Goal: Task Accomplishment & Management: Manage account settings

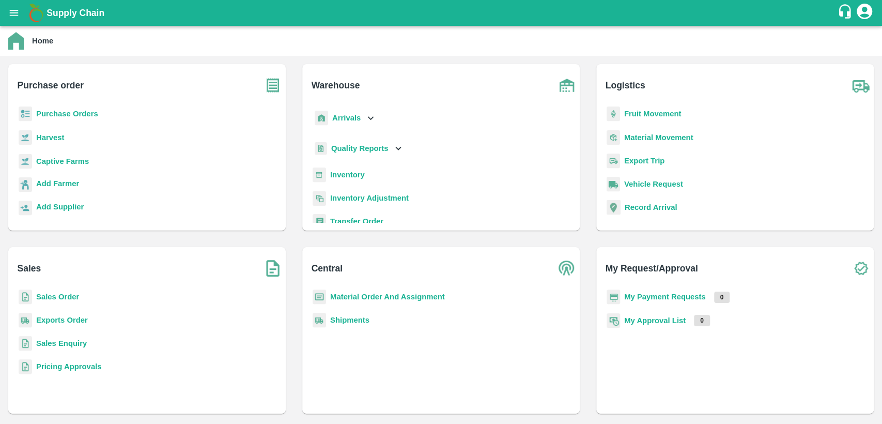
click at [347, 174] on b "Inventory" at bounding box center [347, 175] width 35 height 8
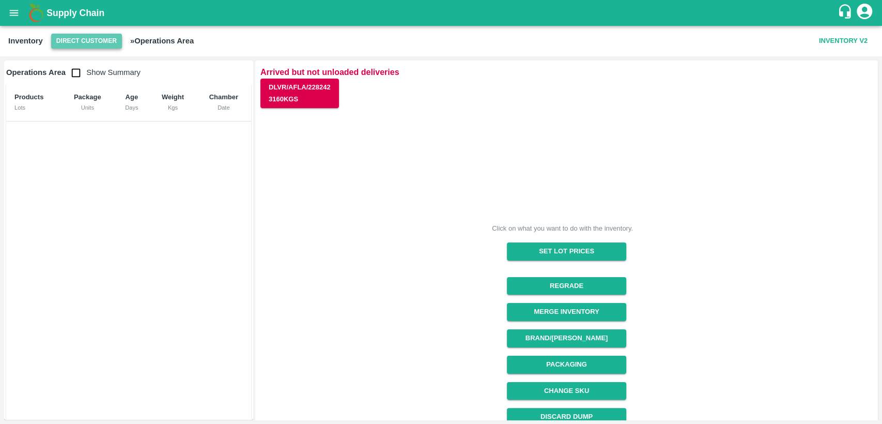
click at [95, 42] on button "Direct Customer" at bounding box center [86, 41] width 71 height 15
click at [74, 84] on li "FruitX [GEOGRAPHIC_DATA]" at bounding box center [109, 80] width 119 height 18
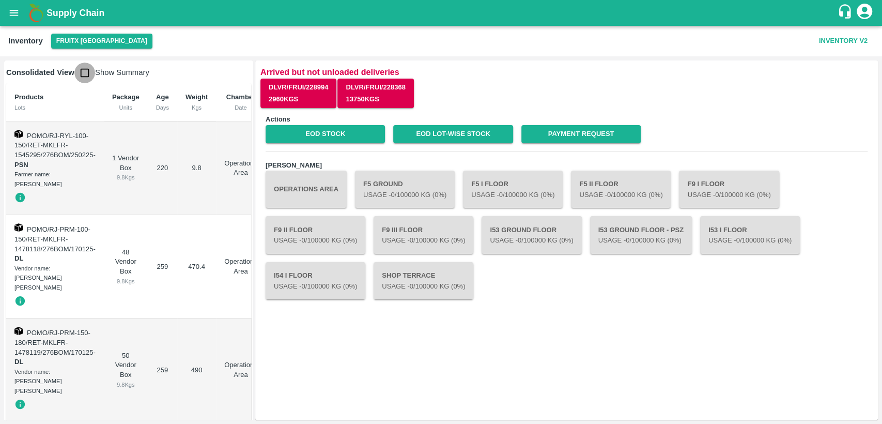
click at [83, 73] on input "checkbox" at bounding box center [84, 73] width 21 height 21
checkbox input "true"
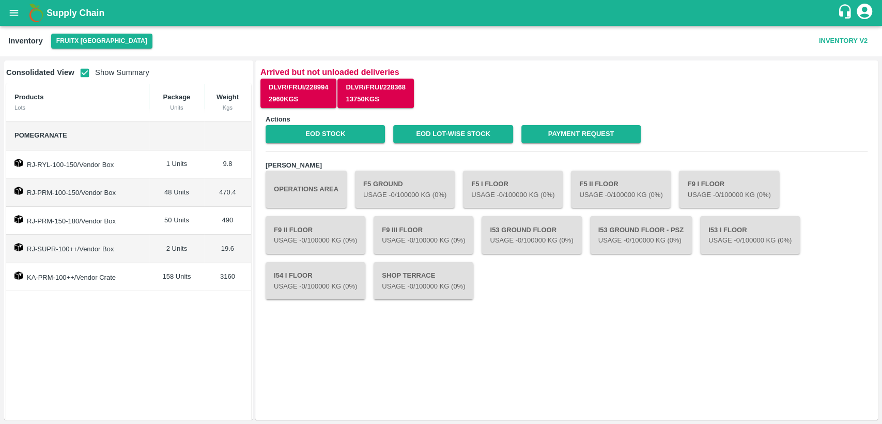
click at [360, 144] on div "Actions EOD Stock EOD Lot-wise Stock Payment Request Chambers Operations Area F…" at bounding box center [566, 261] width 612 height 305
click at [358, 137] on link "EOD Stock" at bounding box center [325, 134] width 119 height 18
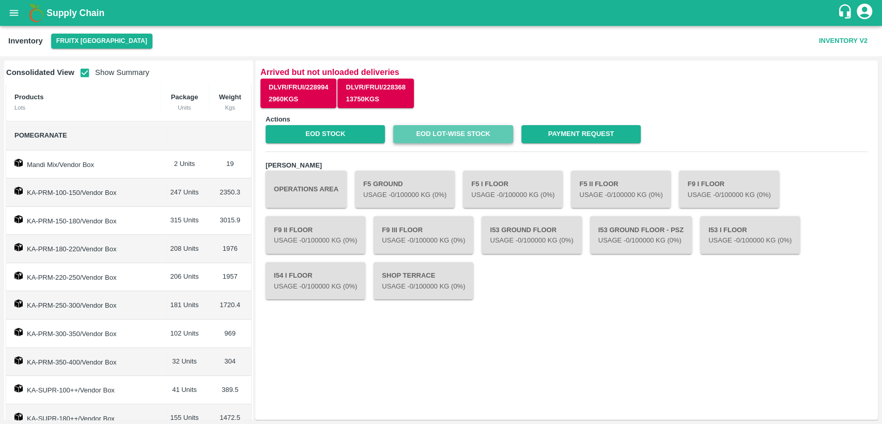
click at [472, 134] on link "EOD Lot-wise Stock" at bounding box center [452, 134] width 119 height 18
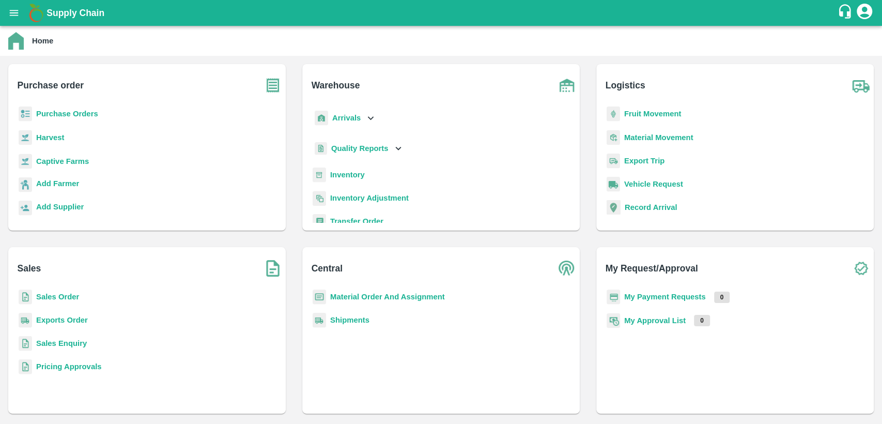
click at [432, 297] on b "Material Order And Assignment" at bounding box center [387, 297] width 115 height 8
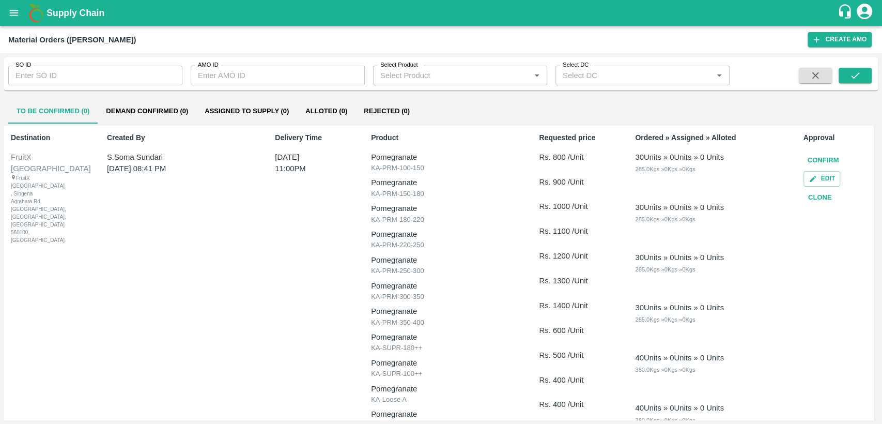
click at [157, 106] on button "Demand Confirmed (0)" at bounding box center [147, 111] width 99 height 25
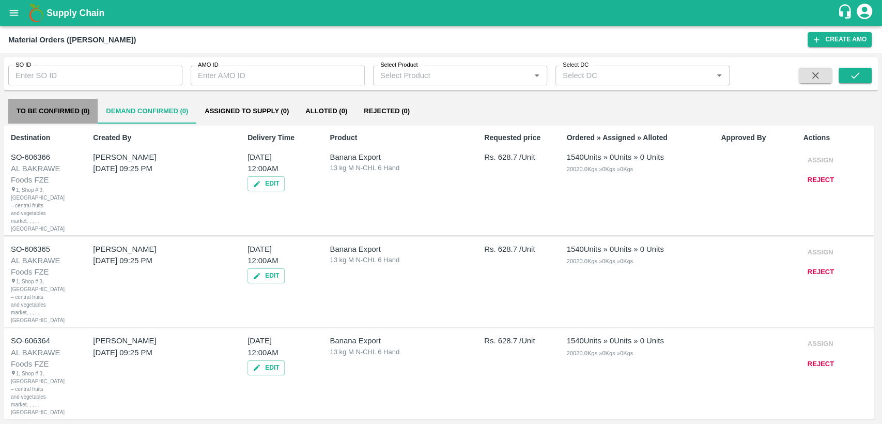
click at [62, 116] on button "To Be Confirmed (0)" at bounding box center [52, 111] width 89 height 25
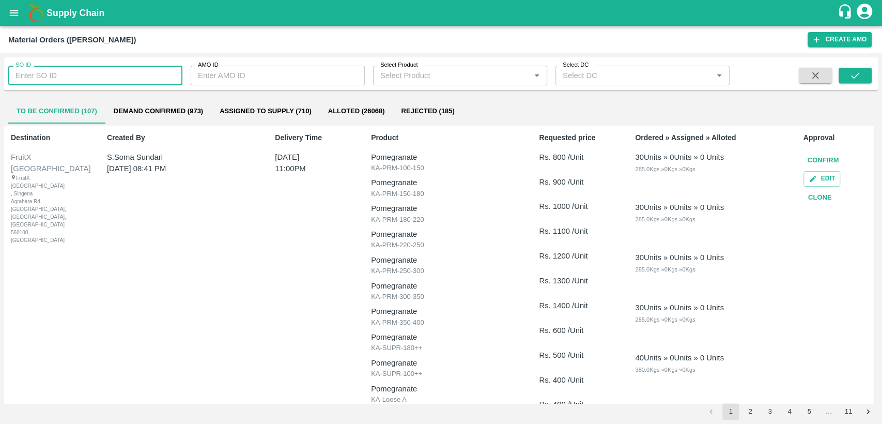
click at [59, 72] on input "SO ID" at bounding box center [95, 76] width 174 height 20
paste input "606119"
type input "606119"
click at [862, 76] on button "submit" at bounding box center [855, 76] width 33 height 16
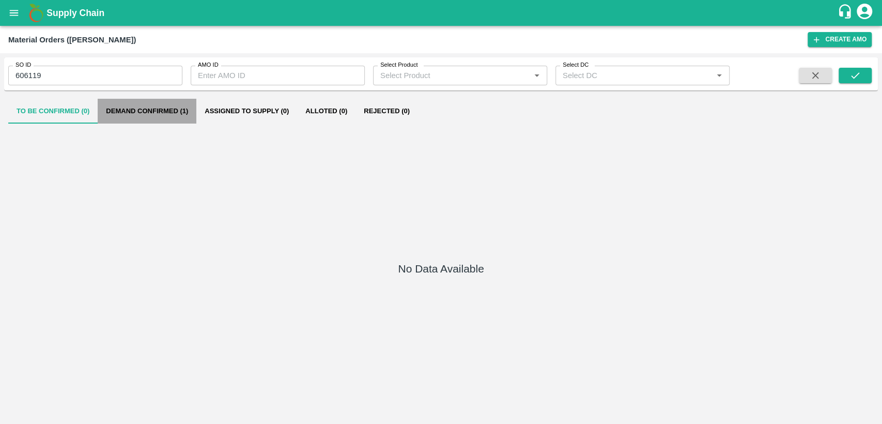
click at [137, 108] on button "Demand Confirmed (1)" at bounding box center [147, 111] width 99 height 25
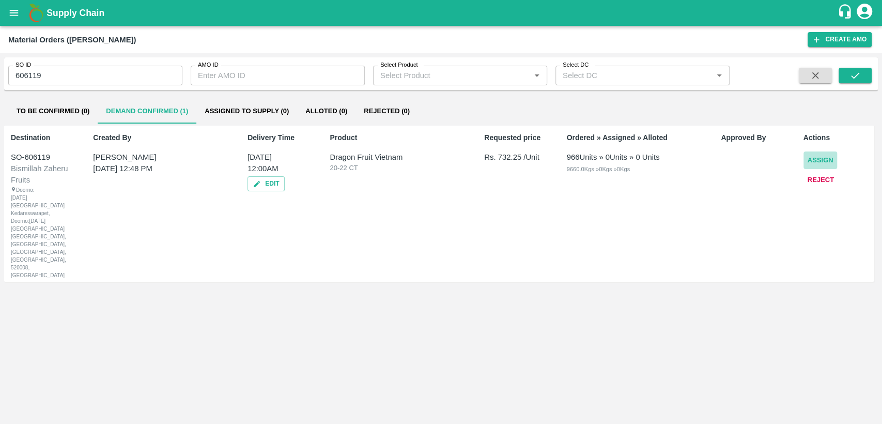
click at [830, 159] on button "Assign" at bounding box center [821, 160] width 34 height 18
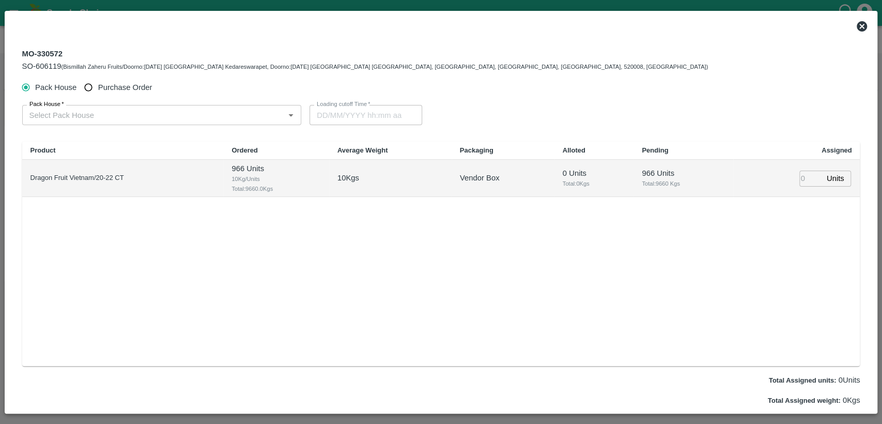
type input "01/10/2025 12:00 AM"
click at [92, 88] on input "Purchase Order" at bounding box center [88, 87] width 19 height 19
radio input "true"
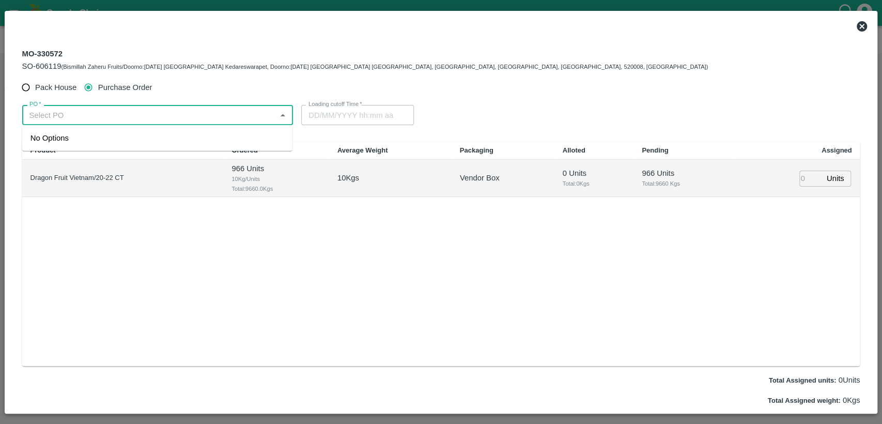
click at [256, 112] on input "PO   *" at bounding box center [149, 114] width 248 height 13
click at [203, 142] on div "PO-178908([PERSON_NAME] EXPORTS AND IMPORTS-9443370833)" at bounding box center [153, 137] width 246 height 11
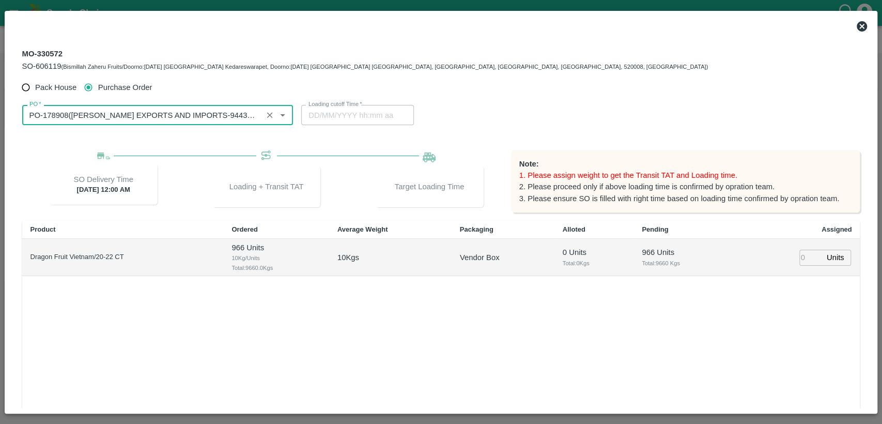
type input "PO-178908([PERSON_NAME] EXPORTS AND IMPORTS-9443370833)"
click at [655, 271] on td "966 Units Total: 9660 Kgs" at bounding box center [684, 257] width 100 height 37
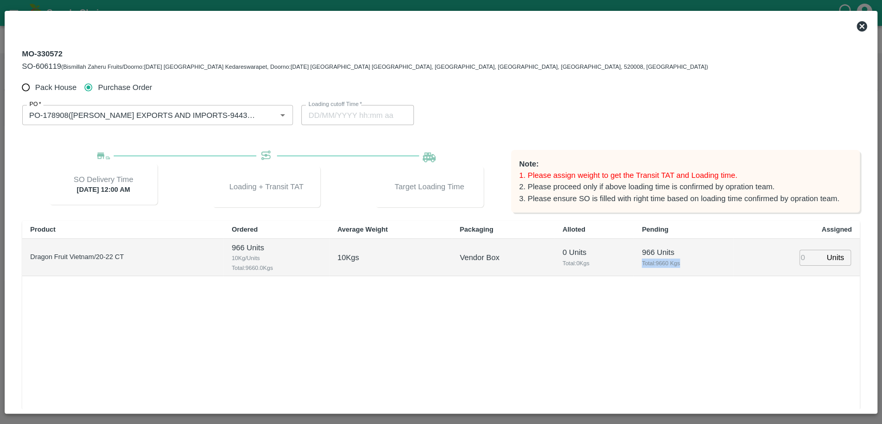
click at [655, 271] on td "966 Units Total: 9660 Kgs" at bounding box center [684, 257] width 100 height 37
click at [806, 256] on input "number" at bounding box center [811, 258] width 23 height 16
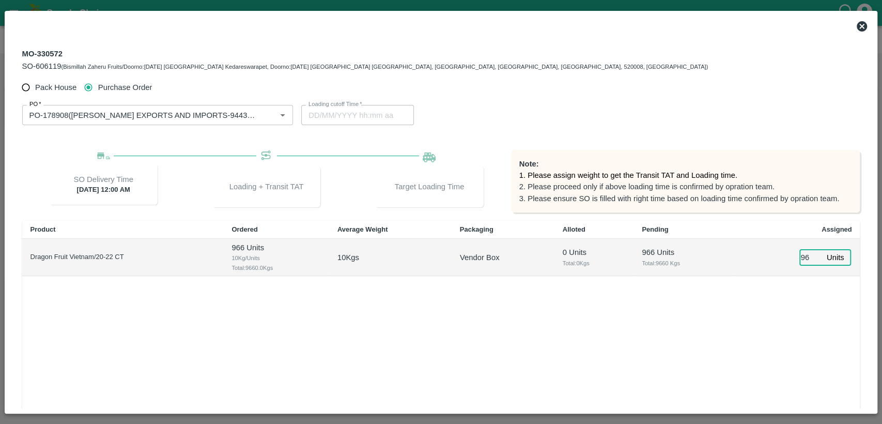
type input "966"
type input "30/09/2025 05:52 AM"
type input "966"
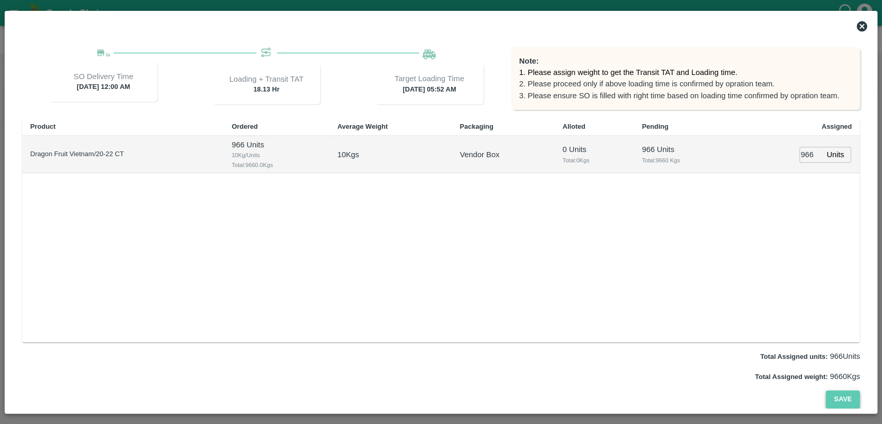
click at [840, 394] on button "Save" at bounding box center [843, 399] width 34 height 18
click at [860, 25] on icon at bounding box center [862, 26] width 10 height 10
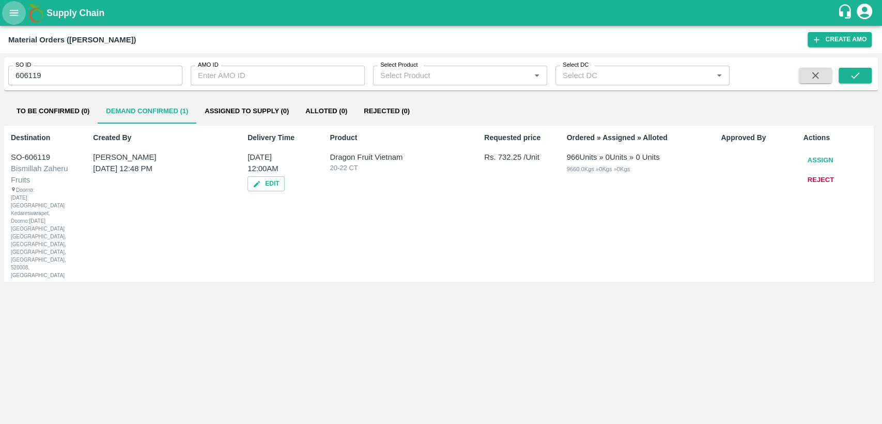
click at [14, 18] on icon "open drawer" at bounding box center [13, 12] width 11 height 11
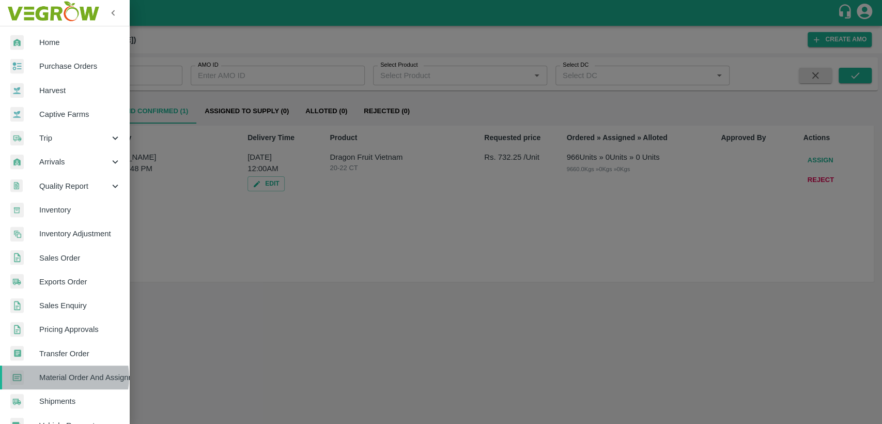
click at [63, 377] on span "Material Order And Assignment" at bounding box center [80, 377] width 82 height 11
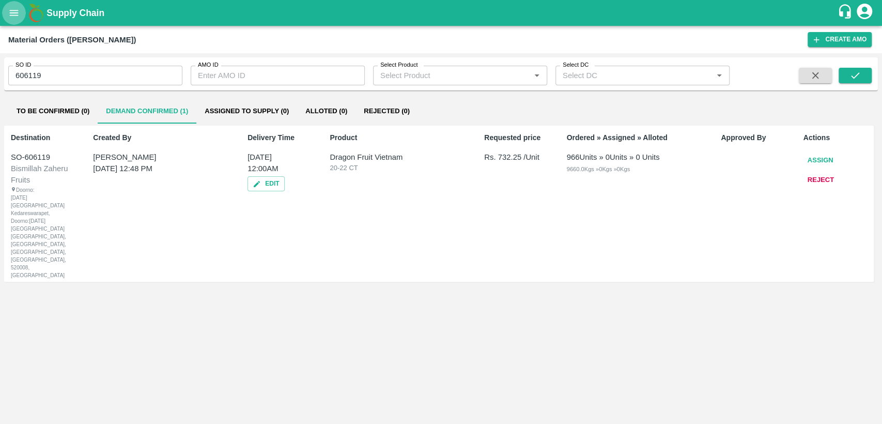
click at [17, 12] on icon "open drawer" at bounding box center [13, 12] width 11 height 11
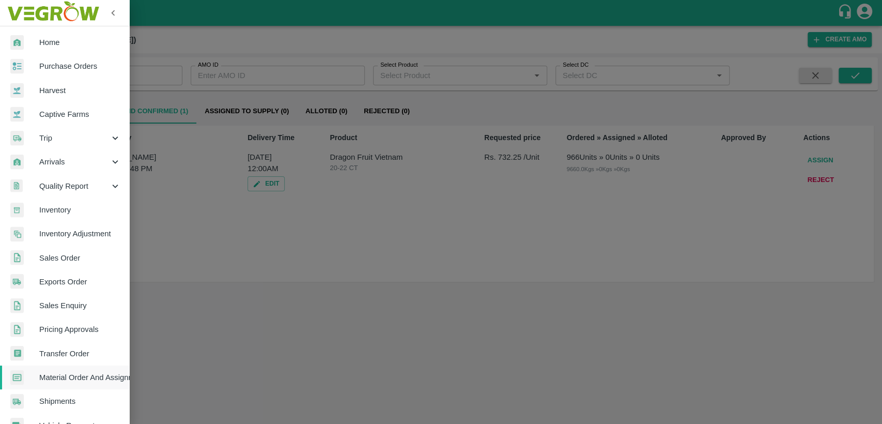
click at [65, 221] on link "Inventory" at bounding box center [64, 210] width 129 height 24
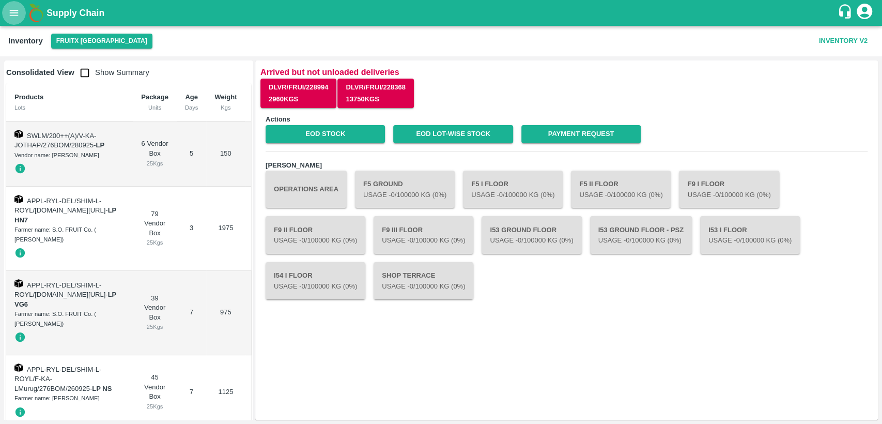
click at [16, 17] on icon "open drawer" at bounding box center [13, 12] width 11 height 11
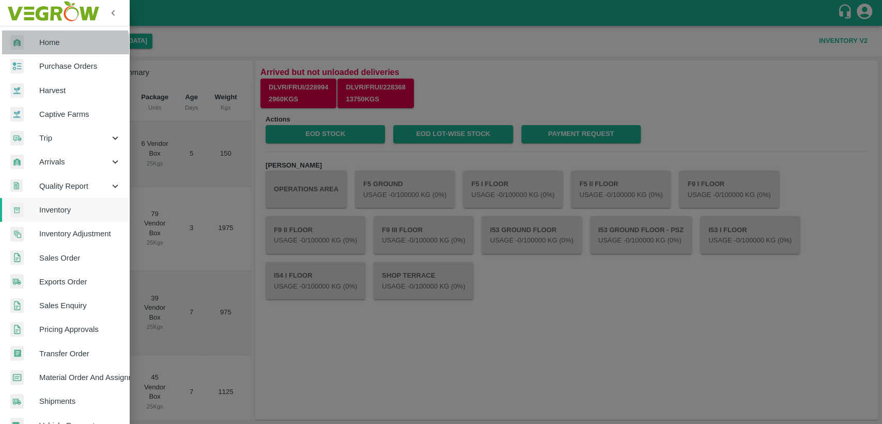
click at [54, 49] on link "Home" at bounding box center [64, 42] width 129 height 24
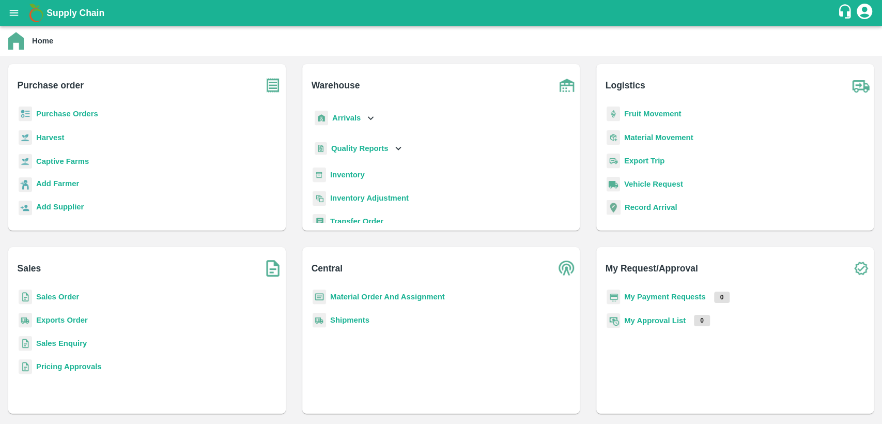
click at [390, 293] on b "Material Order And Assignment" at bounding box center [387, 297] width 115 height 8
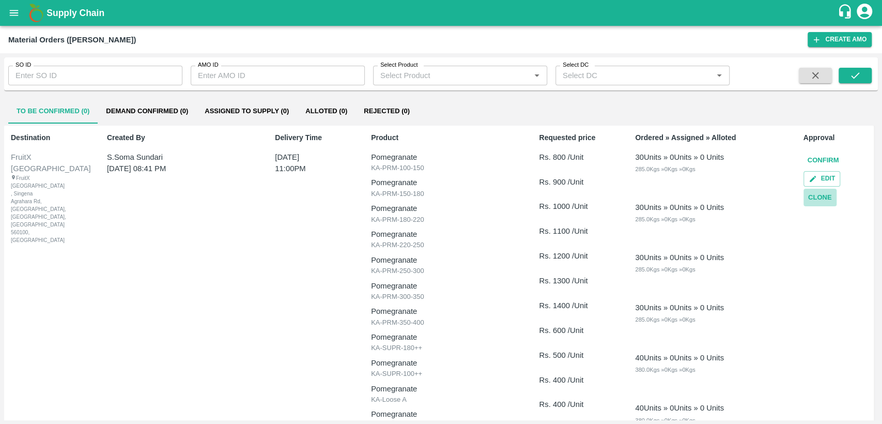
click at [812, 198] on button "Clone" at bounding box center [820, 198] width 33 height 18
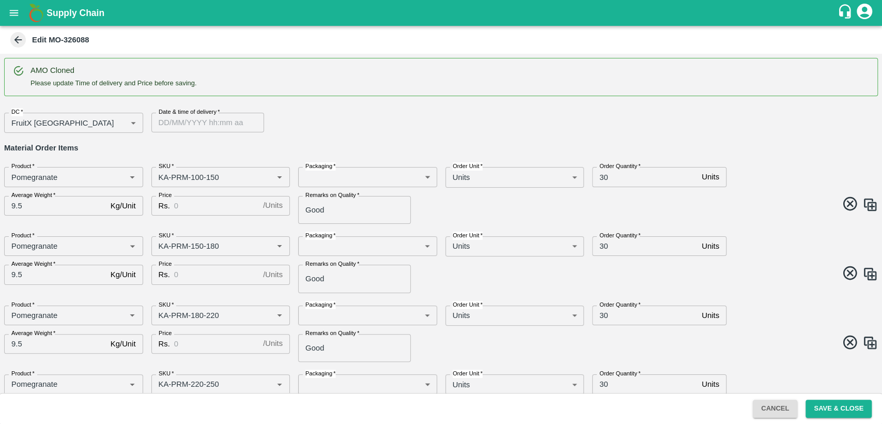
type input "Pomegranate"
type input "KA-PRM-100-150"
type input "Pomegranate"
type input "KA-PRM-150-180"
type input "Pomegranate"
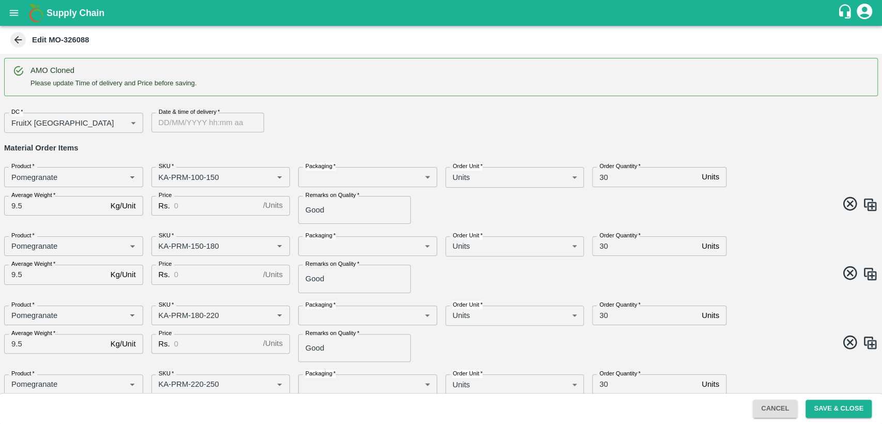
type input "KA-PRM-180-220"
type input "Pomegranate"
type input "KA-PRM-220-250"
type input "Pomegranate"
type input "KA-PRM-250-300"
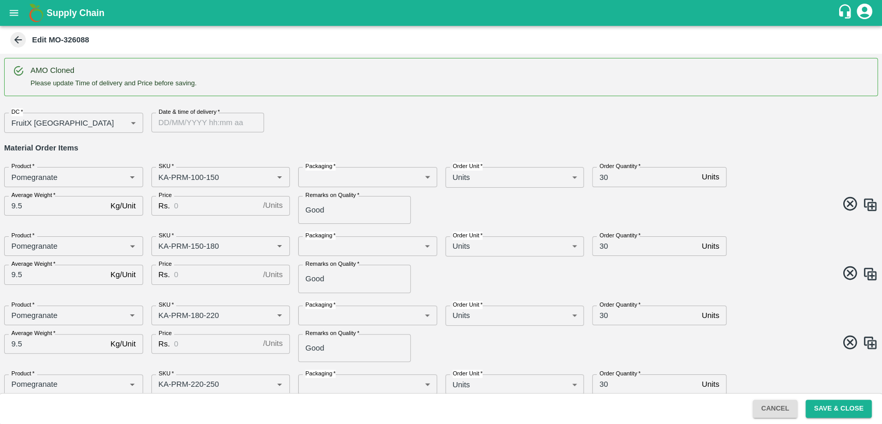
type input "Pomegranate"
type input "KA-PRM-300-350"
type input "Pomegranate"
type input "KA-PRM-350-400"
type input "Pomegranate"
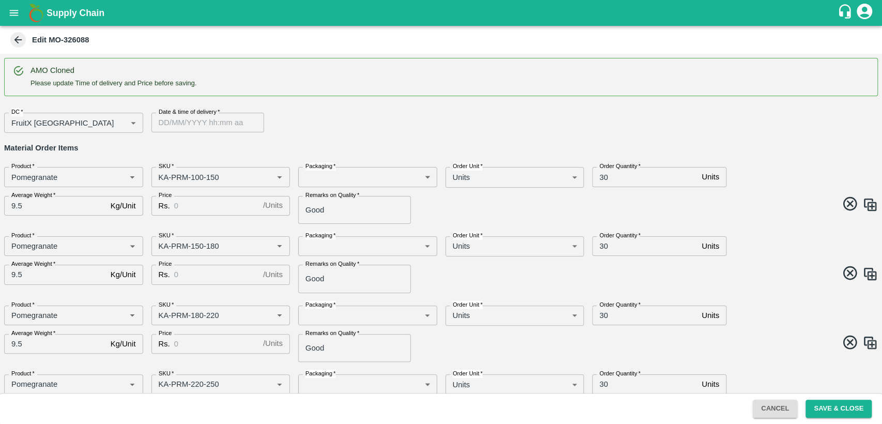
type input "KA-SUPR-180++"
type input "Pomegranate"
type input "KA-SUPR-100++"
type input "Pomegranate"
type input "KA-Loose A"
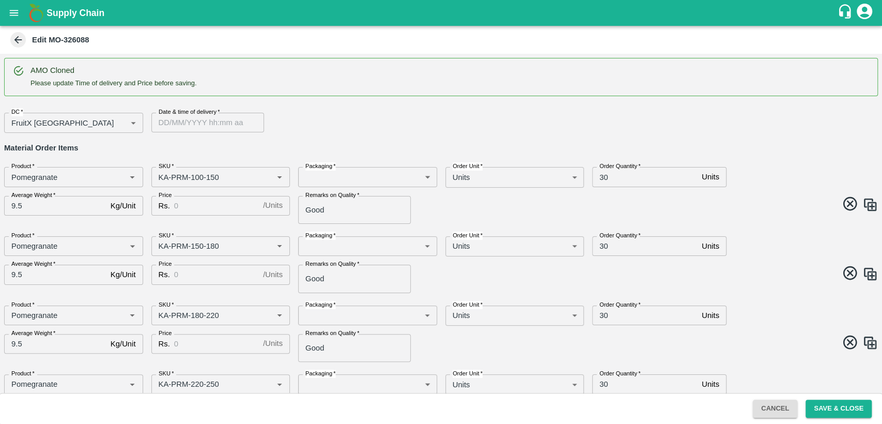
type input "Pomegranate"
type input "KA-Loose B"
type input "Pomegranate"
type input "KA-Green"
type input "Pomegranate"
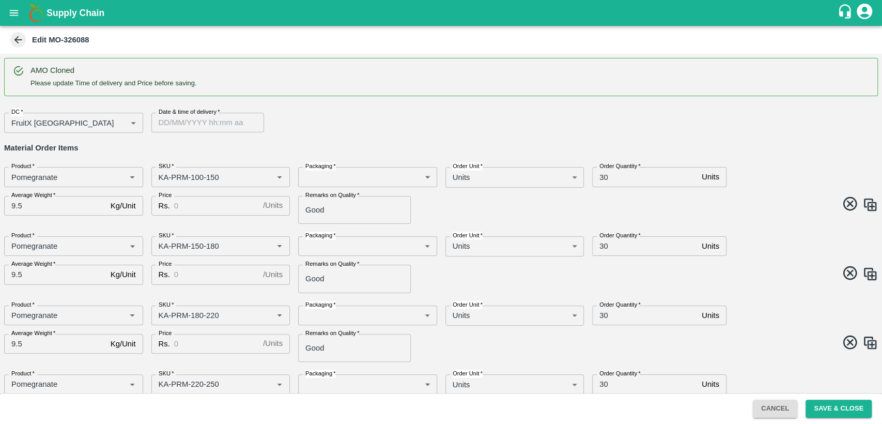
type input "KA-Damage Fruit"
type input "DD/MM/YYYY hh:mm aa"
click at [180, 127] on input "DD/MM/YYYY hh:mm aa" at bounding box center [203, 123] width 105 height 20
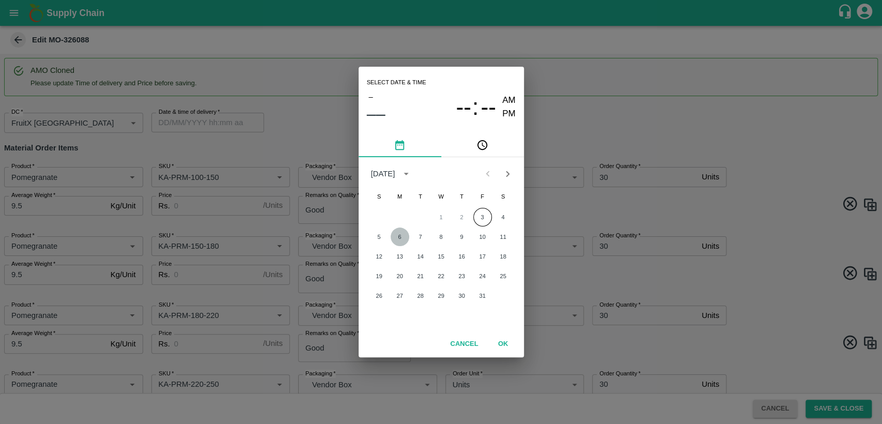
click at [401, 242] on button "6" at bounding box center [400, 236] width 19 height 19
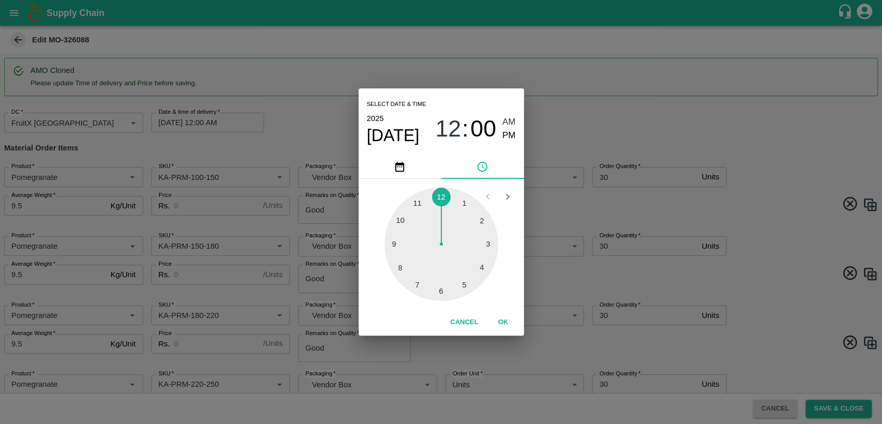
click at [418, 208] on div at bounding box center [442, 244] width 114 height 114
click at [510, 137] on span "PM" at bounding box center [508, 136] width 13 height 14
type input "06/10/2025 11:00 PM"
click at [506, 324] on button "OK" at bounding box center [503, 322] width 33 height 18
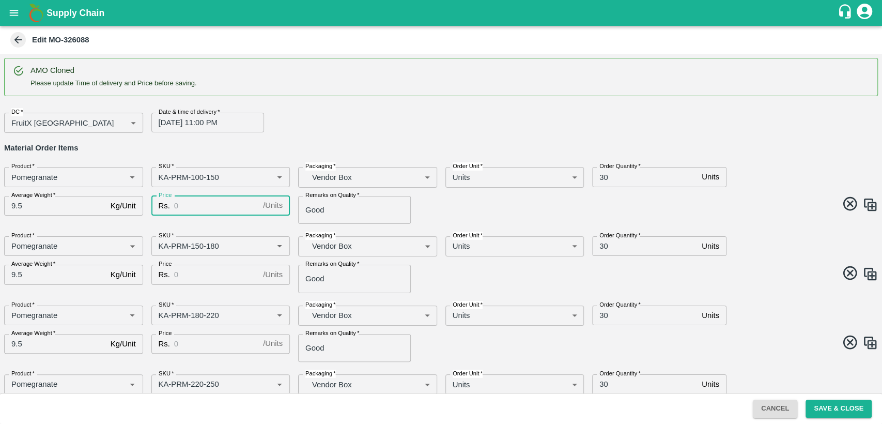
click at [208, 208] on input "Price" at bounding box center [216, 206] width 85 height 20
type input "800"
click at [605, 177] on input "30" at bounding box center [644, 177] width 105 height 20
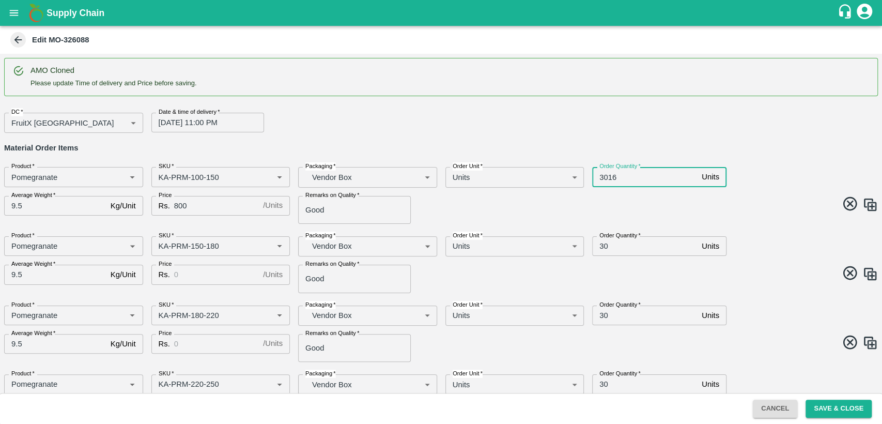
click at [603, 178] on input "3016" at bounding box center [644, 177] width 105 height 20
type input "160"
click at [219, 269] on input "Price" at bounding box center [216, 275] width 85 height 20
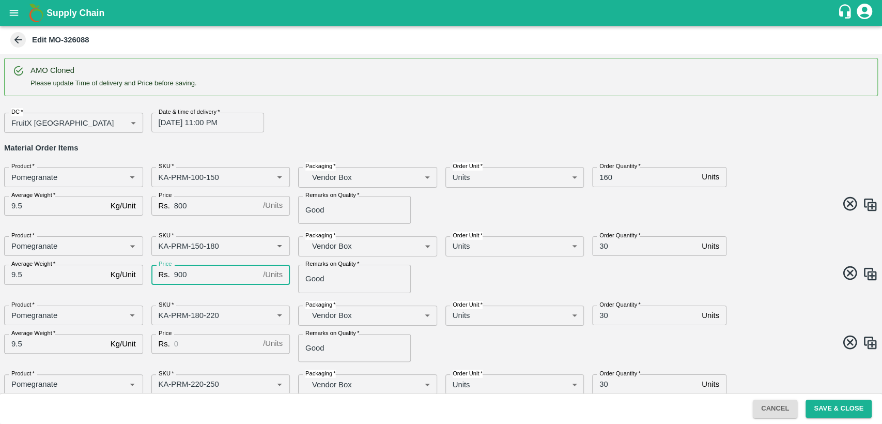
type input "900"
click at [600, 244] on input "30" at bounding box center [644, 246] width 105 height 20
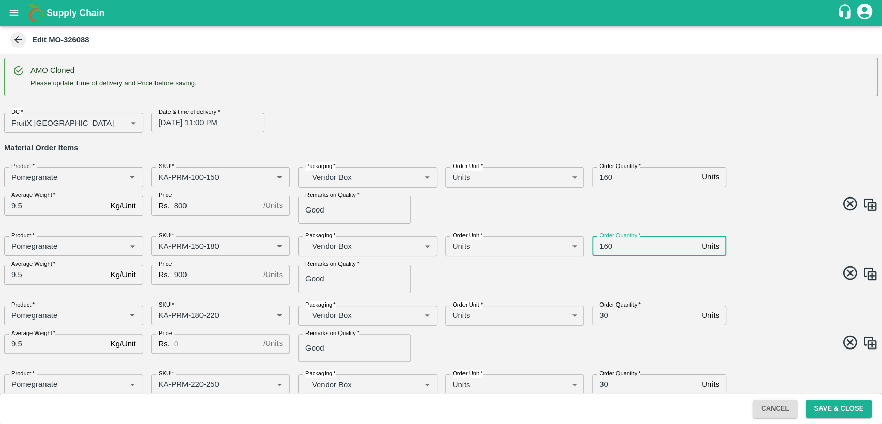
type input "160"
click at [215, 342] on input "Price" at bounding box center [216, 344] width 85 height 20
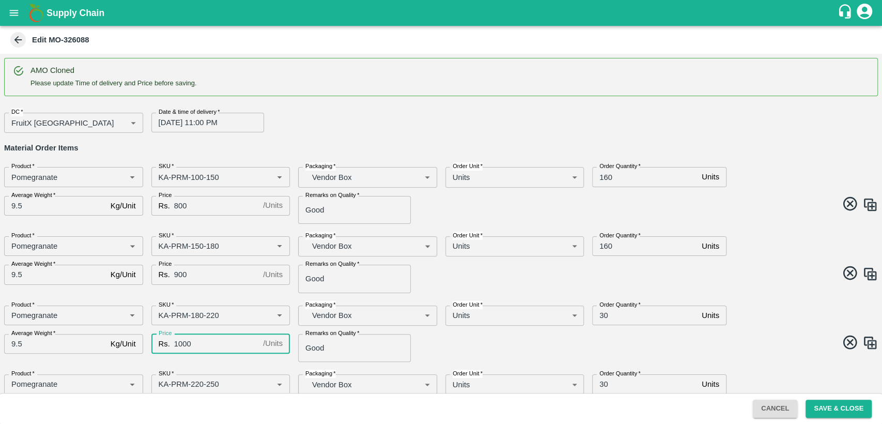
type input "1000"
click at [604, 314] on input "30" at bounding box center [644, 315] width 105 height 20
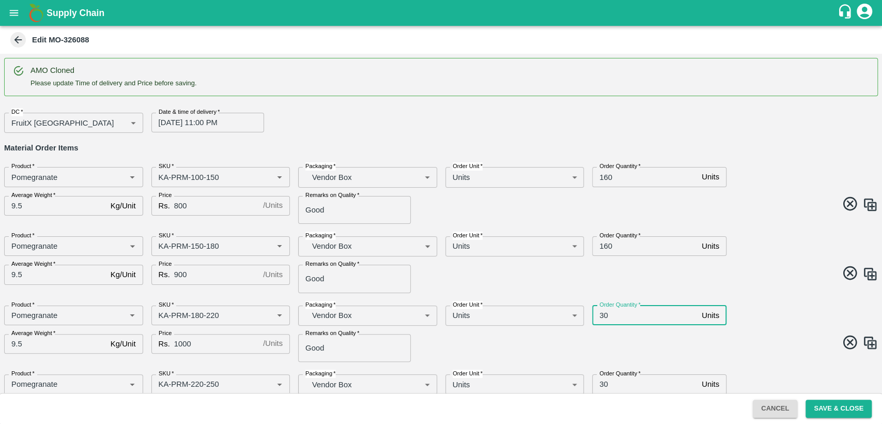
click at [604, 314] on input "30" at bounding box center [644, 315] width 105 height 20
type input "80"
click at [800, 275] on span at bounding box center [657, 275] width 441 height 20
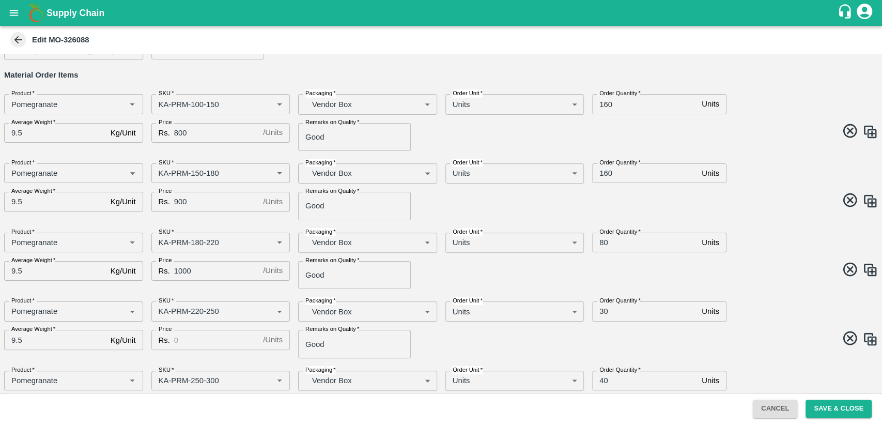
scroll to position [75, 0]
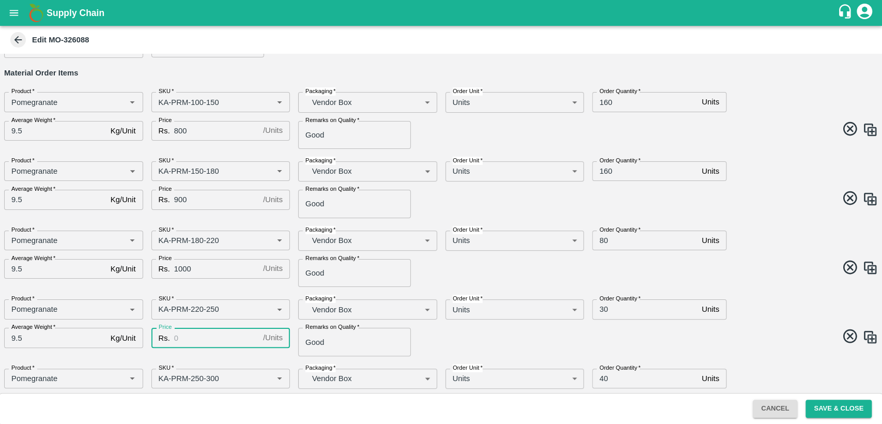
click at [213, 333] on input "Price" at bounding box center [216, 338] width 85 height 20
type input "1100"
click at [604, 305] on input "30" at bounding box center [644, 309] width 105 height 20
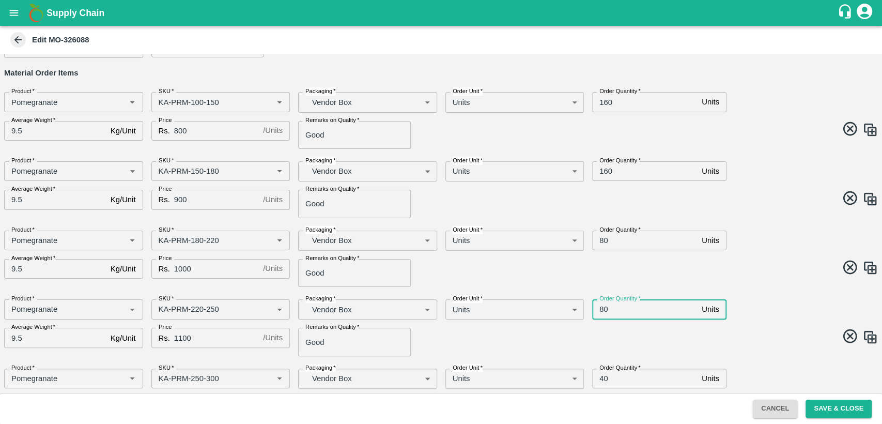
type input "80"
click at [772, 340] on span at bounding box center [657, 338] width 441 height 20
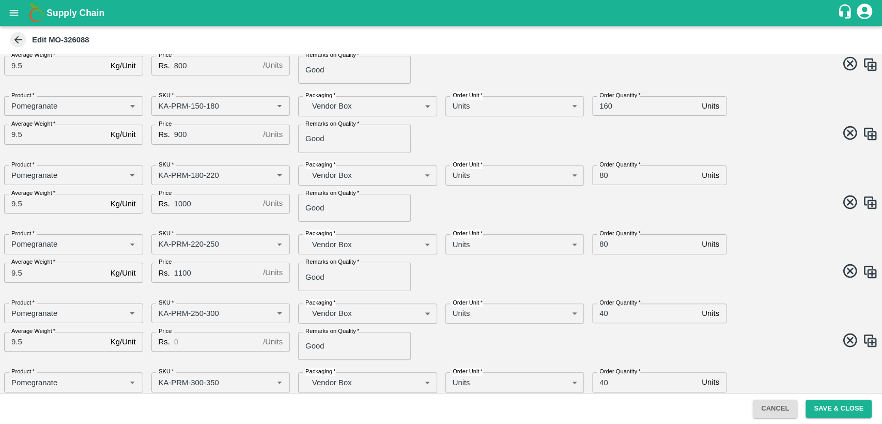
scroll to position [141, 0]
click at [232, 338] on input "Price" at bounding box center [216, 341] width 85 height 20
type input "1200"
click at [604, 311] on input "40" at bounding box center [644, 312] width 105 height 20
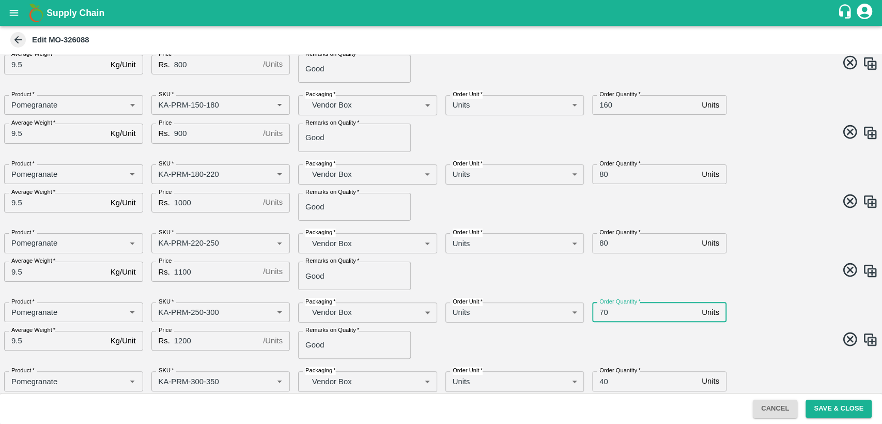
type input "70"
click at [642, 331] on span at bounding box center [657, 341] width 441 height 20
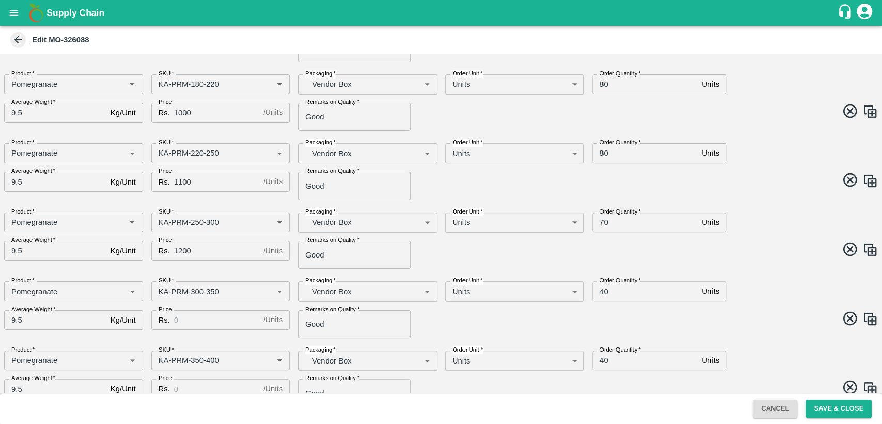
scroll to position [231, 0]
click at [603, 295] on input "40" at bounding box center [644, 291] width 105 height 20
type input "70"
click at [600, 361] on input "40" at bounding box center [644, 360] width 105 height 20
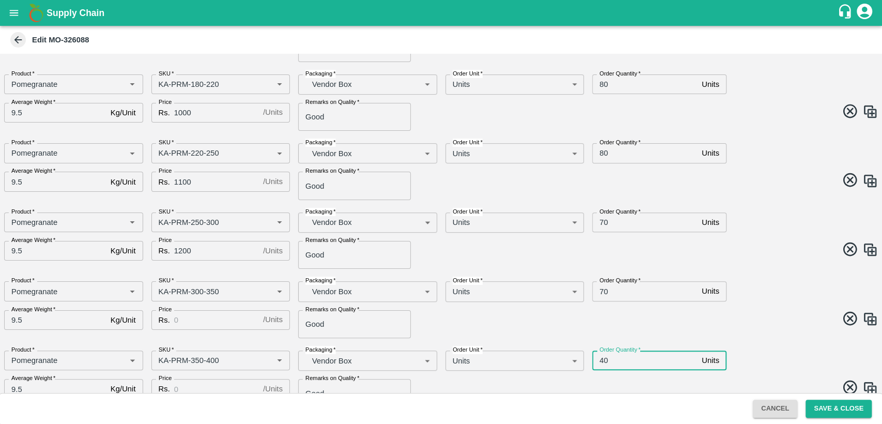
click at [600, 361] on input "40" at bounding box center [644, 360] width 105 height 20
type input "60"
click at [188, 320] on input "Price" at bounding box center [216, 320] width 85 height 20
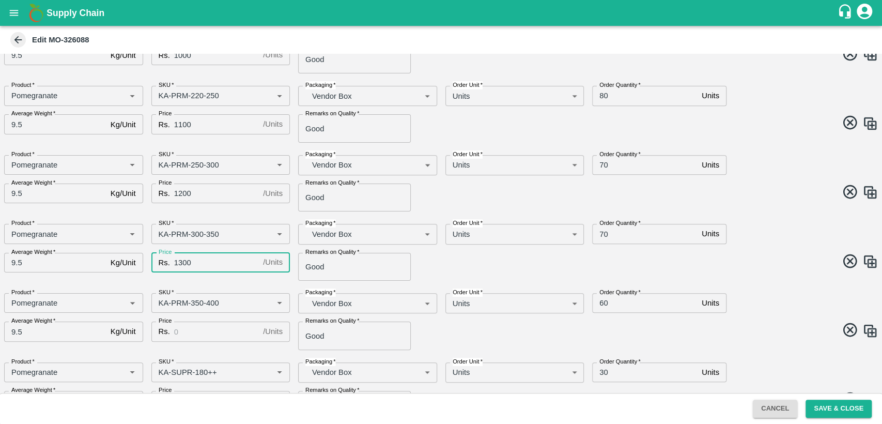
scroll to position [298, 0]
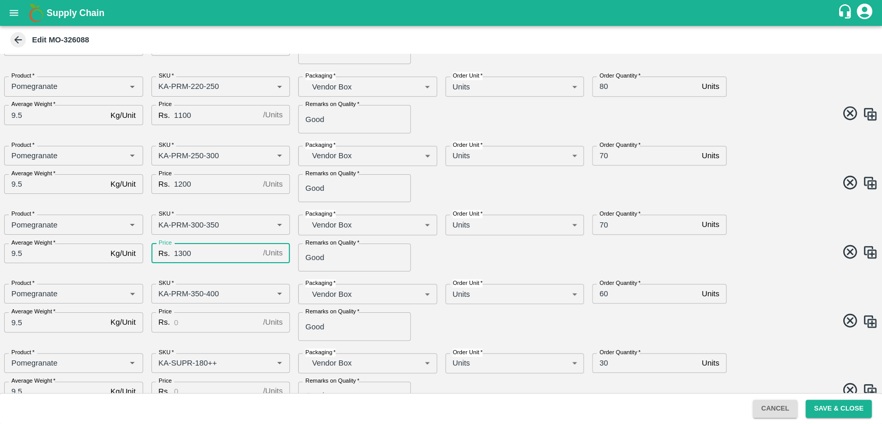
type input "1300"
click at [213, 316] on input "Price" at bounding box center [216, 322] width 85 height 20
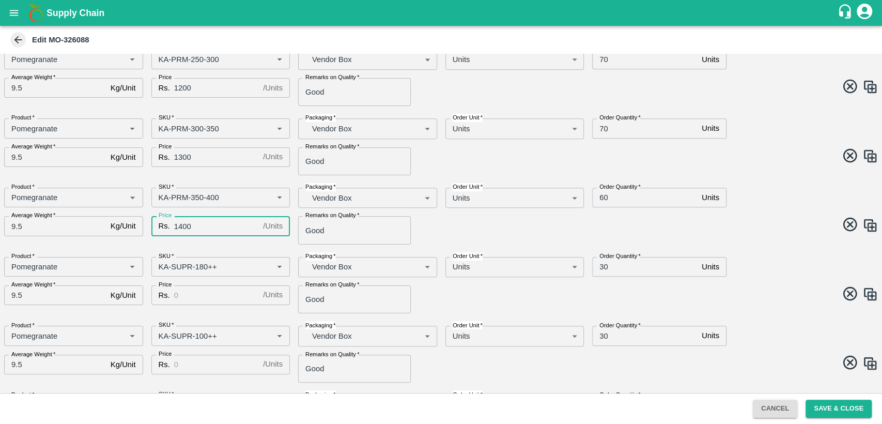
scroll to position [394, 0]
type input "1400"
click at [191, 292] on input "Price" at bounding box center [216, 295] width 85 height 20
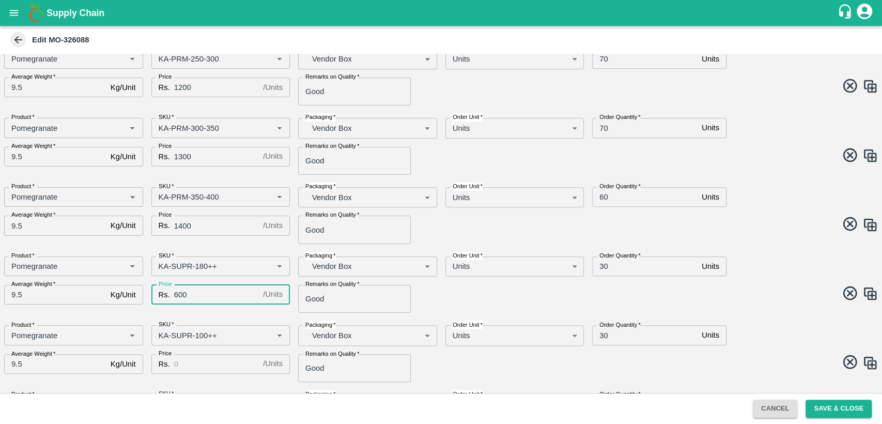
type input "600"
click at [192, 365] on input "Price" at bounding box center [216, 364] width 85 height 20
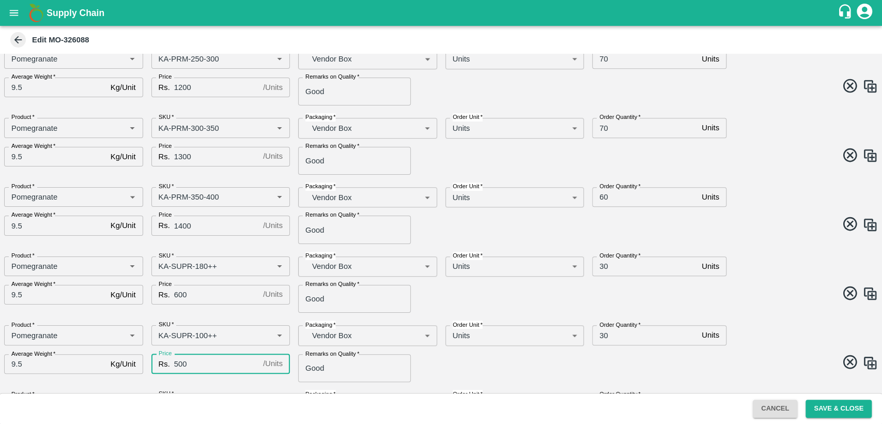
type input "500"
click at [601, 265] on input "30" at bounding box center [644, 266] width 105 height 20
type input "40"
click at [605, 331] on input "30" at bounding box center [644, 335] width 105 height 20
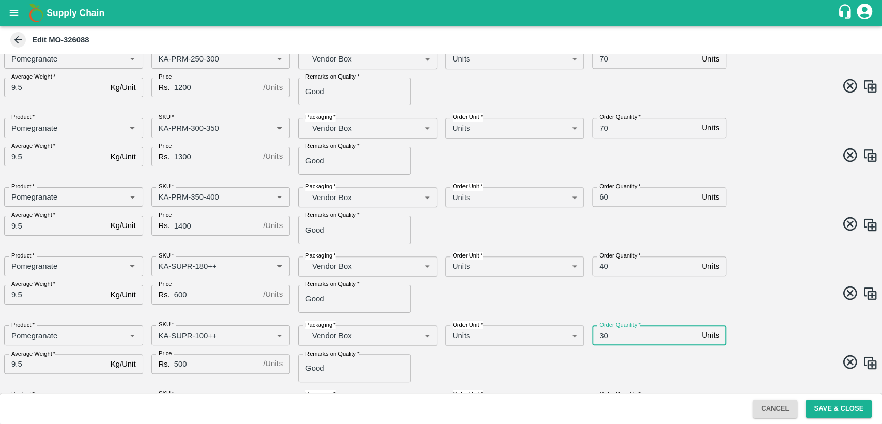
click at [605, 331] on input "30" at bounding box center [644, 335] width 105 height 20
click at [607, 336] on input "304" at bounding box center [644, 335] width 105 height 20
type input "40"
click at [740, 300] on span at bounding box center [657, 295] width 441 height 20
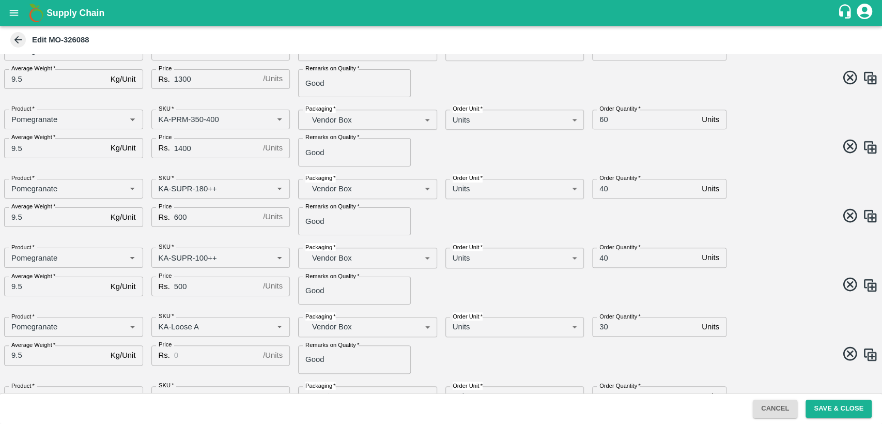
scroll to position [475, 0]
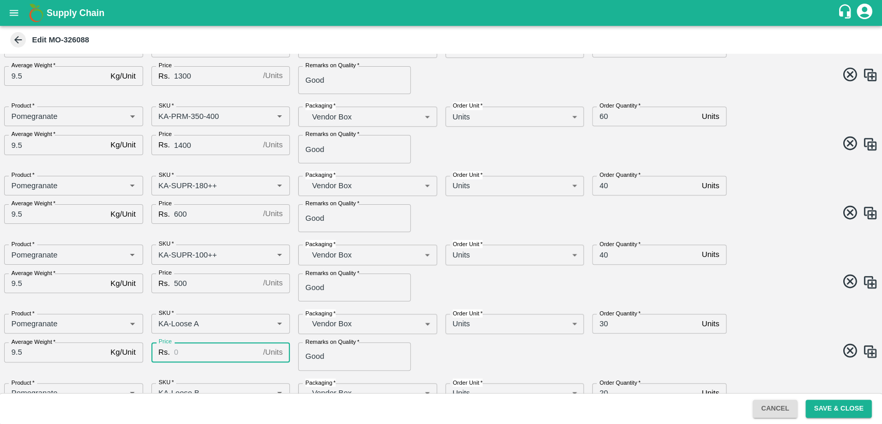
click at [198, 352] on input "Price" at bounding box center [216, 352] width 85 height 20
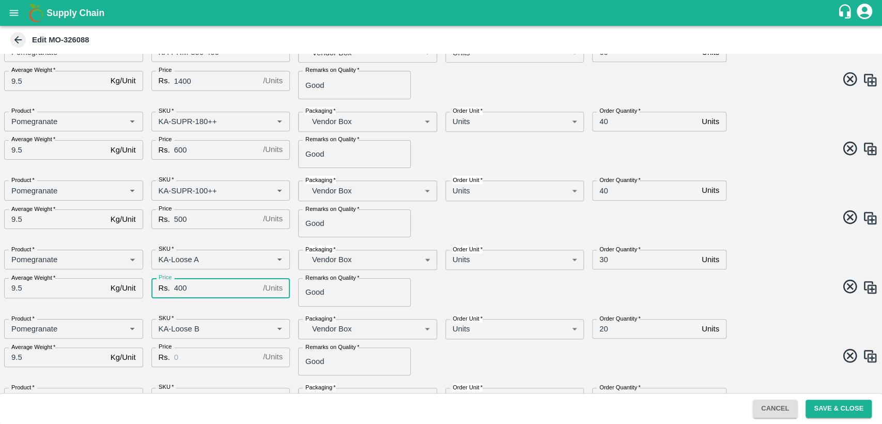
scroll to position [549, 0]
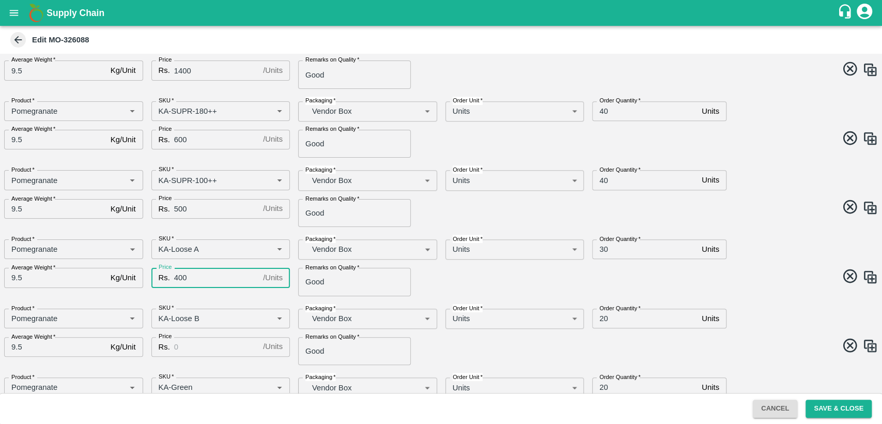
type input "400"
click at [215, 350] on input "Price" at bounding box center [216, 347] width 85 height 20
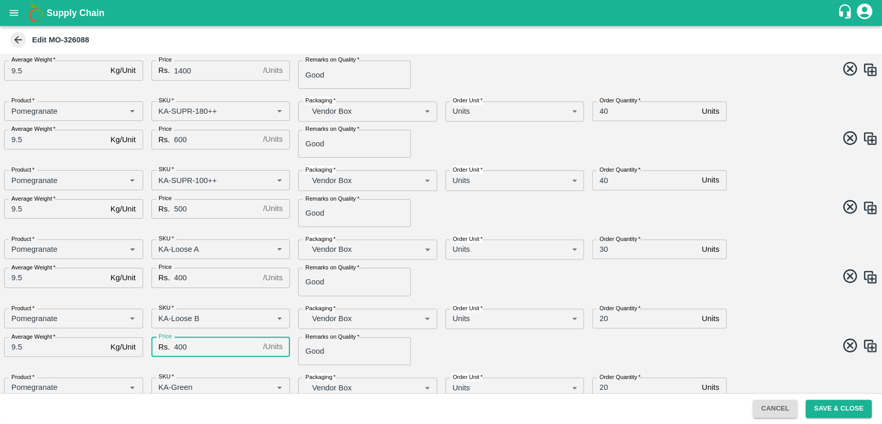
type input "400"
drag, startPoint x: 616, startPoint y: 336, endPoint x: 196, endPoint y: 345, distance: 419.8
click at [196, 345] on input "Price" at bounding box center [216, 345] width 85 height 20
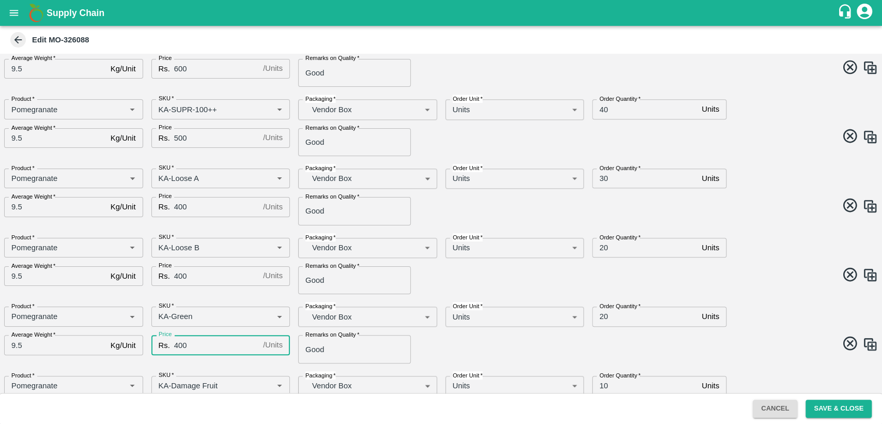
scroll to position [664, 0]
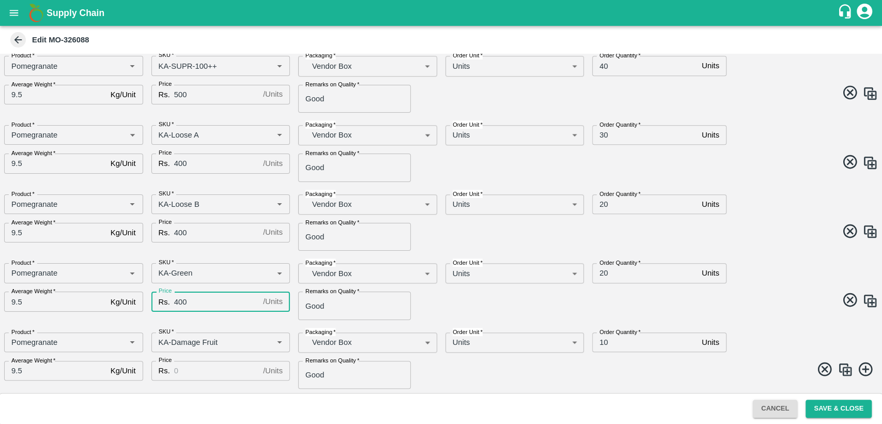
type input "400"
click at [186, 369] on input "Price" at bounding box center [216, 371] width 85 height 20
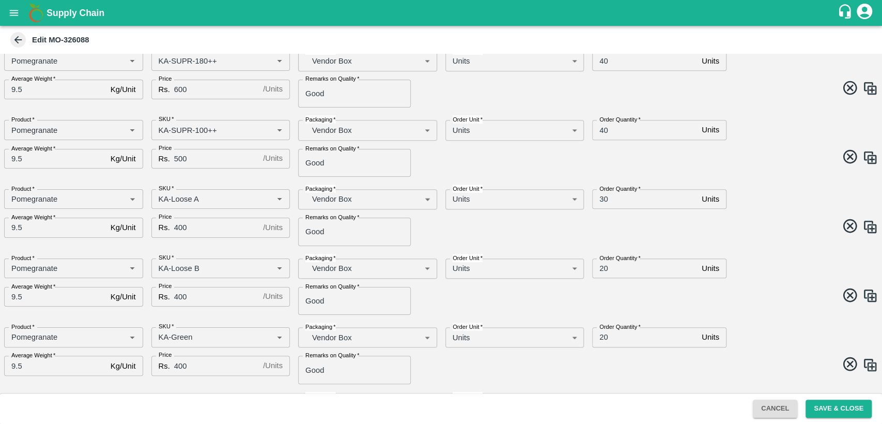
scroll to position [600, 0]
type input "400"
click at [603, 198] on input "30" at bounding box center [644, 199] width 105 height 20
type input "10"
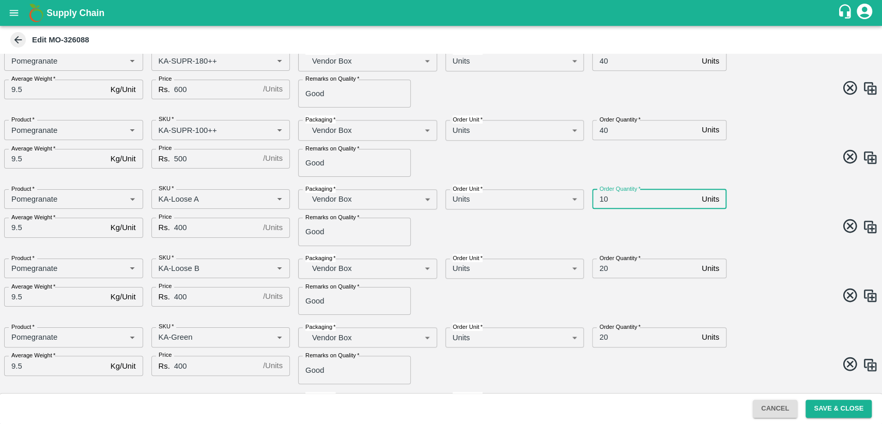
click at [601, 270] on input "20" at bounding box center [644, 268] width 105 height 20
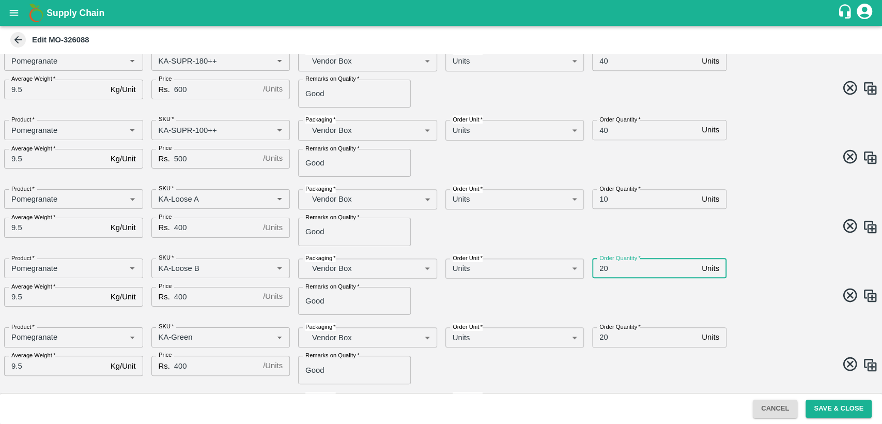
click at [601, 270] on input "20" at bounding box center [644, 268] width 105 height 20
type input "10"
click at [602, 336] on input "20" at bounding box center [644, 337] width 105 height 20
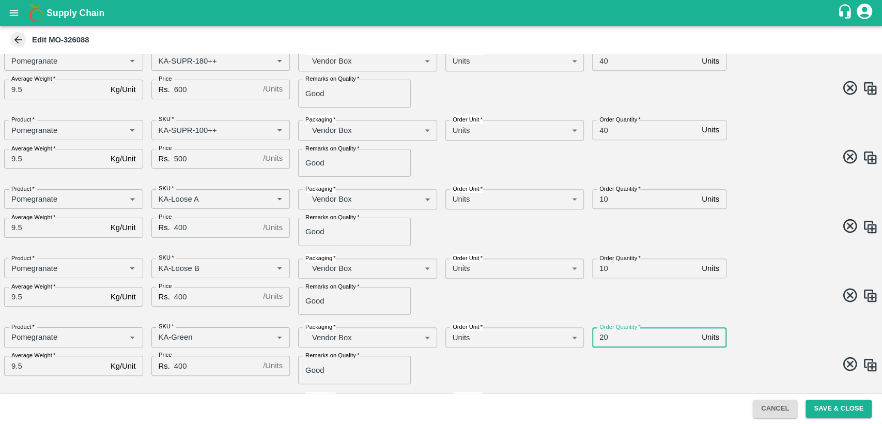
click at [602, 336] on input "20" at bounding box center [644, 337] width 105 height 20
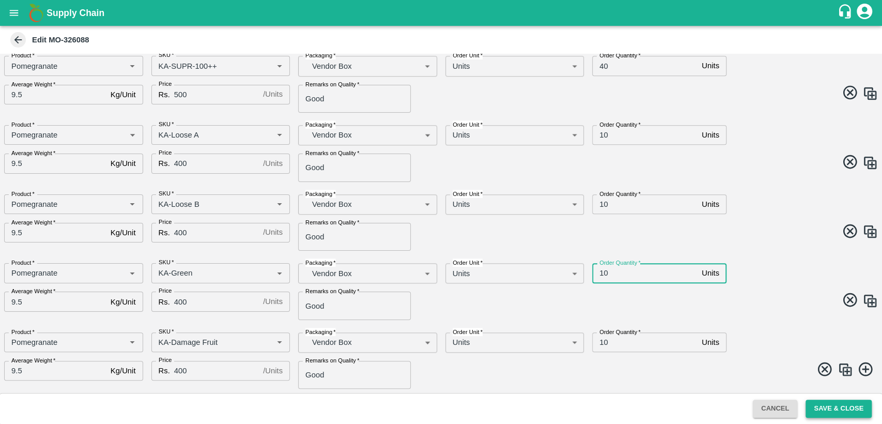
type input "10"
click at [855, 406] on button "Save & Close" at bounding box center [839, 409] width 66 height 18
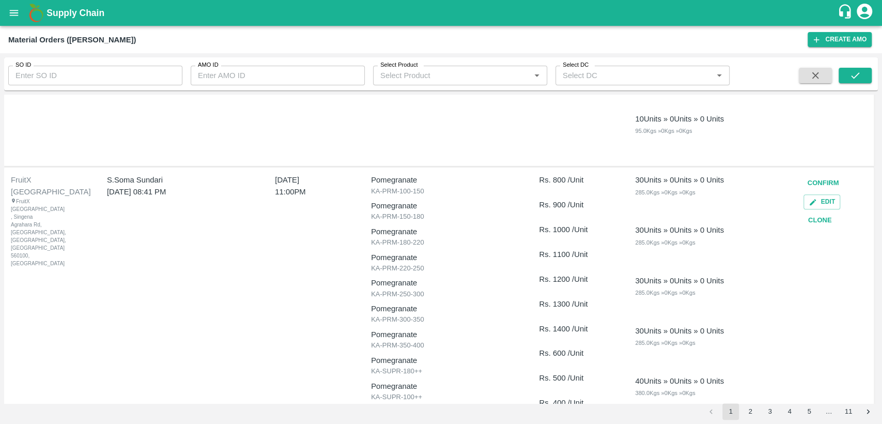
scroll to position [640, 0]
click at [818, 224] on button "Clone" at bounding box center [820, 221] width 33 height 18
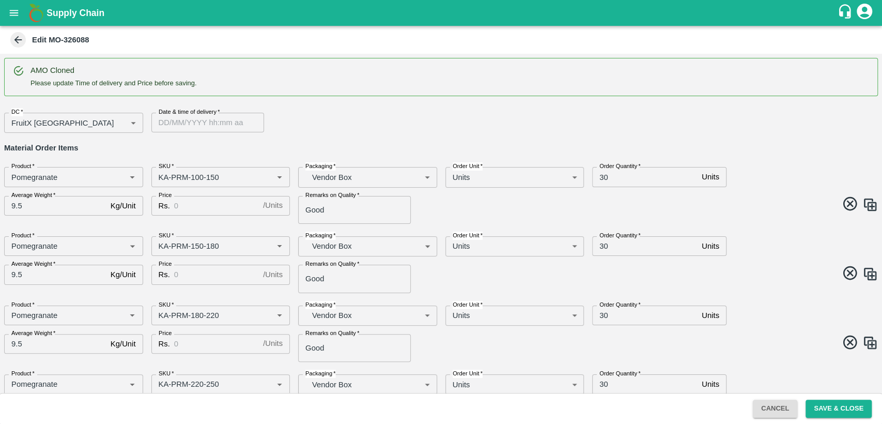
type input "DD/MM/YYYY hh:mm aa"
click at [174, 120] on input "DD/MM/YYYY hh:mm aa" at bounding box center [203, 123] width 105 height 20
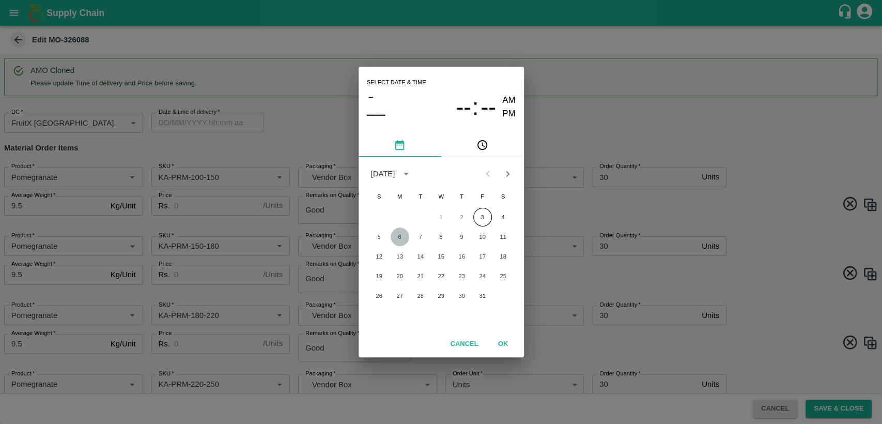
click at [404, 235] on button "6" at bounding box center [400, 236] width 19 height 19
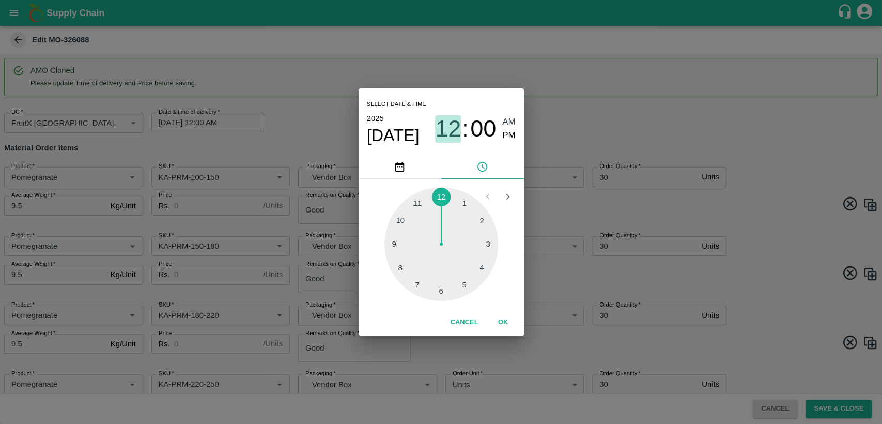
click at [447, 135] on span "12" at bounding box center [448, 128] width 26 height 27
click at [420, 205] on div at bounding box center [442, 244] width 114 height 114
click at [514, 135] on span "PM" at bounding box center [508, 136] width 13 height 14
type input "06/10/2025 11:00 PM"
click at [502, 320] on button "OK" at bounding box center [503, 322] width 33 height 18
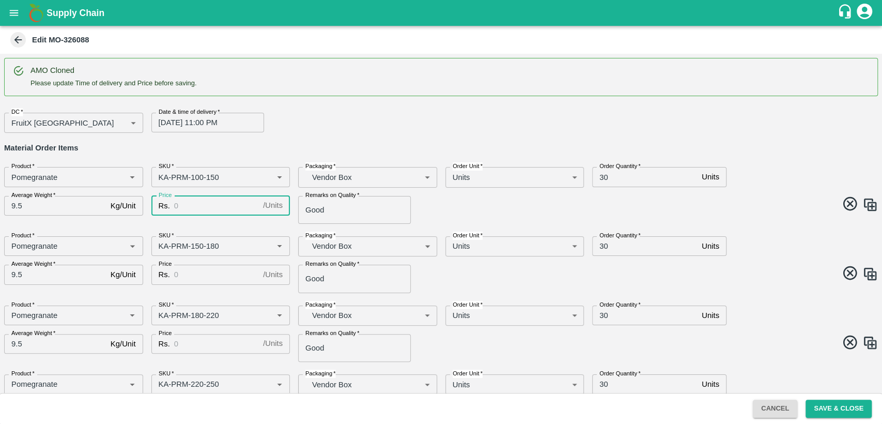
click at [198, 202] on input "Price" at bounding box center [216, 206] width 85 height 20
type input "800"
click at [201, 280] on input "Price" at bounding box center [216, 275] width 85 height 20
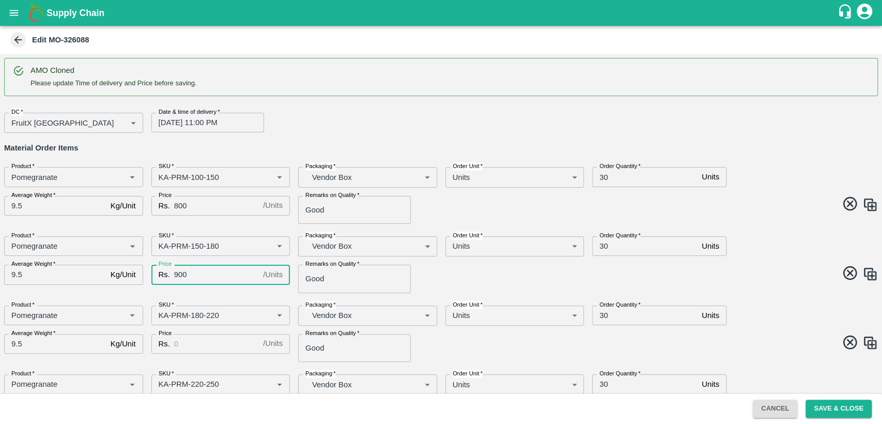
type input "900"
click at [755, 138] on div "AMO Cloned Please update Time of delivery and Price before saving. DC   * Fruit…" at bounding box center [441, 223] width 882 height 339
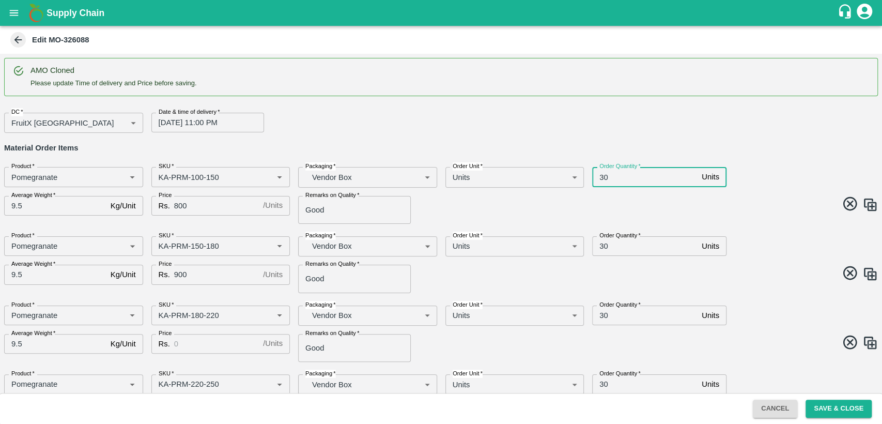
click at [603, 176] on input "30" at bounding box center [644, 177] width 105 height 20
type input "40"
click at [602, 246] on input "30" at bounding box center [644, 246] width 105 height 20
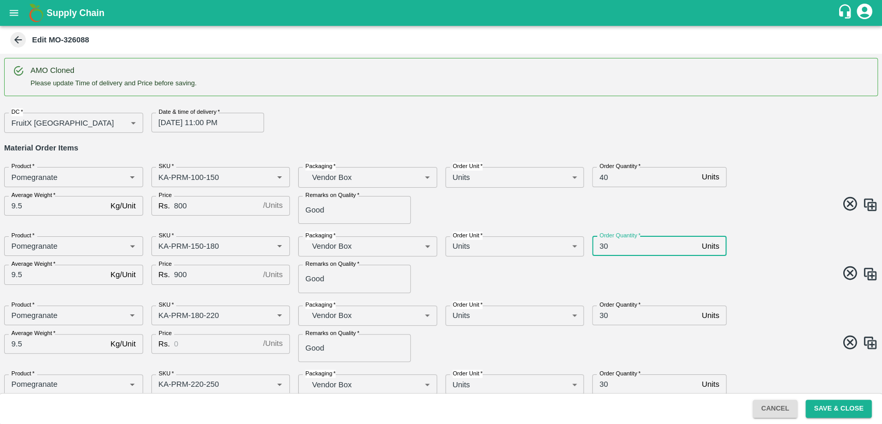
click at [602, 246] on input "30" at bounding box center [644, 246] width 105 height 20
type input "40"
click at [17, 36] on icon at bounding box center [17, 39] width 11 height 11
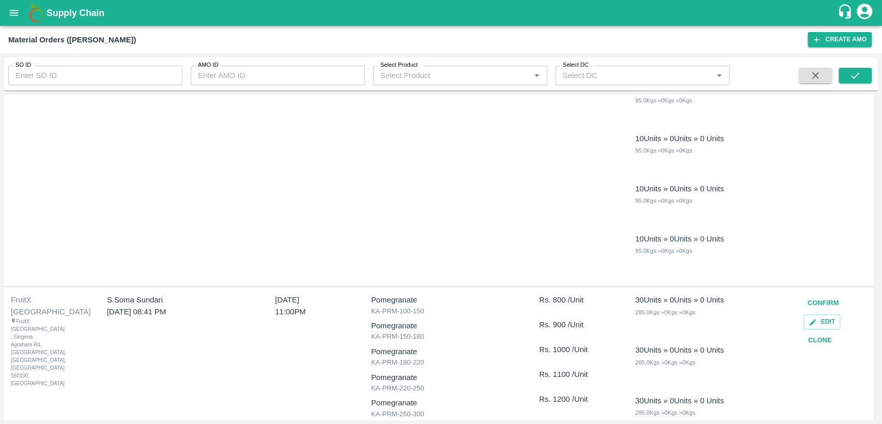
scroll to position [594, 0]
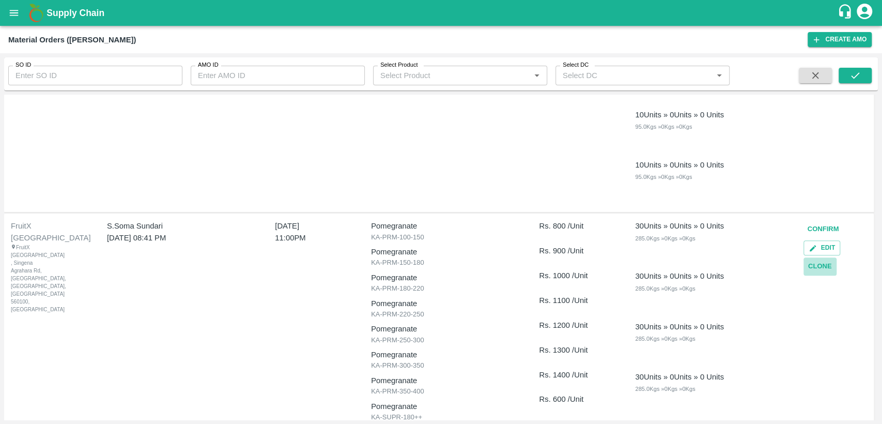
click at [821, 269] on button "Clone" at bounding box center [820, 266] width 33 height 18
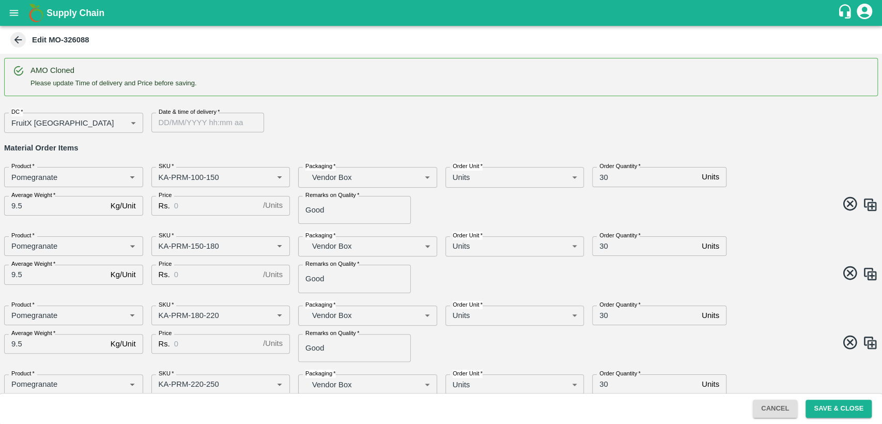
type input "DD/MM/YYYY hh:mm aa"
click at [185, 120] on input "DD/MM/YYYY hh:mm aa" at bounding box center [203, 123] width 105 height 20
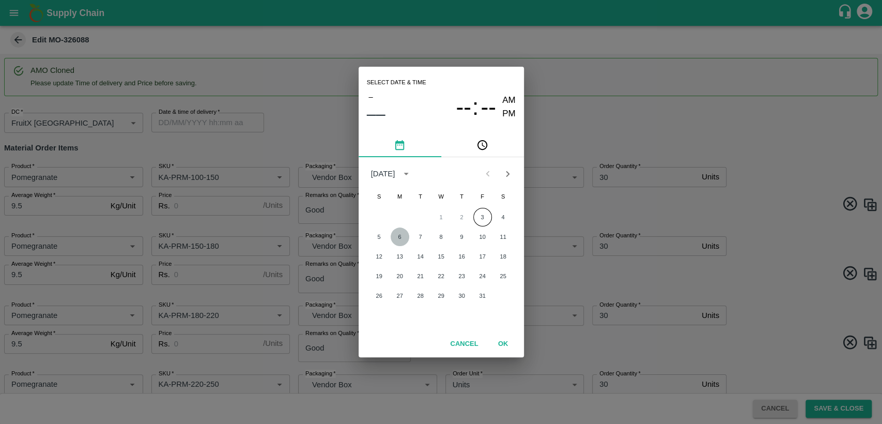
click at [404, 237] on button "6" at bounding box center [400, 236] width 19 height 19
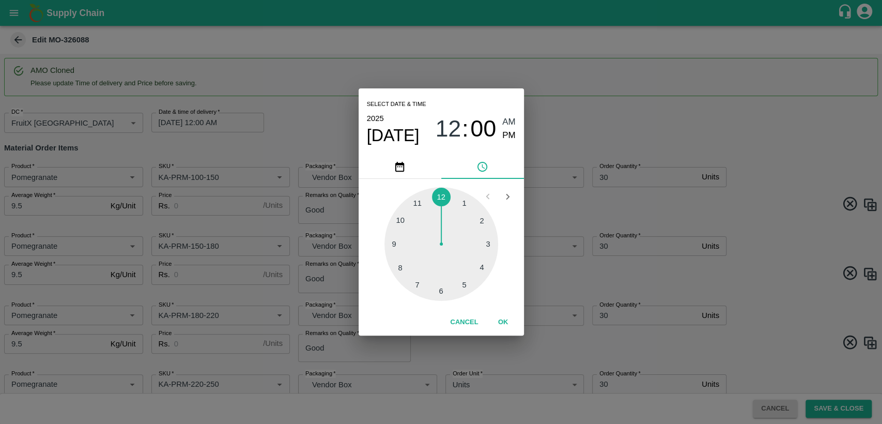
click at [420, 204] on div at bounding box center [442, 244] width 114 height 114
click at [508, 136] on span "PM" at bounding box center [508, 136] width 13 height 14
type input "06/10/2025 11:00 PM"
click at [503, 325] on button "OK" at bounding box center [503, 322] width 33 height 18
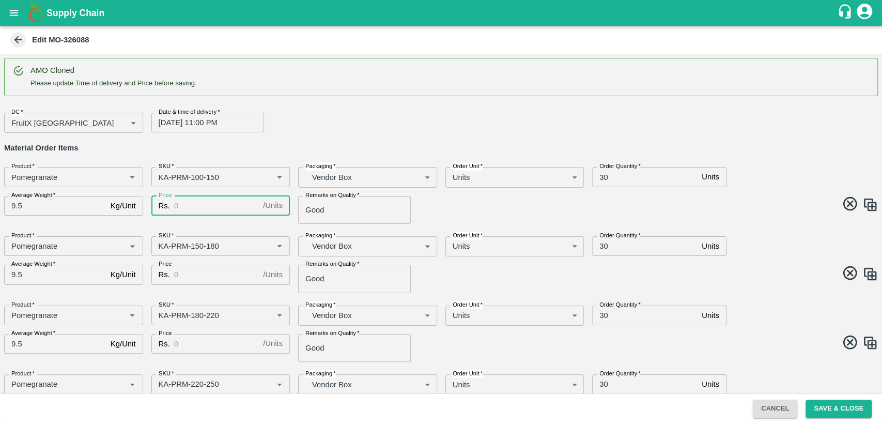
click at [190, 206] on input "Price" at bounding box center [216, 206] width 85 height 20
type input "800"
click at [201, 274] on input "Price" at bounding box center [216, 275] width 85 height 20
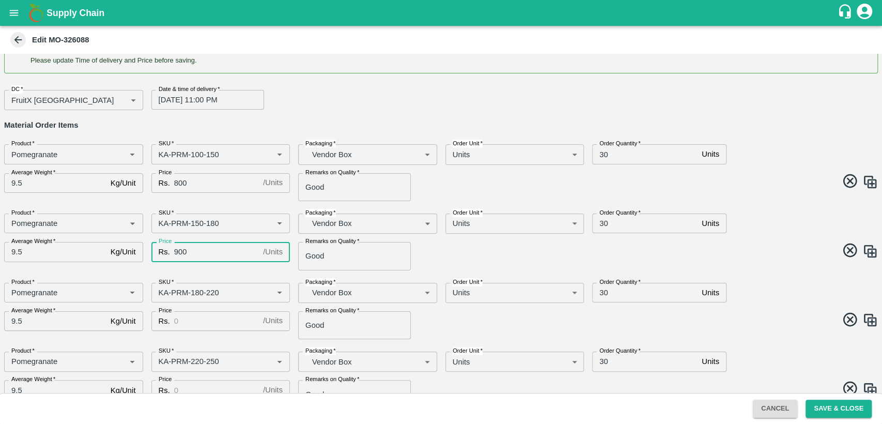
scroll to position [12, 0]
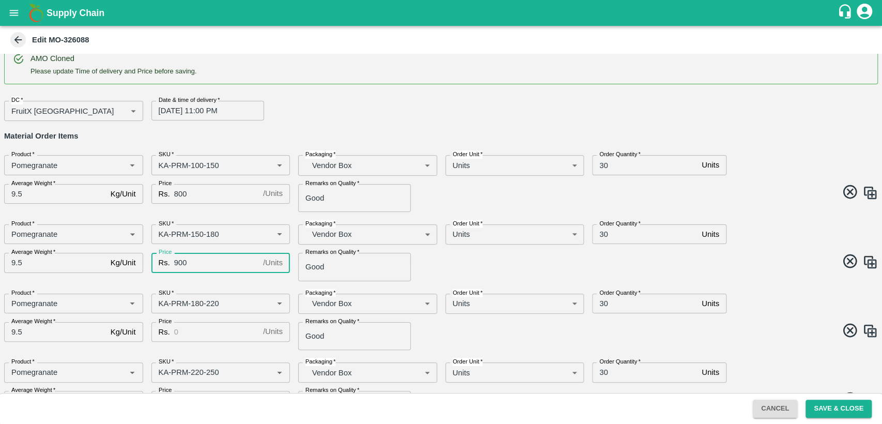
type input "900"
click at [175, 332] on input "Price" at bounding box center [216, 332] width 85 height 20
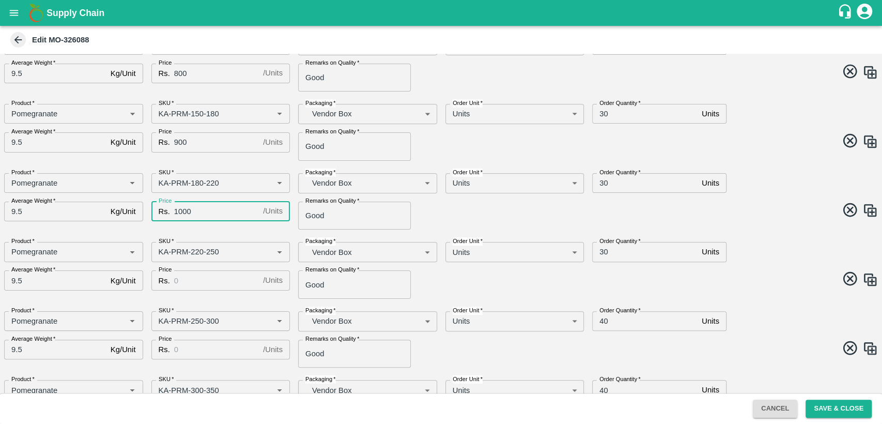
scroll to position [133, 0]
type input "1000"
click at [200, 282] on input "Price" at bounding box center [216, 279] width 85 height 20
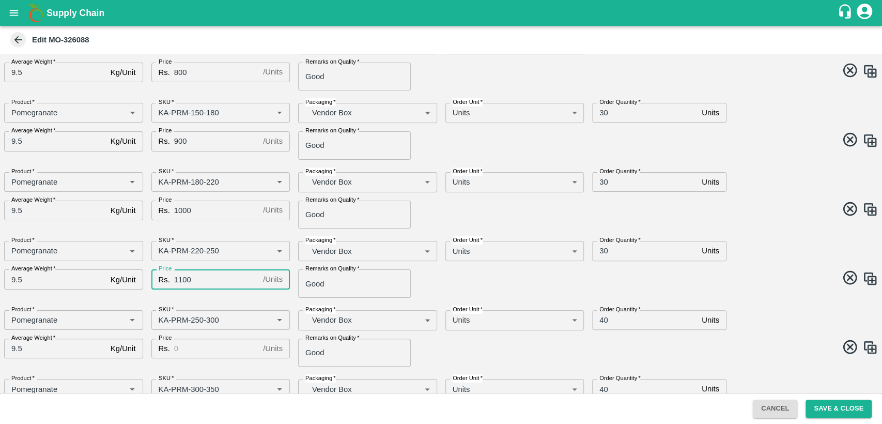
type input "1100"
click at [207, 351] on input "Price" at bounding box center [216, 349] width 85 height 20
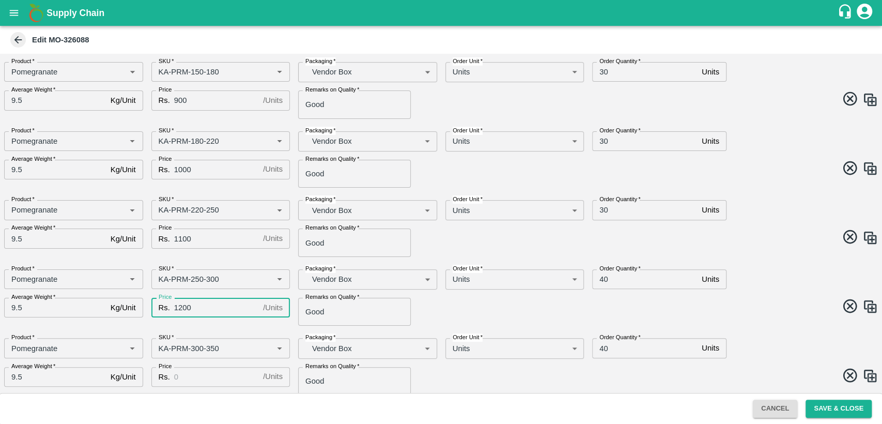
scroll to position [175, 0]
type input "1200"
click at [179, 375] on input "Price" at bounding box center [216, 376] width 85 height 20
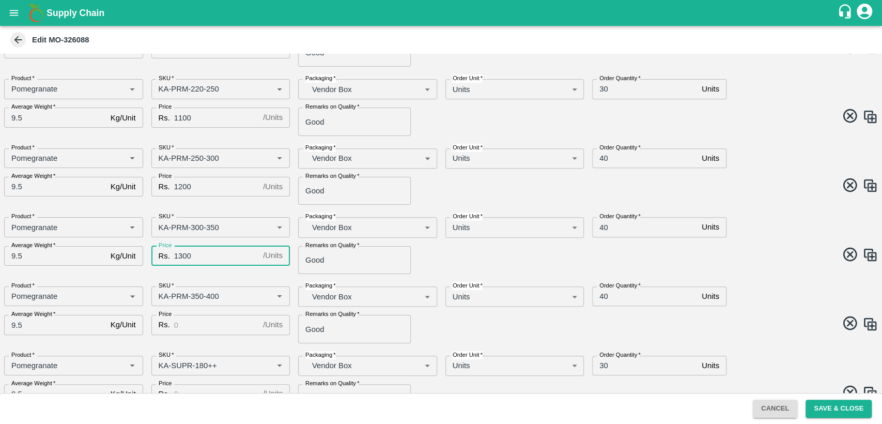
scroll to position [297, 0]
type input "1300"
click at [231, 322] on input "Price" at bounding box center [216, 323] width 85 height 20
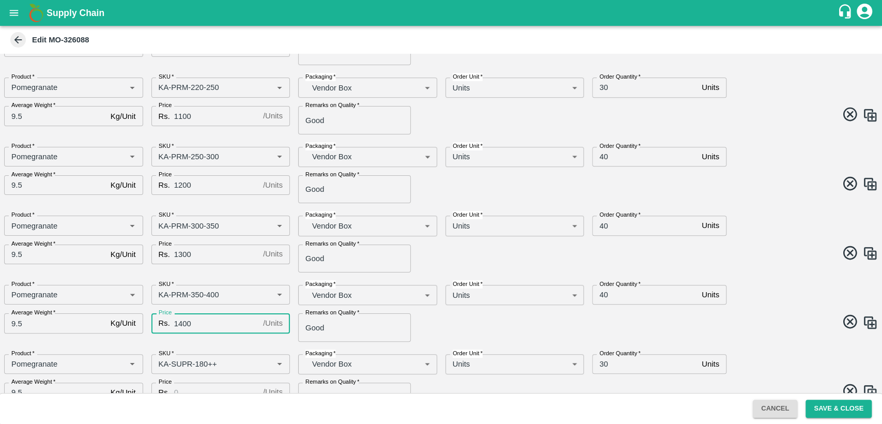
scroll to position [390, 0]
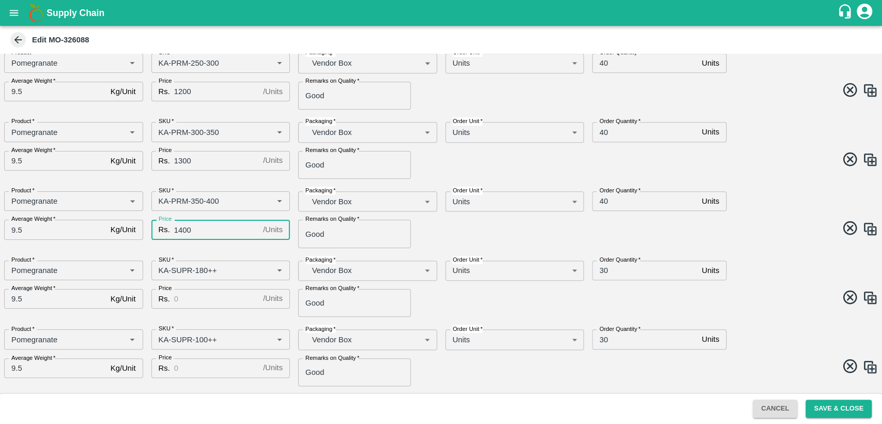
type input "1400"
click at [185, 299] on input "Price" at bounding box center [216, 299] width 85 height 20
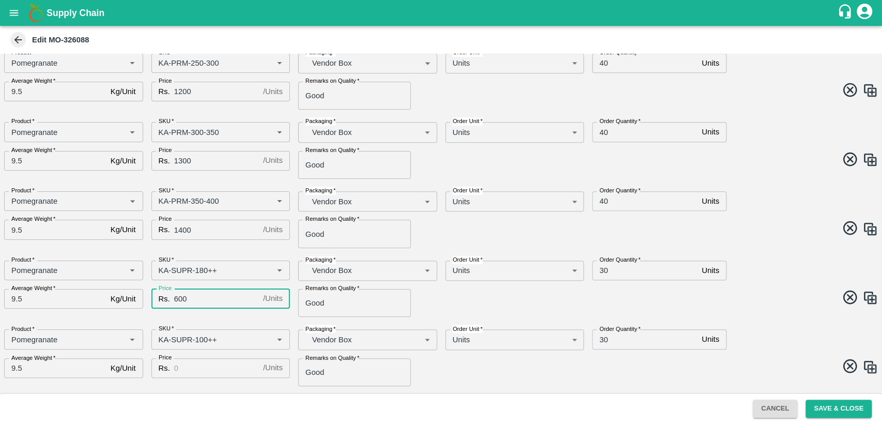
type input "600"
click at [202, 367] on input "Price" at bounding box center [216, 368] width 85 height 20
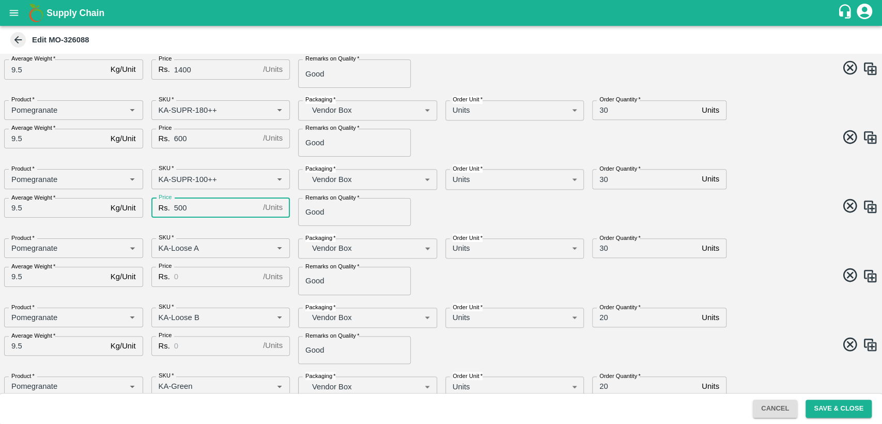
scroll to position [554, 0]
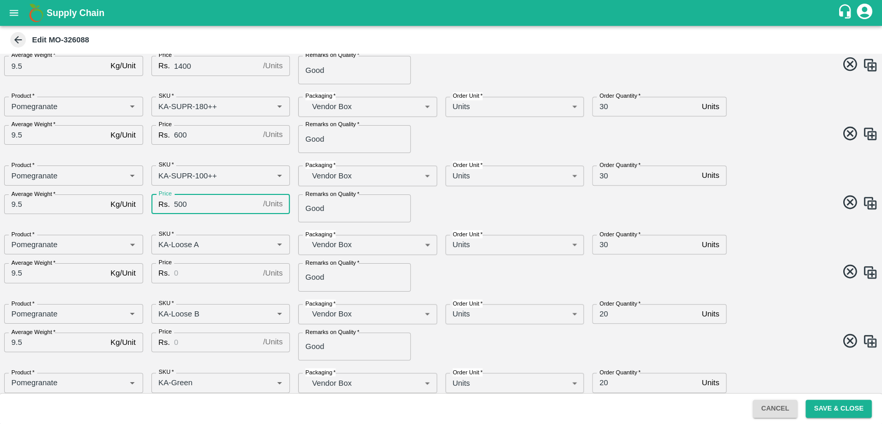
type input "500"
click at [178, 274] on input "Price" at bounding box center [216, 273] width 85 height 20
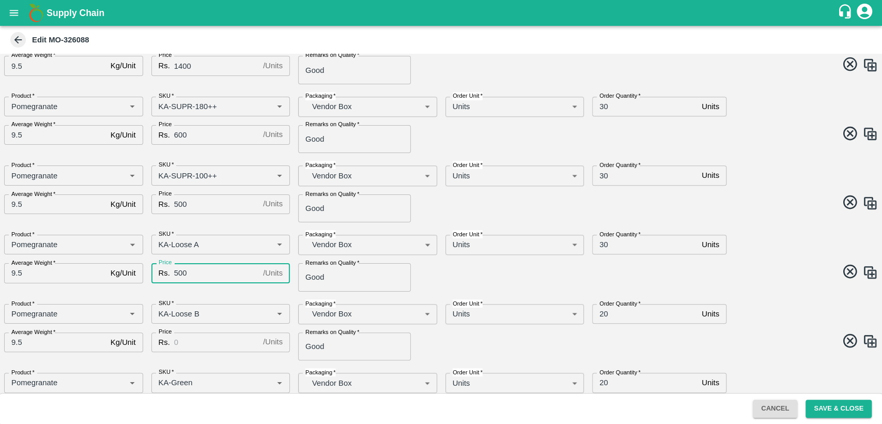
type input "500"
click at [211, 344] on input "Price" at bounding box center [216, 342] width 85 height 20
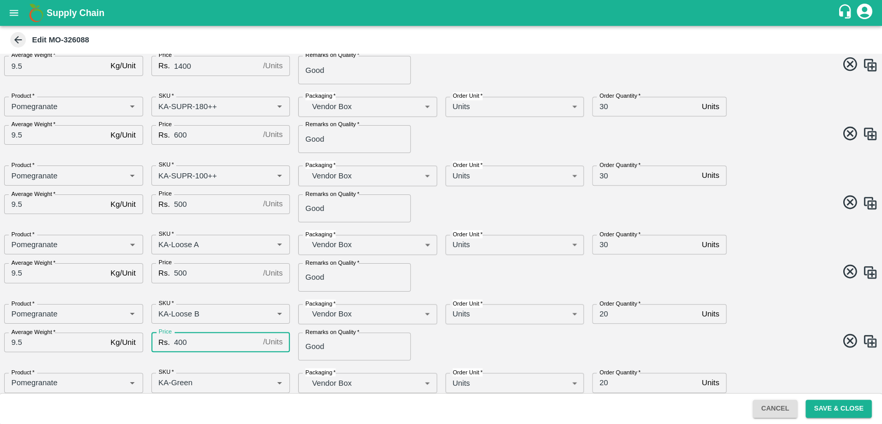
scroll to position [664, 0]
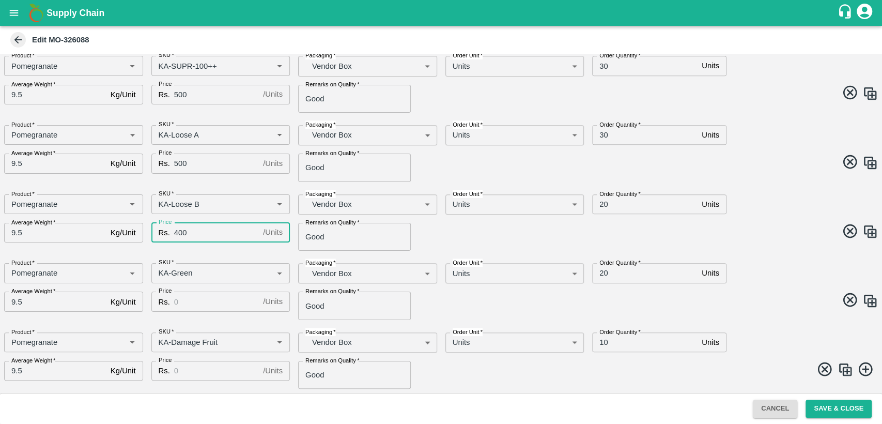
type input "400"
click at [208, 299] on input "Price" at bounding box center [216, 302] width 85 height 20
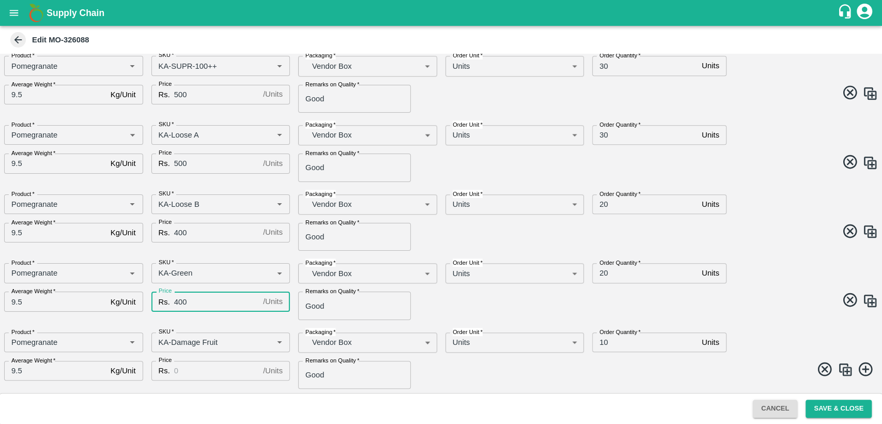
type input "400"
click at [200, 373] on input "Price" at bounding box center [216, 371] width 85 height 20
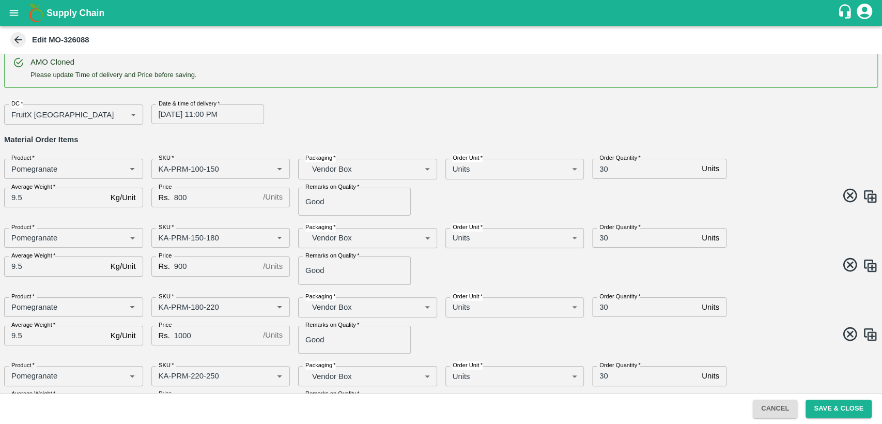
scroll to position [0, 0]
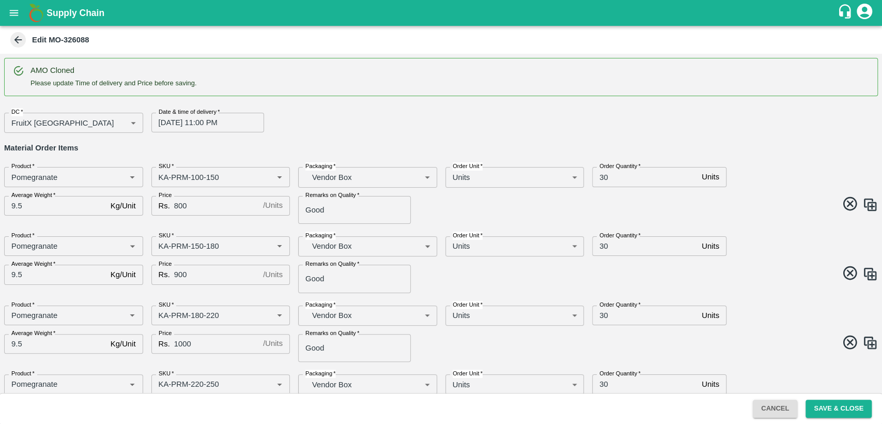
type input "400"
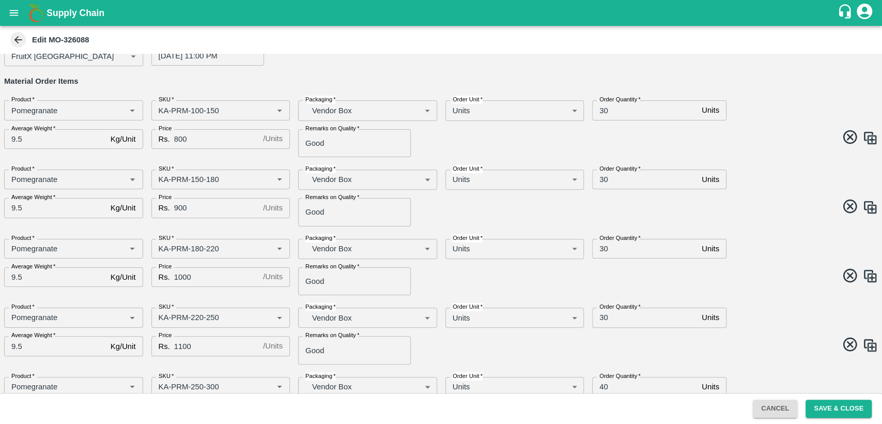
scroll to position [68, 0]
click at [765, 91] on div "Order Quantity   * 30 Units Order Quantity" at bounding box center [694, 105] width 221 height 28
click at [600, 109] on input "30" at bounding box center [644, 109] width 105 height 20
type input "40"
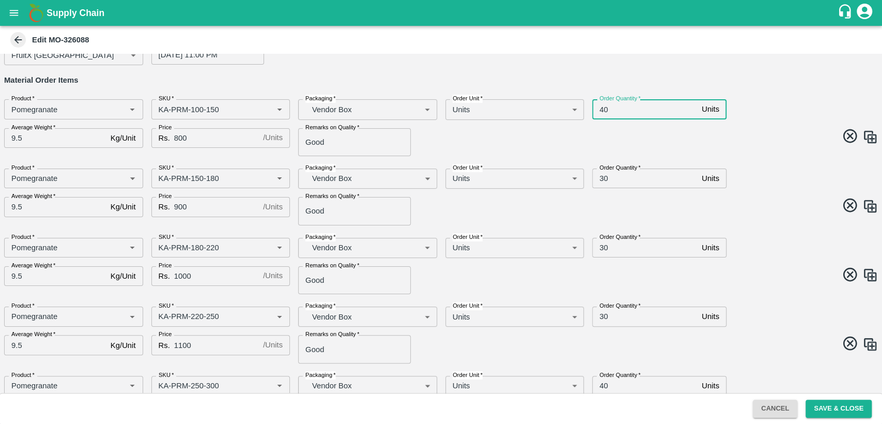
click at [603, 175] on input "30" at bounding box center [644, 178] width 105 height 20
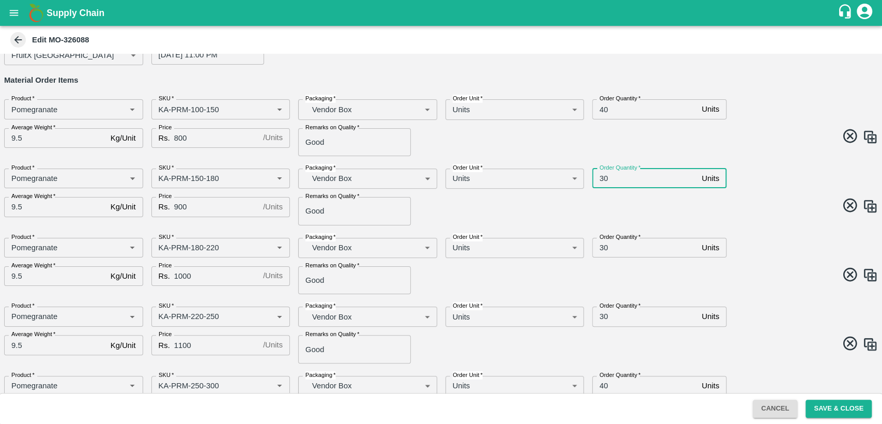
click at [603, 175] on input "30" at bounding box center [644, 178] width 105 height 20
type input "40"
click at [602, 247] on input "30" at bounding box center [644, 248] width 105 height 20
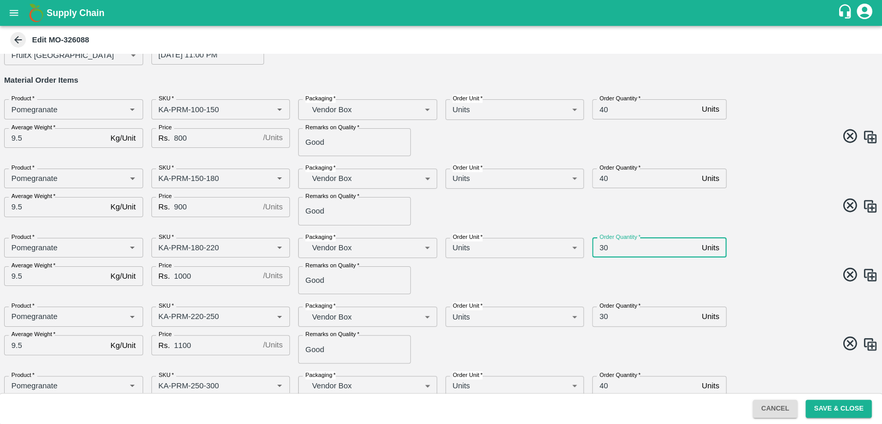
click at [602, 247] on input "30" at bounding box center [644, 248] width 105 height 20
click at [720, 273] on span at bounding box center [657, 276] width 441 height 20
click at [604, 248] on input "30" at bounding box center [644, 248] width 105 height 20
type input "40"
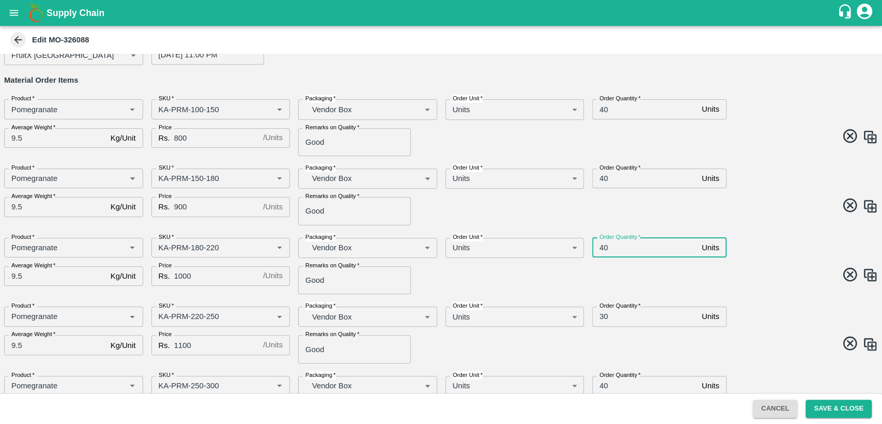
click at [603, 315] on input "30" at bounding box center [644, 316] width 105 height 20
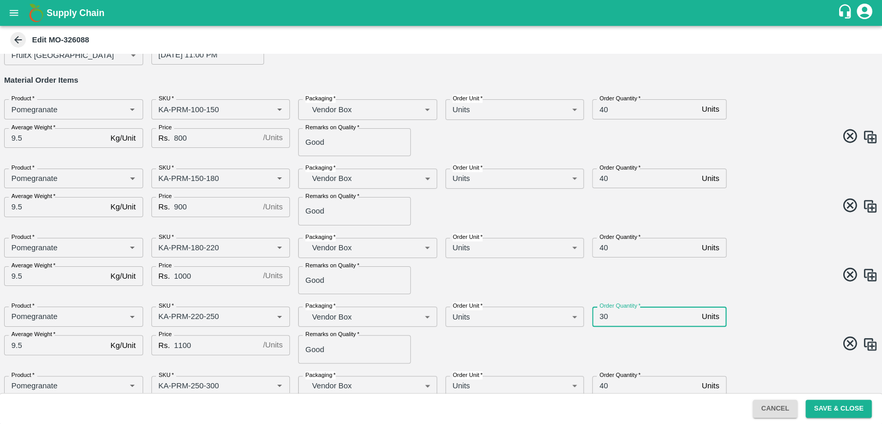
click at [603, 315] on input "30" at bounding box center [644, 316] width 105 height 20
click at [779, 331] on div "Product   * Product   * SKU   * SKU   * Packaging   * Vendor Box BOM/276 Packag…" at bounding box center [437, 330] width 882 height 65
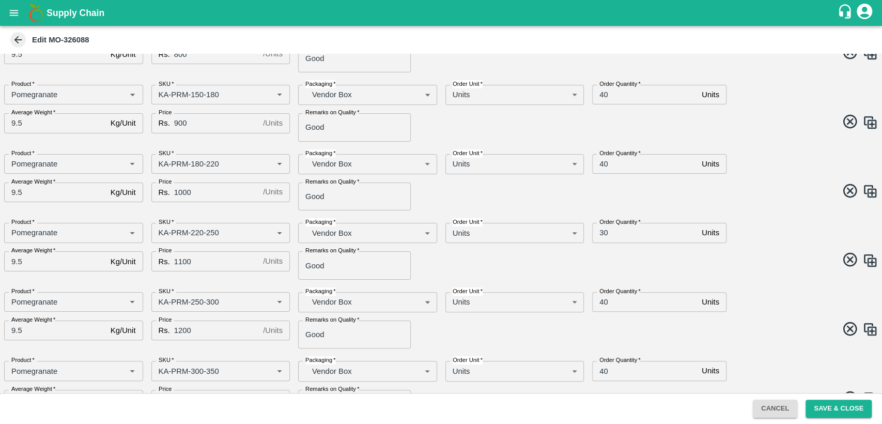
scroll to position [152, 0]
click at [604, 302] on input "40" at bounding box center [644, 302] width 105 height 20
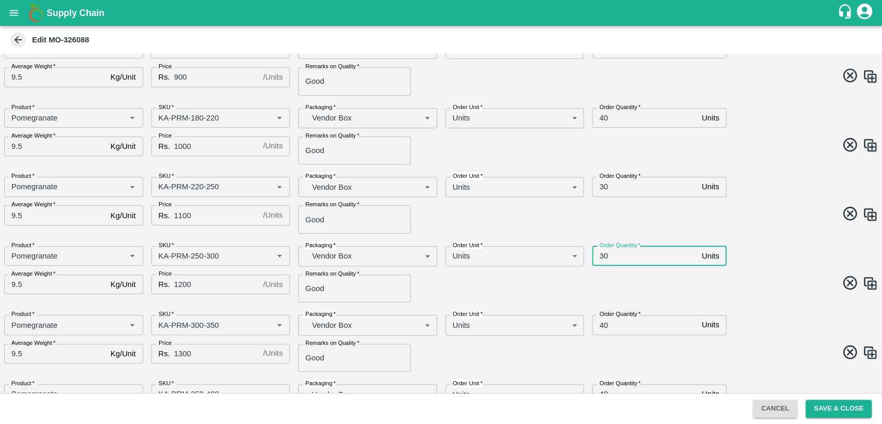
scroll to position [198, 0]
type input "30"
click at [600, 324] on input "40" at bounding box center [644, 324] width 105 height 20
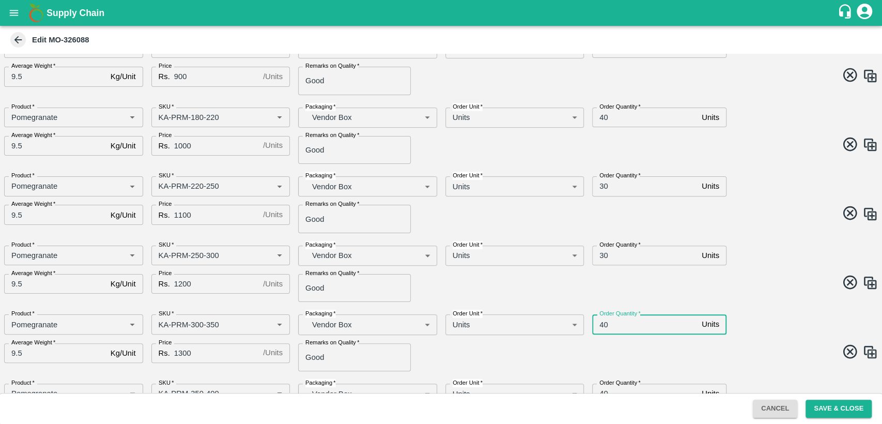
click at [600, 324] on input "40" at bounding box center [644, 324] width 105 height 20
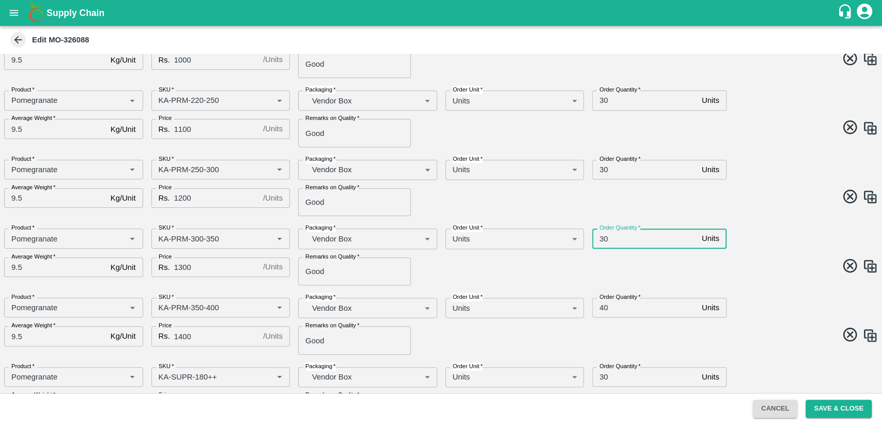
scroll to position [285, 0]
type input "30"
click at [601, 306] on input "40" at bounding box center [644, 307] width 105 height 20
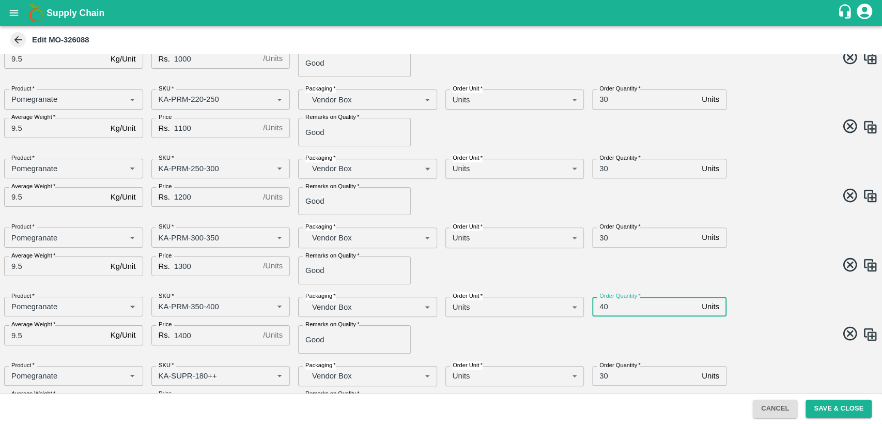
click at [601, 306] on input "40" at bounding box center [644, 307] width 105 height 20
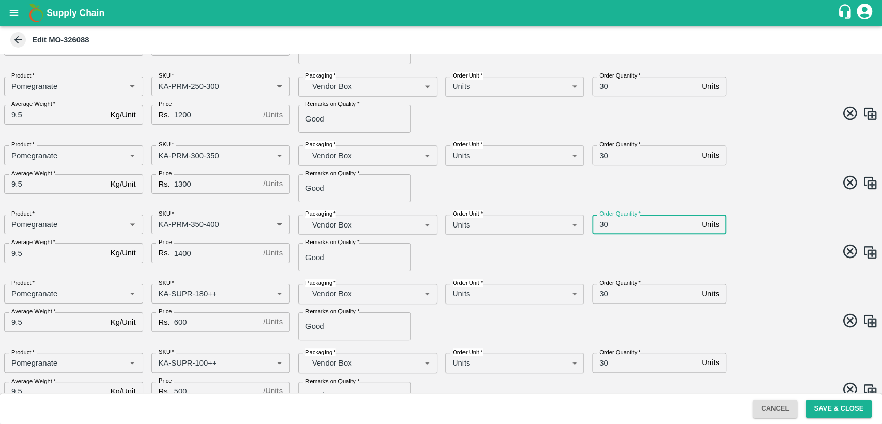
scroll to position [369, 0]
type input "30"
click at [603, 293] on input "30" at bounding box center [644, 292] width 105 height 20
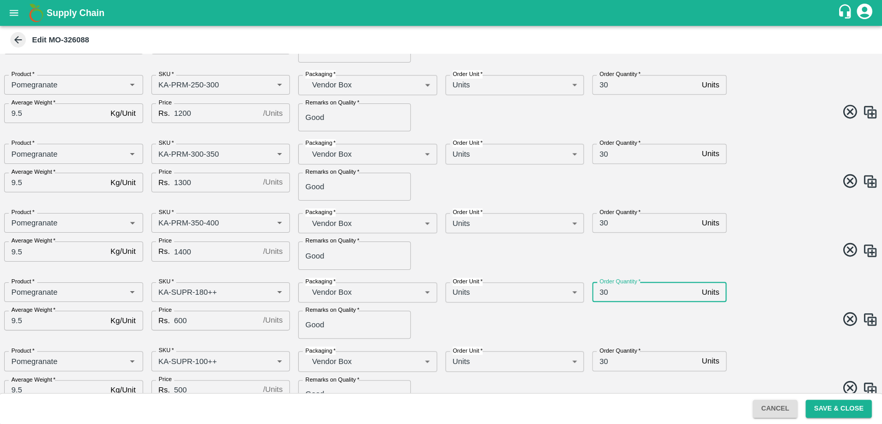
click at [603, 293] on input "30" at bounding box center [644, 292] width 105 height 20
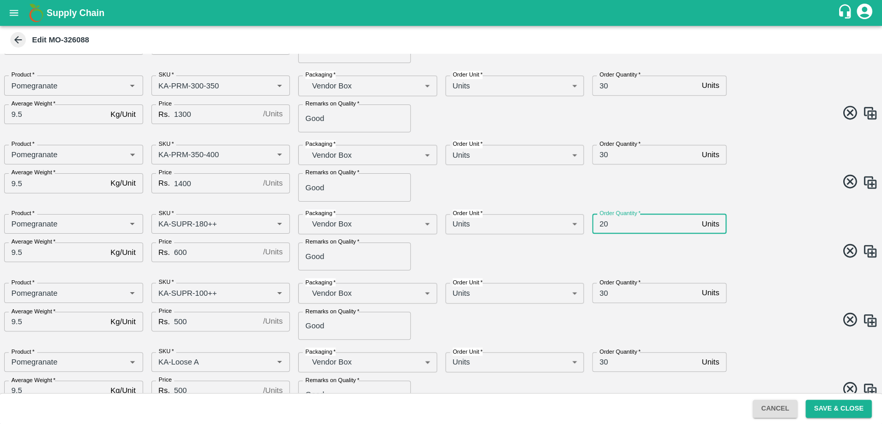
scroll to position [442, 0]
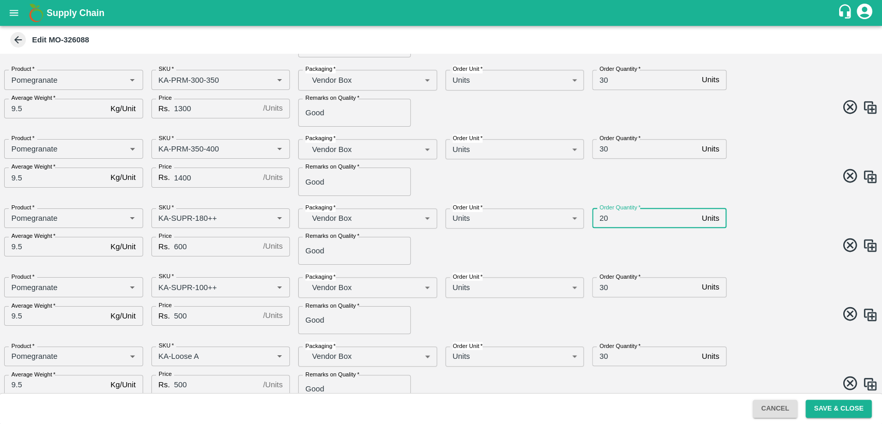
type input "20"
click at [602, 288] on input "30" at bounding box center [644, 287] width 105 height 20
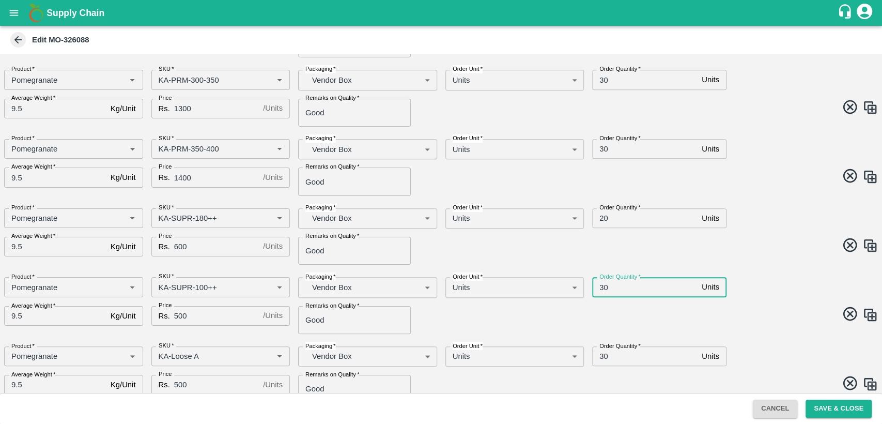
click at [602, 288] on input "30" at bounding box center [644, 287] width 105 height 20
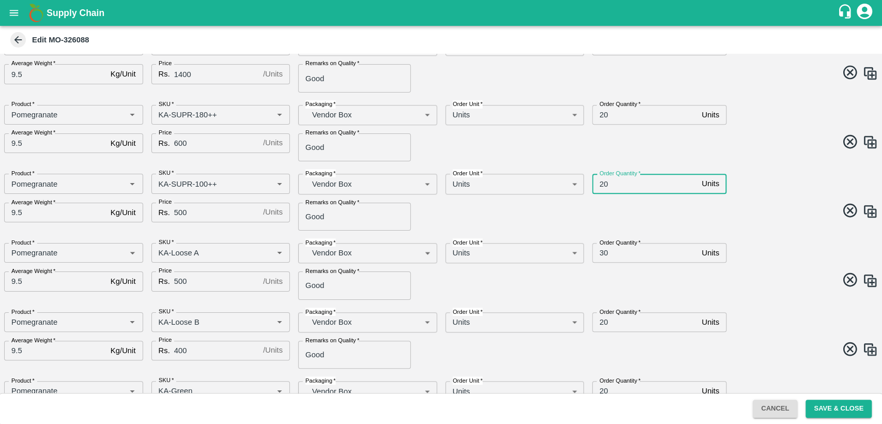
scroll to position [547, 0]
type input "20"
click at [601, 112] on input "20" at bounding box center [644, 114] width 105 height 20
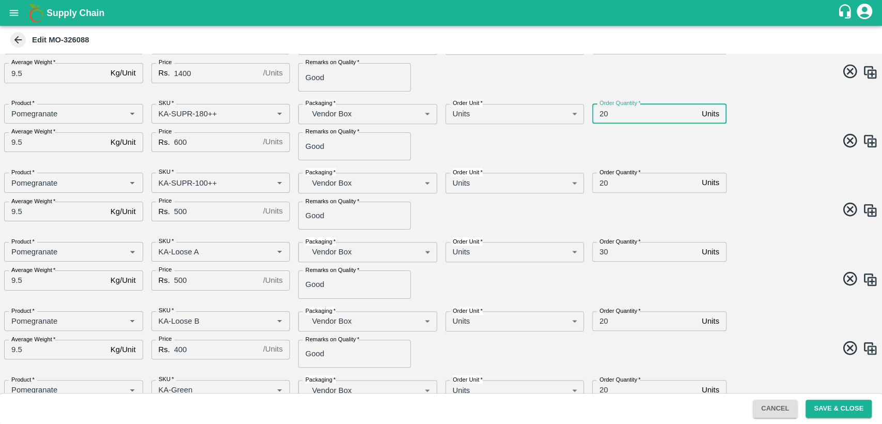
click at [601, 112] on input "20" at bounding box center [644, 114] width 105 height 20
type input "10"
click at [598, 182] on input "20" at bounding box center [644, 183] width 105 height 20
type input "10"
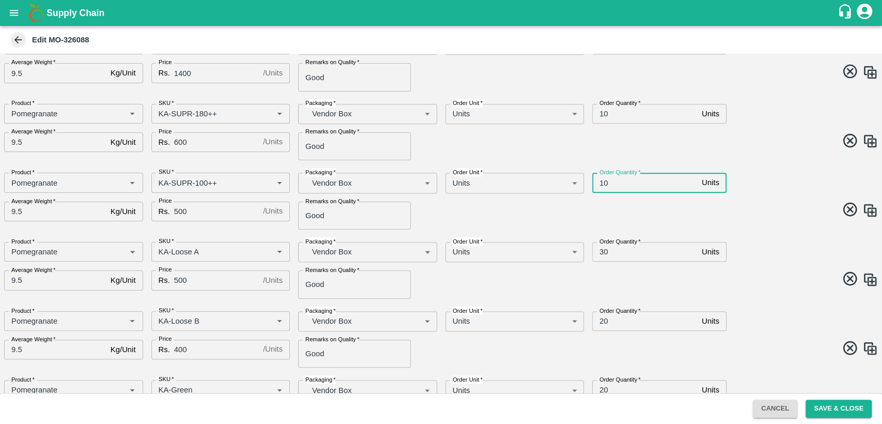
click at [604, 249] on input "30" at bounding box center [644, 252] width 105 height 20
type input "10"
click at [606, 319] on input "20" at bounding box center [644, 321] width 105 height 20
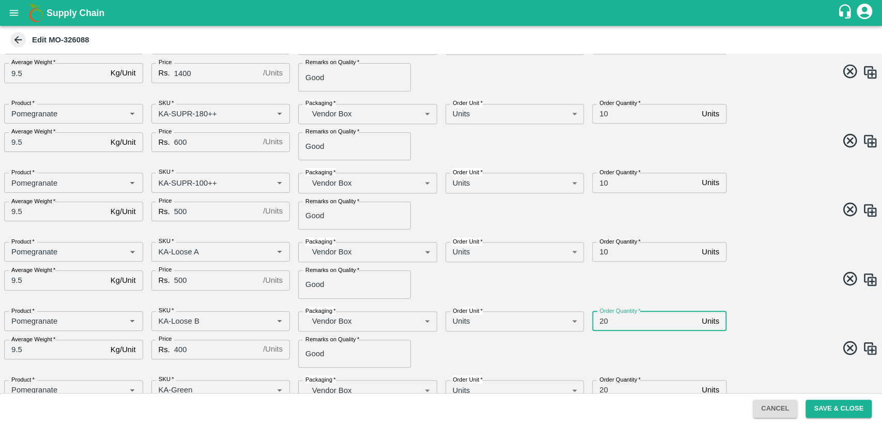
click at [606, 319] on input "20" at bounding box center [644, 321] width 105 height 20
click at [602, 321] on input "20" at bounding box center [644, 321] width 105 height 20
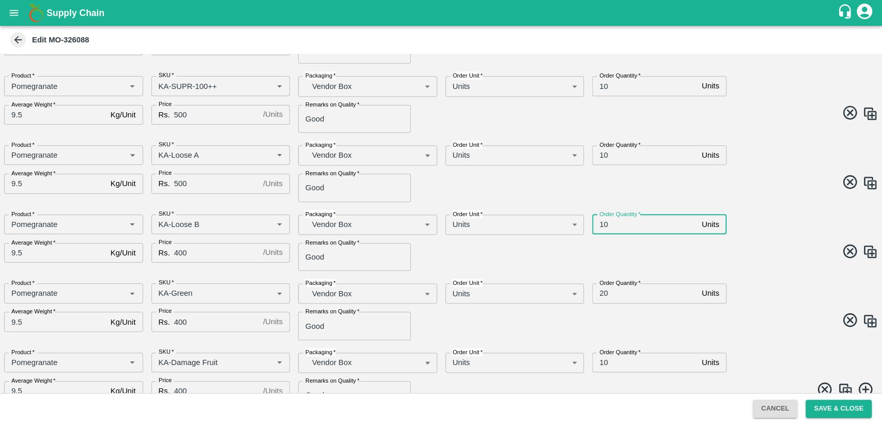
scroll to position [648, 0]
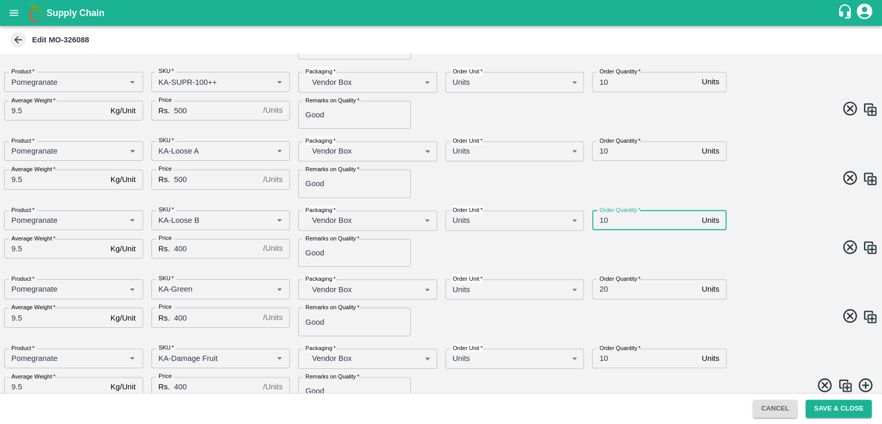
type input "10"
click at [601, 288] on input "20" at bounding box center [644, 289] width 105 height 20
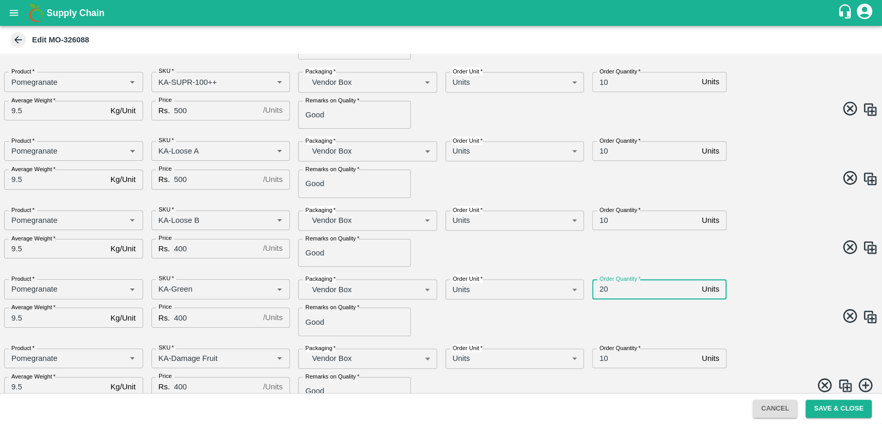
click at [601, 288] on input "20" at bounding box center [644, 289] width 105 height 20
type input "10"
click at [722, 324] on span at bounding box center [657, 318] width 441 height 20
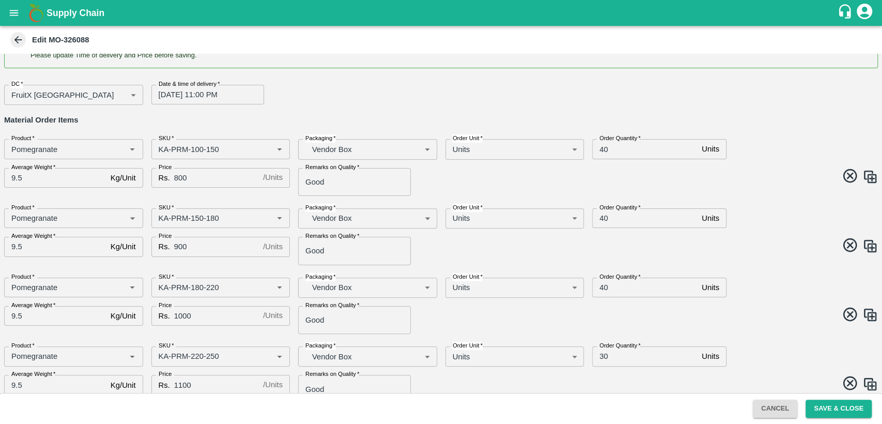
scroll to position [0, 0]
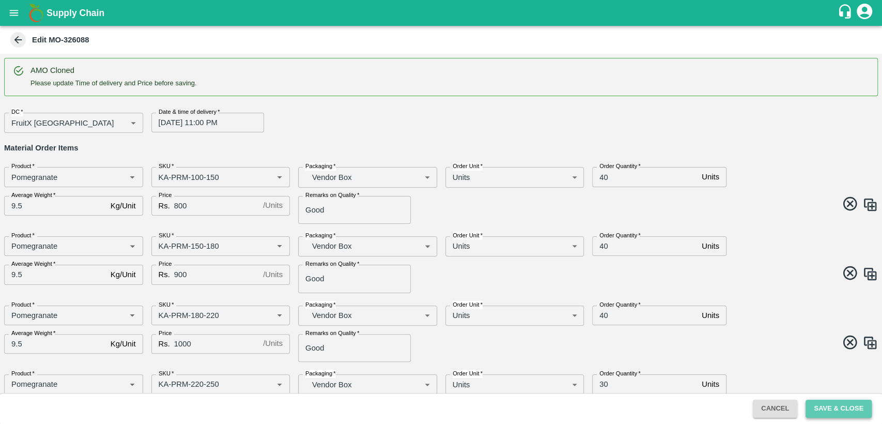
click at [824, 407] on button "Save & Close" at bounding box center [839, 409] width 66 height 18
click at [840, 409] on button "Save & Close" at bounding box center [839, 409] width 66 height 18
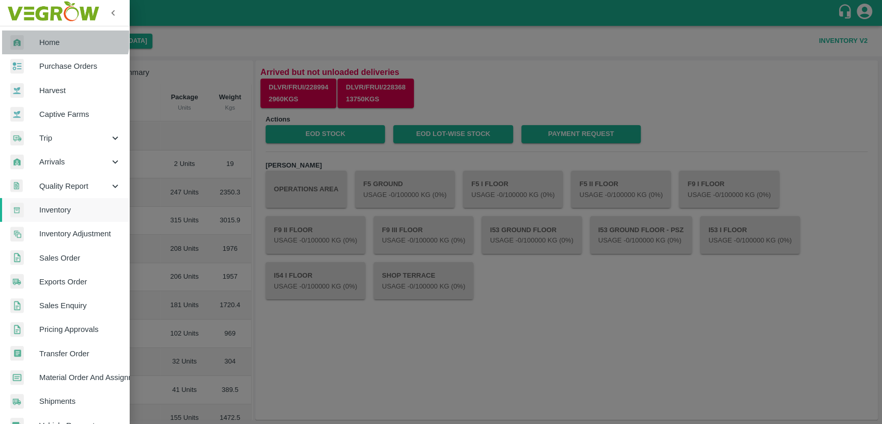
click at [41, 35] on link "Home" at bounding box center [64, 42] width 129 height 24
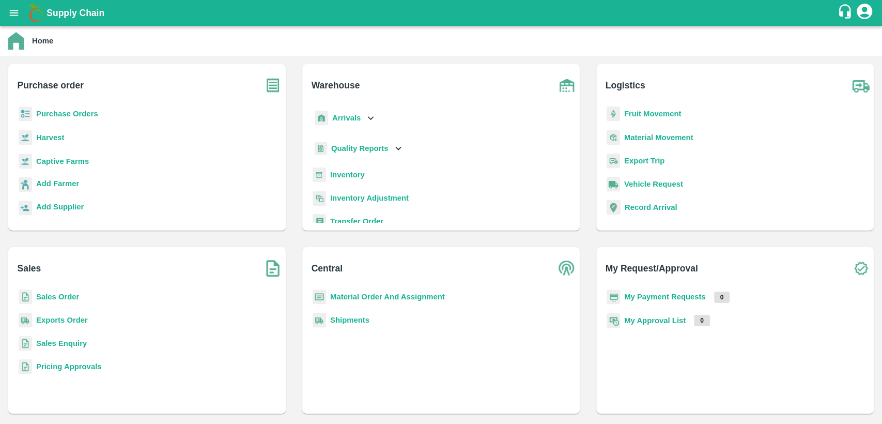
click at [59, 296] on b "Sales Order" at bounding box center [57, 297] width 43 height 8
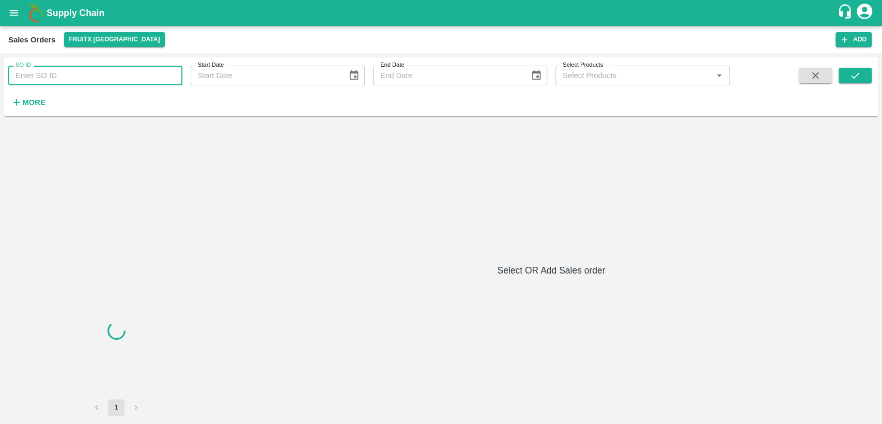
click at [112, 75] on input "SO ID" at bounding box center [95, 76] width 174 height 20
paste input "606119"
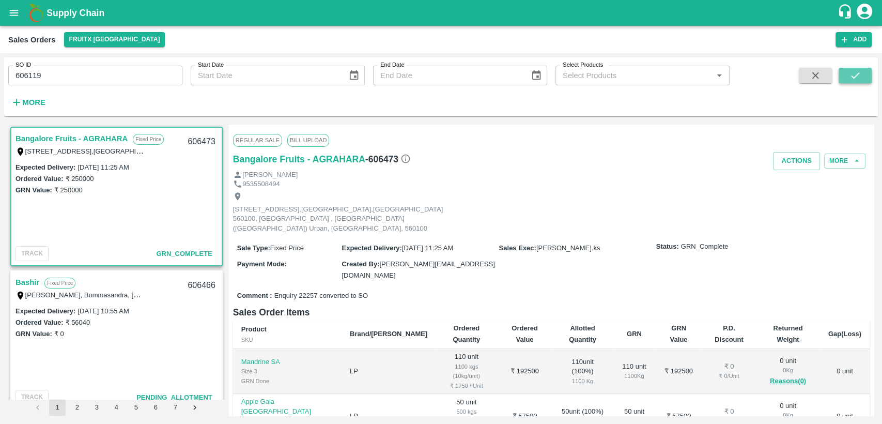
click at [846, 70] on button "submit" at bounding box center [855, 76] width 33 height 16
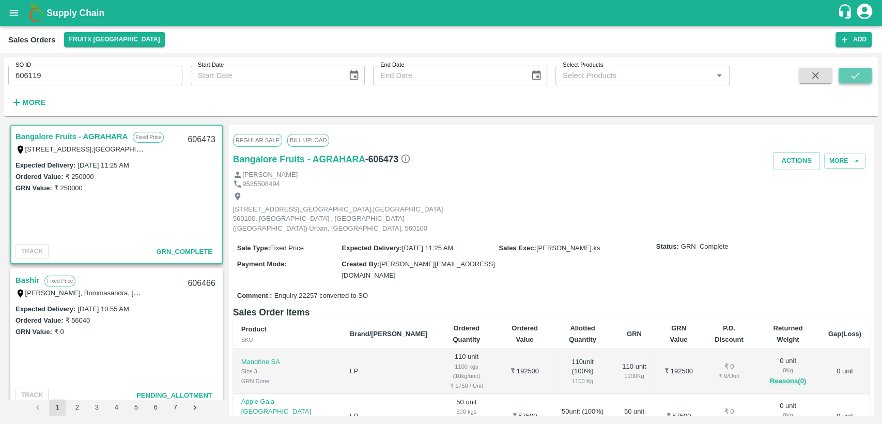
click at [855, 75] on icon "submit" at bounding box center [855, 75] width 11 height 11
click at [794, 56] on div "SO ID 606119 SO ID Start Date Start Date End Date End Date Select Products Sele…" at bounding box center [441, 238] width 882 height 371
click at [699, 38] on div "Sales Orders FruitX Bangalore" at bounding box center [421, 39] width 827 height 15
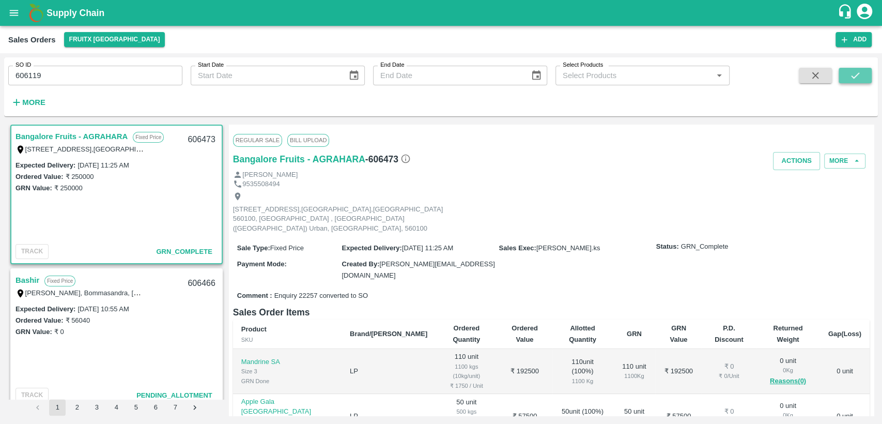
click at [858, 80] on icon "submit" at bounding box center [855, 75] width 11 height 11
click at [856, 82] on button "submit" at bounding box center [855, 76] width 33 height 16
click at [19, 12] on icon "open drawer" at bounding box center [13, 12] width 11 height 11
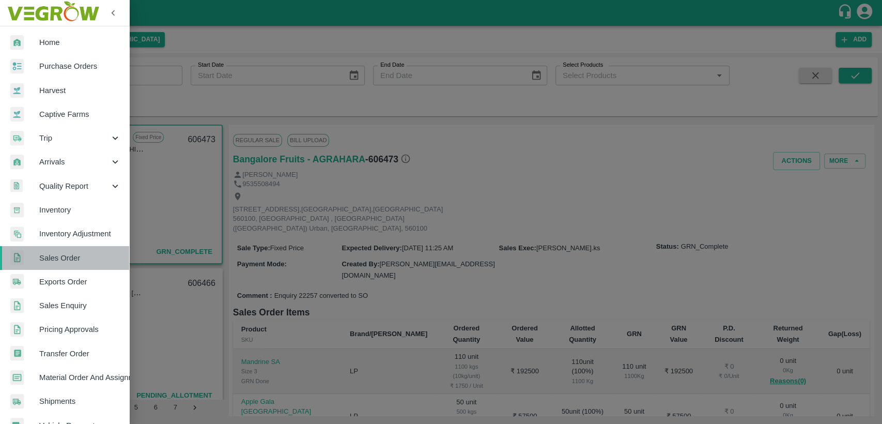
click at [83, 255] on span "Sales Order" at bounding box center [80, 257] width 82 height 11
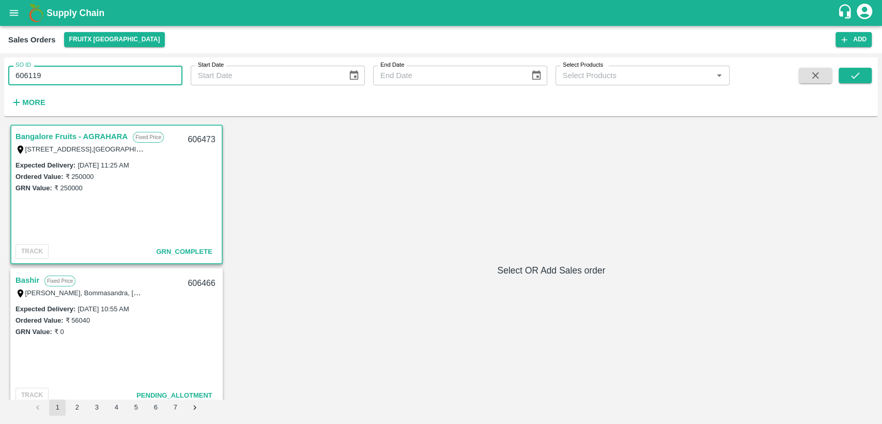
click at [81, 71] on input "606119" at bounding box center [95, 76] width 174 height 20
type input "6"
type input "606119"
click at [864, 75] on button "submit" at bounding box center [855, 76] width 33 height 16
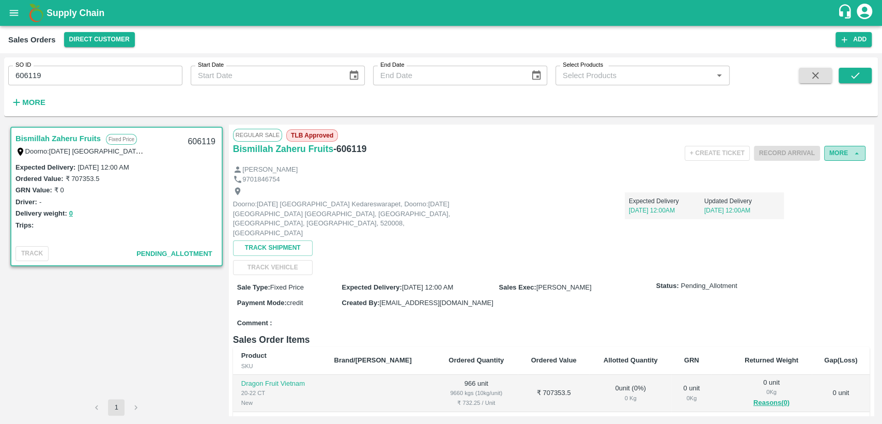
click at [855, 152] on icon "button" at bounding box center [857, 153] width 4 height 2
click at [833, 148] on button "More" at bounding box center [844, 153] width 41 height 15
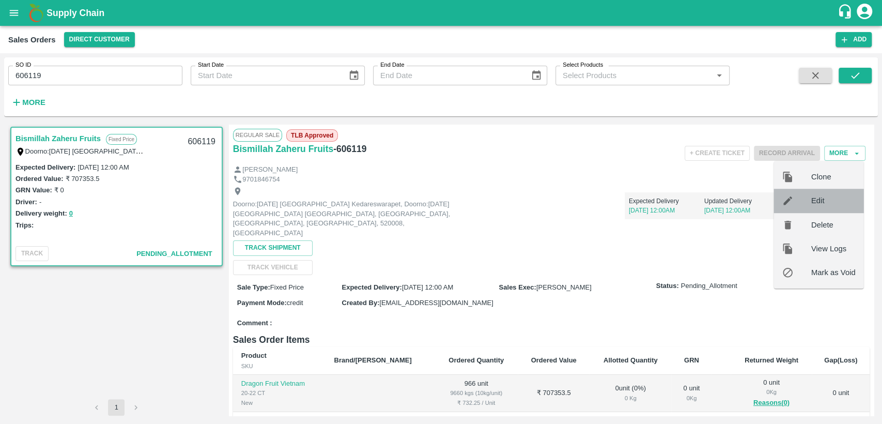
click at [822, 202] on span "Edit" at bounding box center [833, 200] width 44 height 11
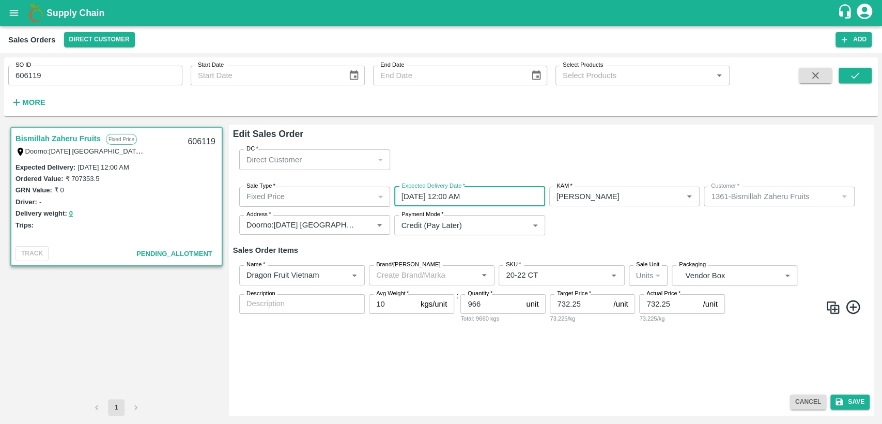
click at [474, 193] on input "01/10/2025 12:00 AM" at bounding box center [466, 197] width 144 height 20
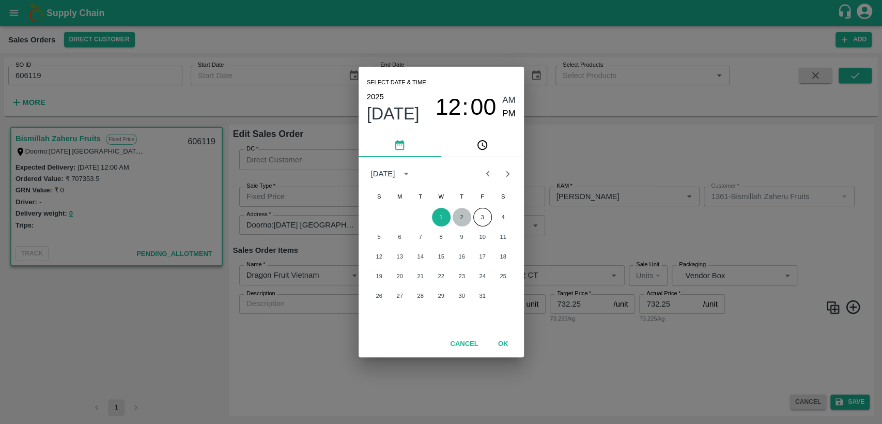
click at [461, 217] on button "2" at bounding box center [462, 217] width 19 height 19
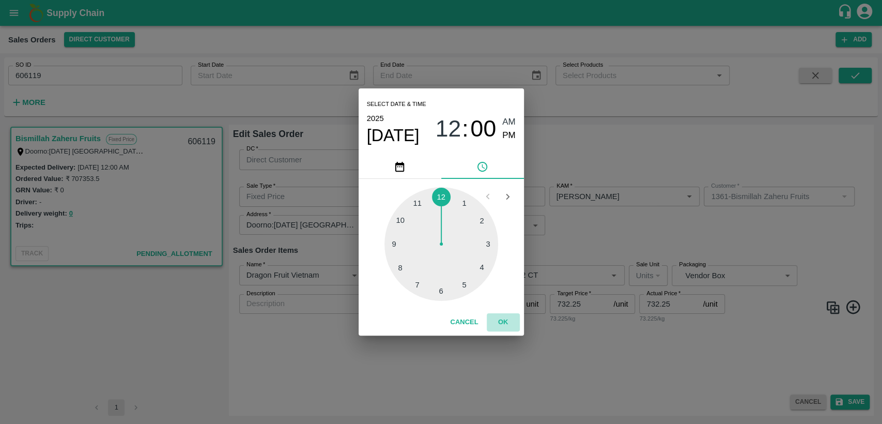
click at [501, 320] on button "OK" at bounding box center [503, 322] width 33 height 18
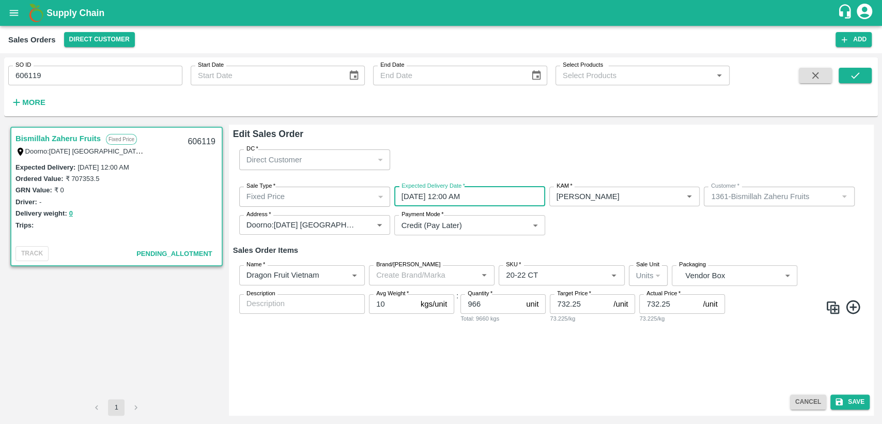
click at [484, 200] on input "02/10/2025 12:00 AM" at bounding box center [466, 197] width 144 height 20
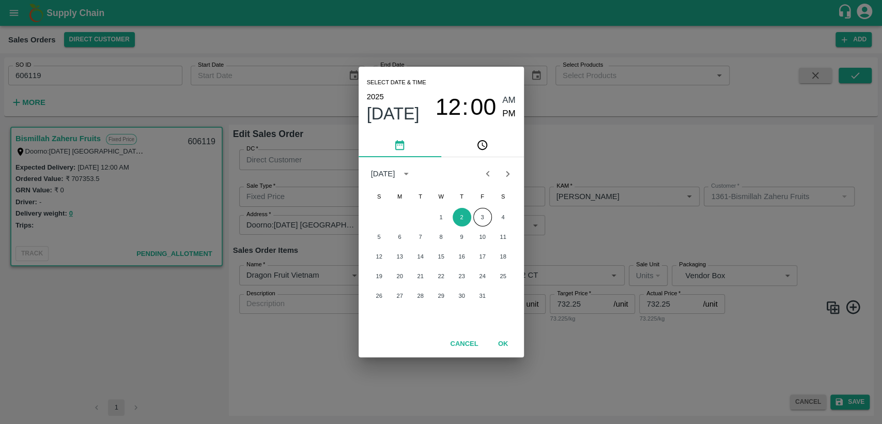
click at [484, 200] on span "F" at bounding box center [482, 196] width 19 height 21
click at [484, 219] on button "3" at bounding box center [482, 217] width 19 height 19
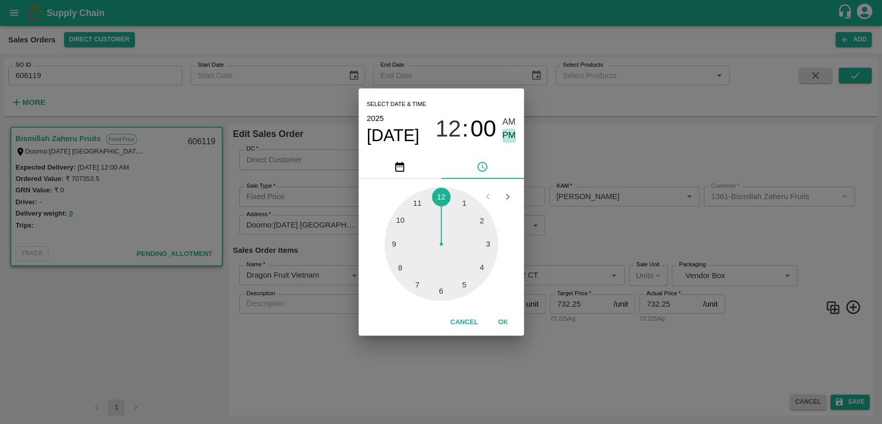
click at [509, 139] on span "PM" at bounding box center [508, 136] width 13 height 14
type input "03/10/2025 12:00 PM"
click at [498, 320] on button "OK" at bounding box center [503, 322] width 33 height 18
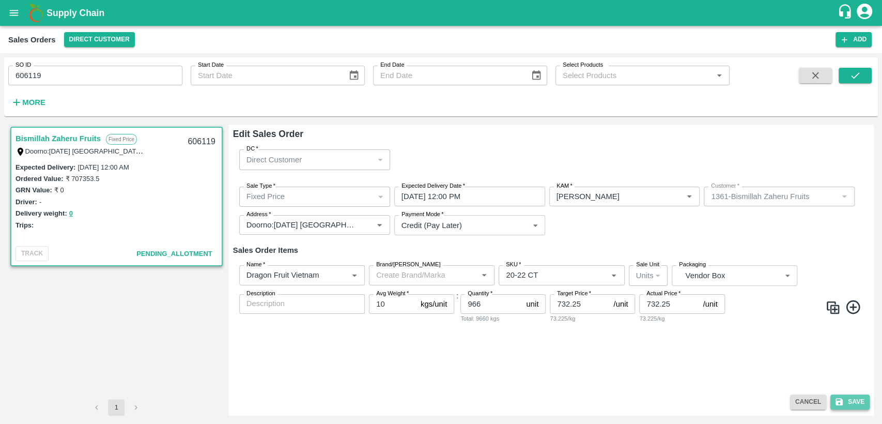
click at [851, 397] on button "Save" at bounding box center [850, 401] width 39 height 15
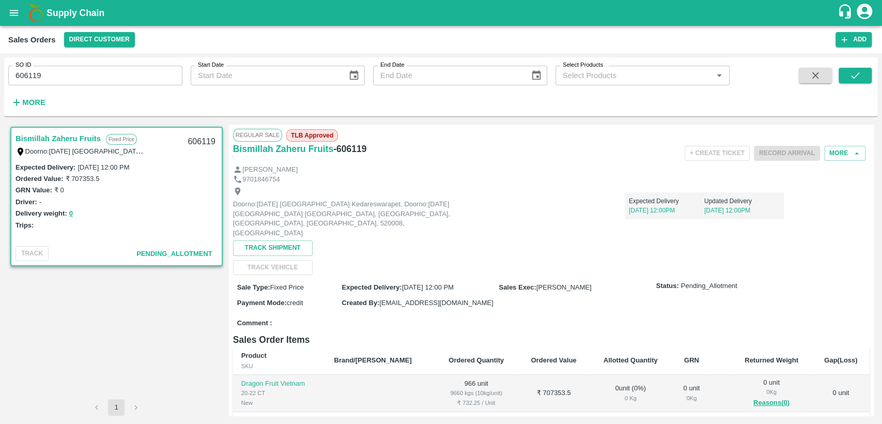
click at [33, 74] on input "606119" at bounding box center [95, 76] width 174 height 20
click at [1, 9] on div "Supply Chain" at bounding box center [441, 13] width 882 height 26
click at [20, 14] on button "open drawer" at bounding box center [14, 13] width 24 height 24
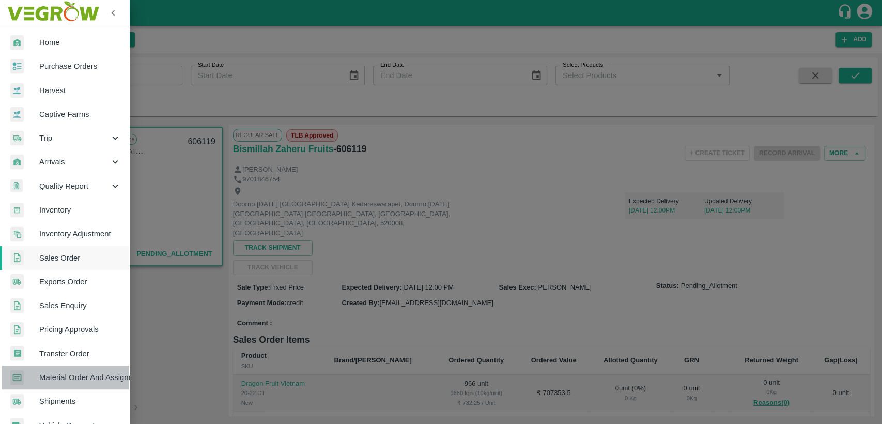
click at [86, 384] on link "Material Order And Assignment" at bounding box center [64, 377] width 129 height 24
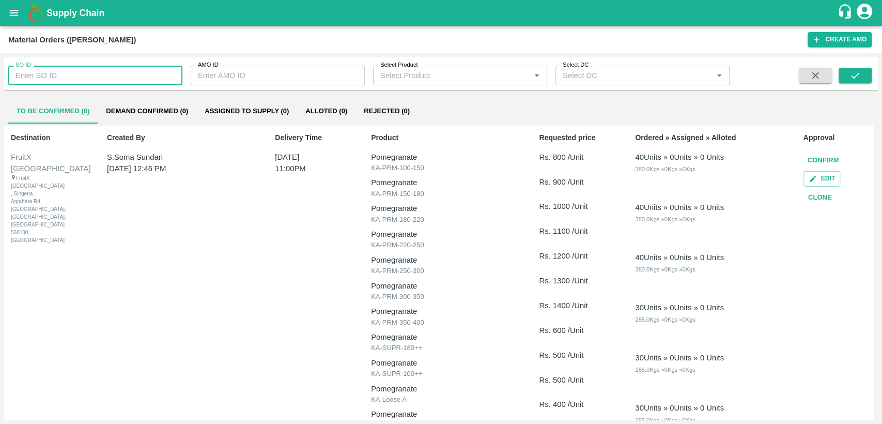
click at [69, 78] on input "SO ID" at bounding box center [95, 76] width 174 height 20
paste input "606119"
type input "606119"
click at [856, 71] on icon "submit" at bounding box center [855, 75] width 11 height 11
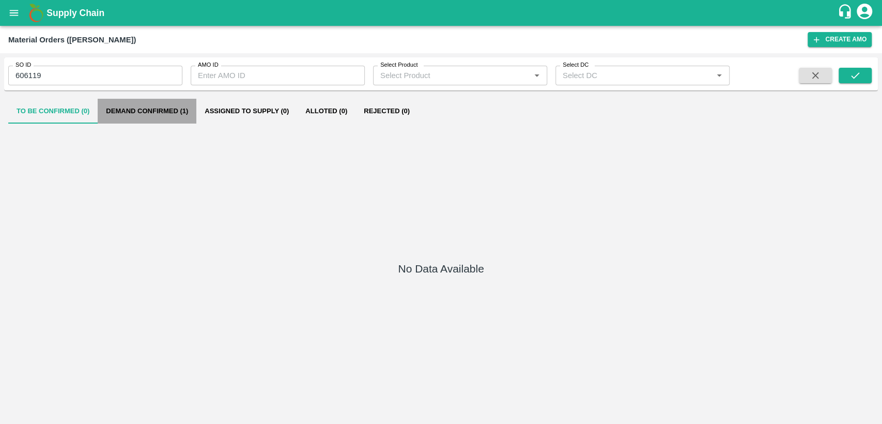
click at [179, 112] on button "Demand Confirmed (1)" at bounding box center [147, 111] width 99 height 25
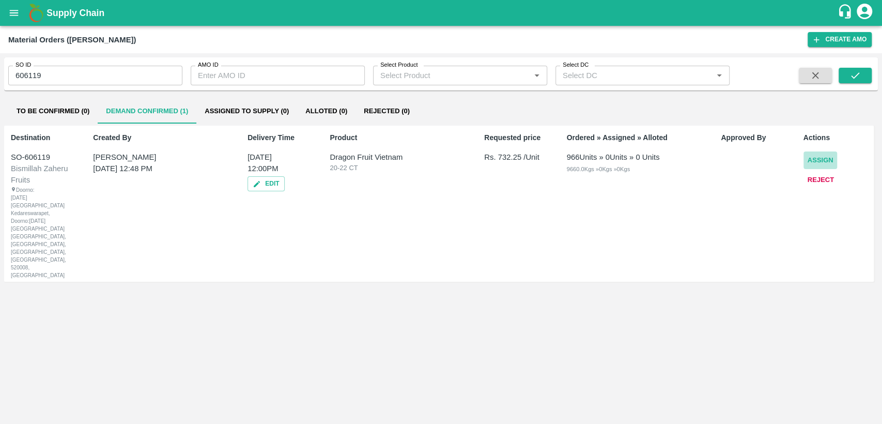
click at [813, 159] on button "Assign" at bounding box center [821, 160] width 34 height 18
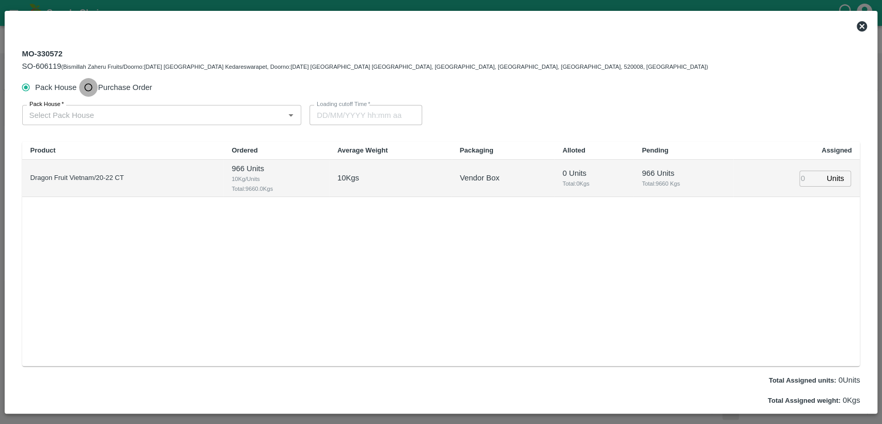
click at [87, 87] on input "Purchase Order" at bounding box center [88, 87] width 19 height 19
radio input "true"
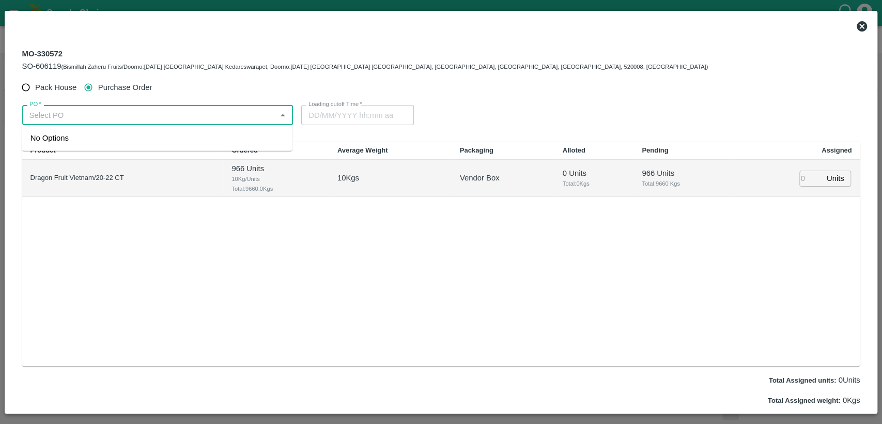
click at [87, 120] on input "PO   *" at bounding box center [149, 114] width 248 height 13
type input "17"
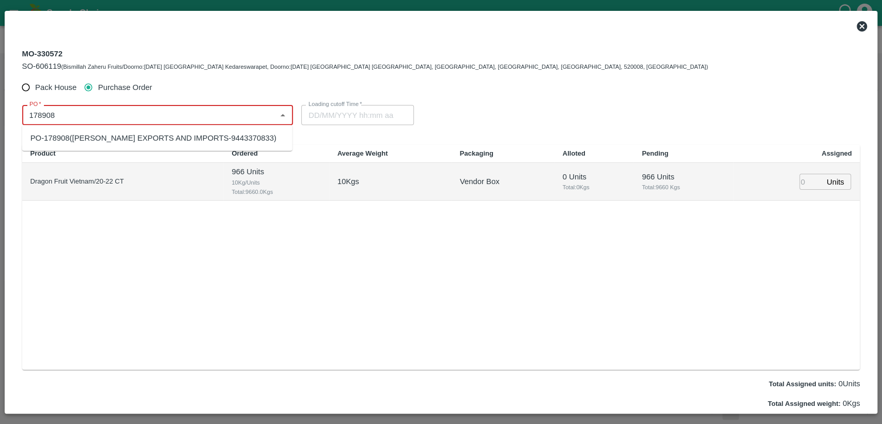
click at [193, 145] on div "PO-178908(ARUL EXPORTS AND IMPORTS-9443370833)" at bounding box center [157, 138] width 270 height 18
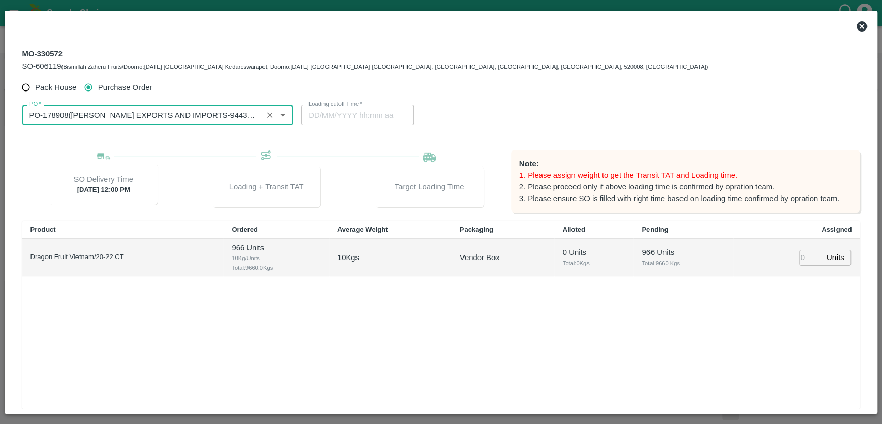
type input "PO-178908(ARUL EXPORTS AND IMPORTS-9443370833)"
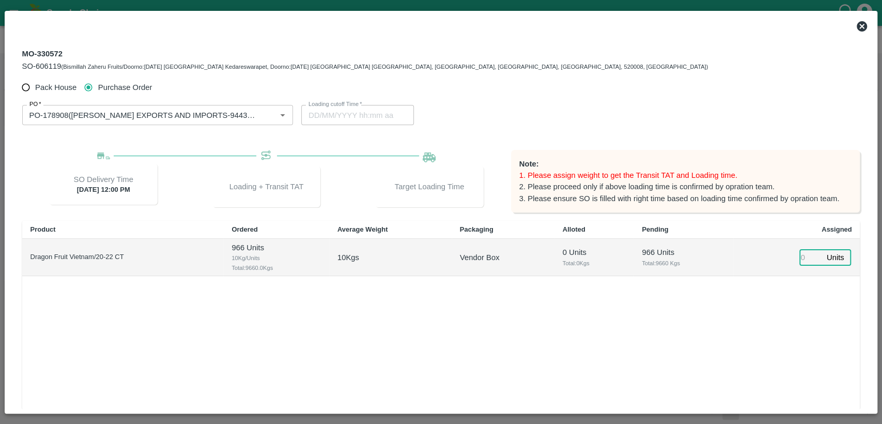
click at [808, 257] on input "number" at bounding box center [811, 258] width 23 height 16
type input "966"
type input "02/10/2025 05:52 PM"
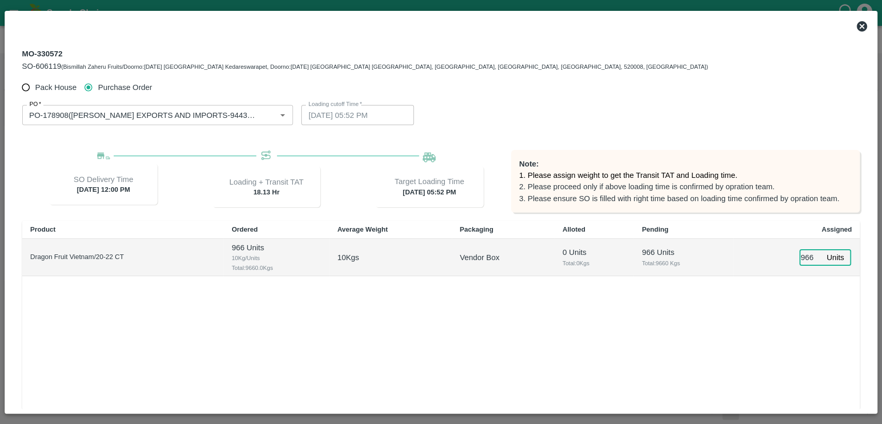
type input "966"
click at [656, 311] on div "Product Ordered Average Weight Packaging Alloted Pending Assigned Dragon Fruit …" at bounding box center [441, 333] width 838 height 225
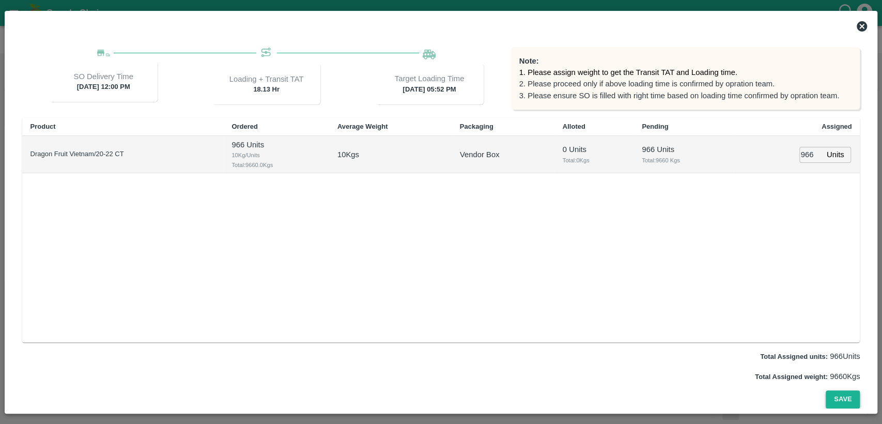
click at [847, 399] on button "Save" at bounding box center [843, 399] width 34 height 18
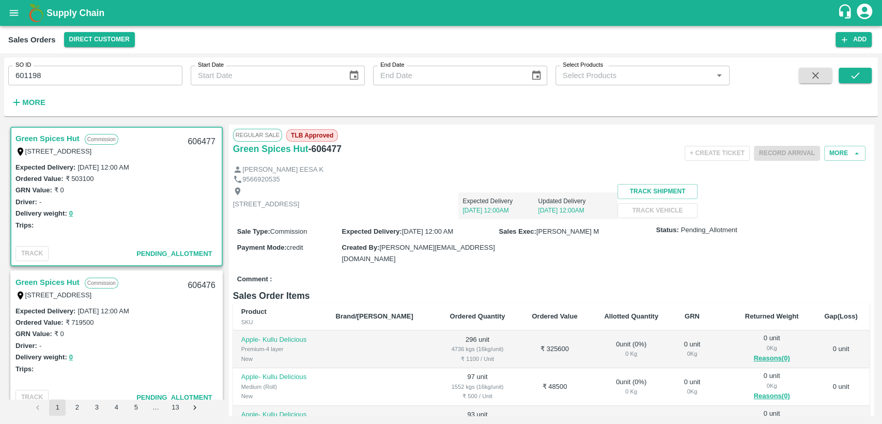
drag, startPoint x: 860, startPoint y: 85, endPoint x: 853, endPoint y: 66, distance: 20.0
click at [853, 66] on div "SO ID 601198 SO ID Start Date Start Date End Date End Date Select Products Sele…" at bounding box center [441, 87] width 874 height 51
drag, startPoint x: 853, startPoint y: 66, endPoint x: 855, endPoint y: 75, distance: 9.2
click at [855, 75] on div "SO ID 601198 SO ID Start Date Start Date End Date End Date Select Products Sele…" at bounding box center [441, 87] width 874 height 51
click at [855, 75] on icon "submit" at bounding box center [855, 75] width 11 height 11
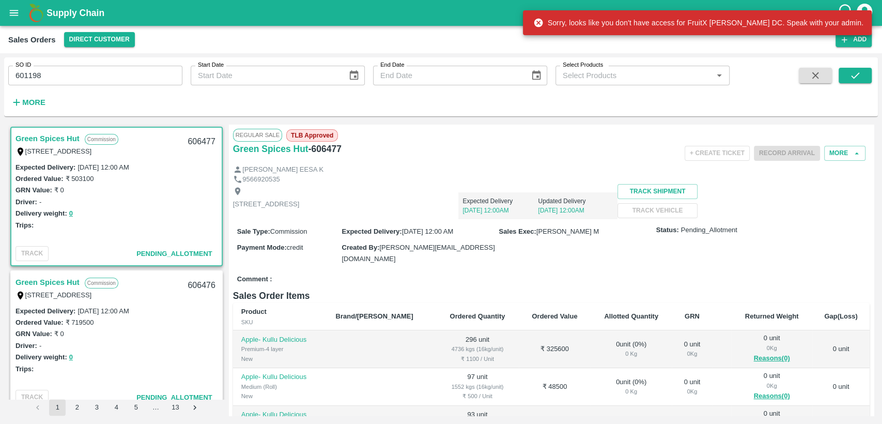
click at [86, 71] on input "601198" at bounding box center [95, 76] width 174 height 20
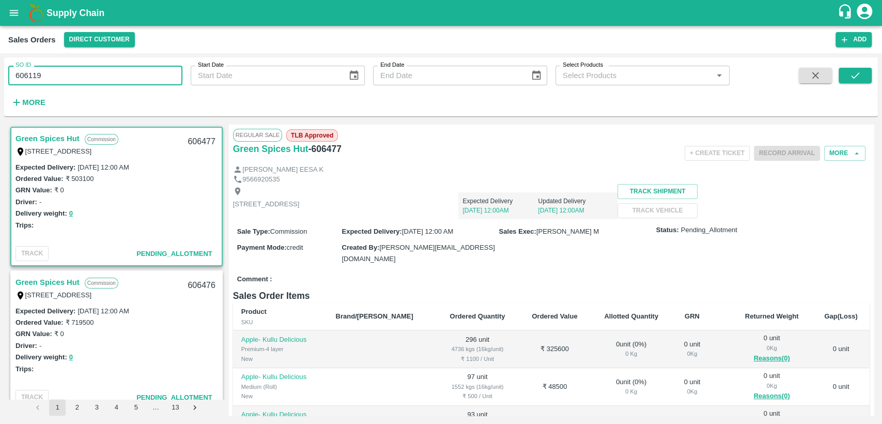
type input "606119"
click at [853, 85] on span at bounding box center [855, 89] width 33 height 42
click at [853, 75] on icon "submit" at bounding box center [855, 75] width 11 height 11
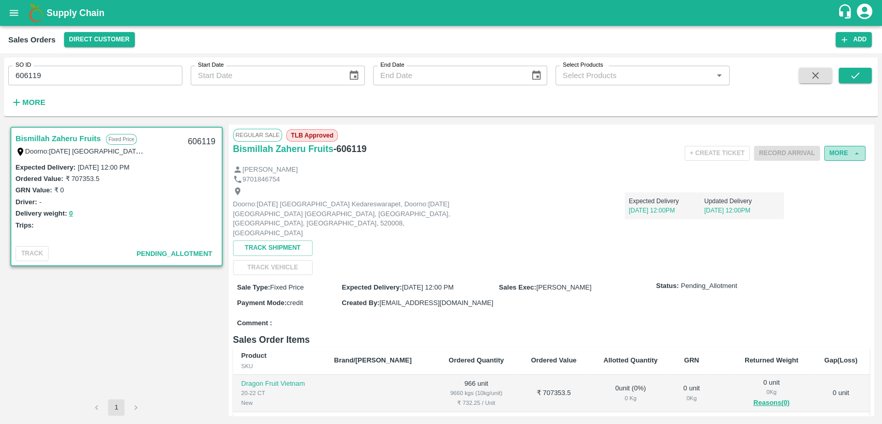
click at [837, 152] on button "More" at bounding box center [844, 153] width 41 height 15
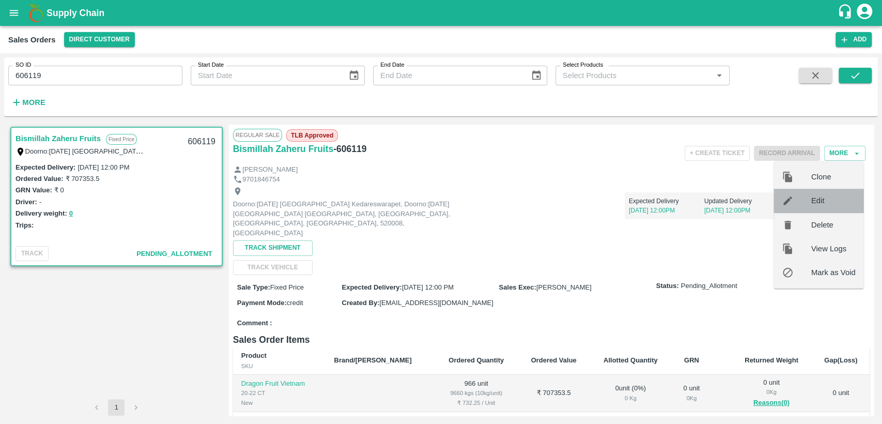
click at [822, 206] on span "Edit" at bounding box center [833, 200] width 44 height 11
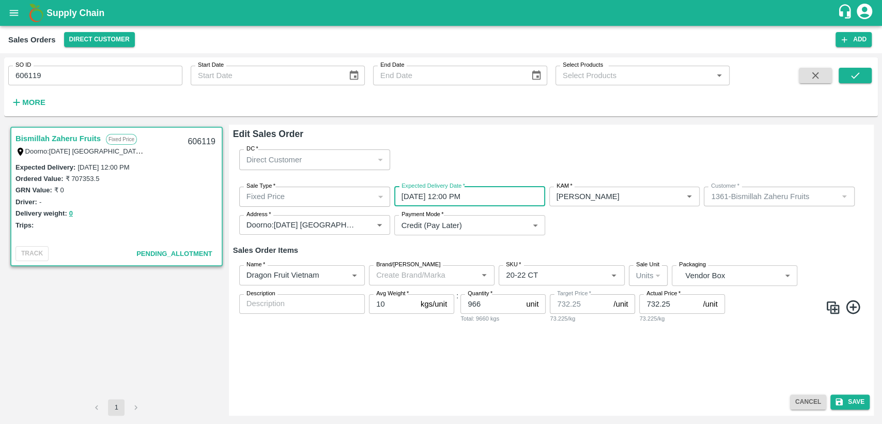
click at [402, 195] on input "03/10/2025 12:00 PM" at bounding box center [466, 197] width 144 height 20
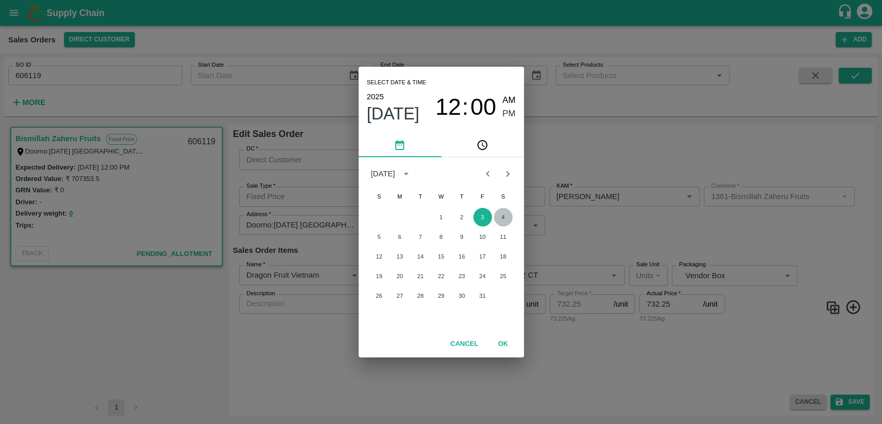
click at [504, 214] on button "4" at bounding box center [503, 217] width 19 height 19
type input "[DATE] 12:00 PM"
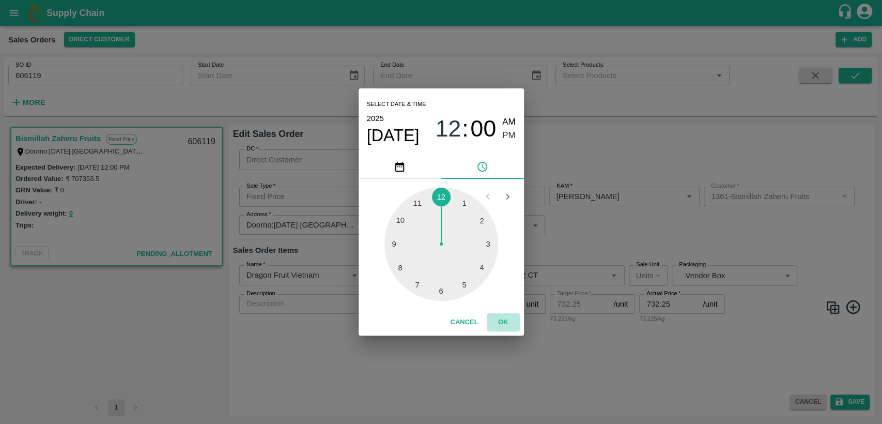
click at [507, 323] on button "OK" at bounding box center [503, 322] width 33 height 18
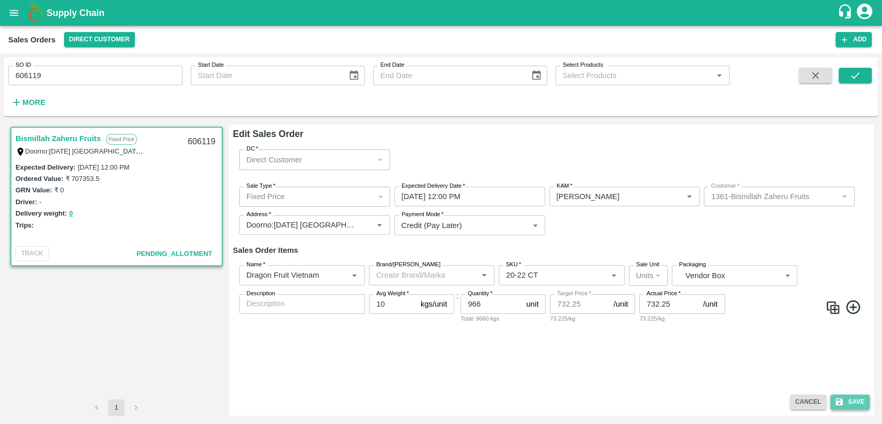
click at [861, 406] on button "Save" at bounding box center [850, 401] width 39 height 15
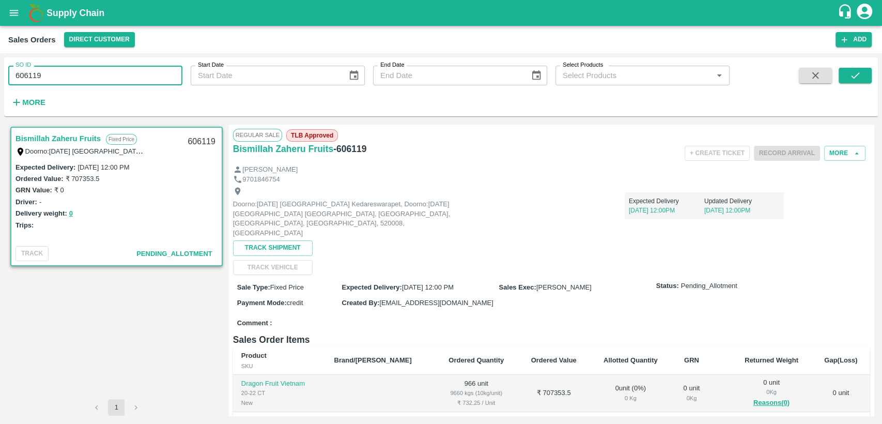
click at [50, 78] on input "606119" at bounding box center [95, 76] width 174 height 20
type input "606044"
click at [863, 78] on button "submit" at bounding box center [855, 76] width 33 height 16
click at [33, 77] on input "606044" at bounding box center [95, 76] width 174 height 20
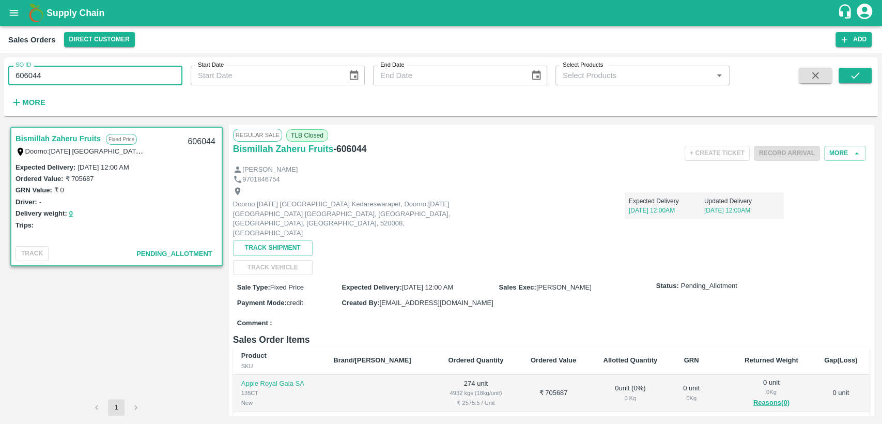
click at [12, 18] on icon "open drawer" at bounding box center [13, 12] width 11 height 11
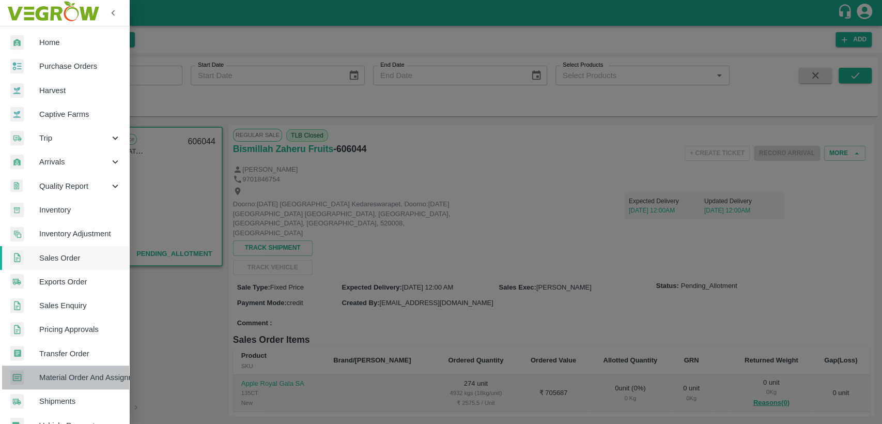
click at [86, 377] on span "Material Order And Assignment" at bounding box center [80, 377] width 82 height 11
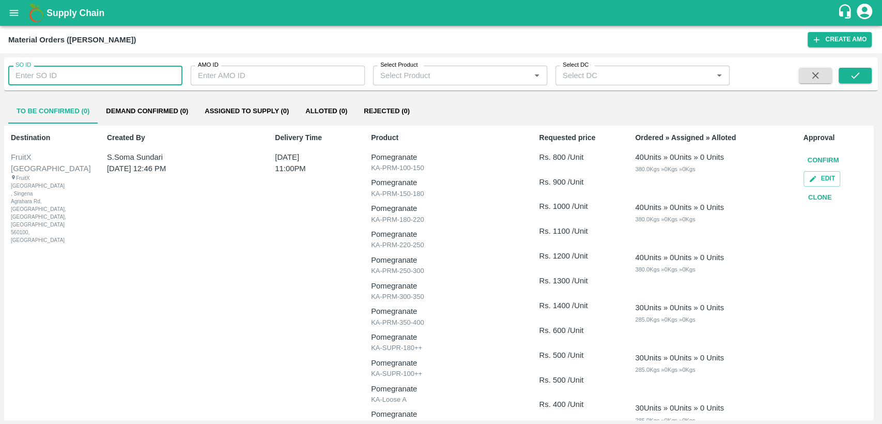
click at [69, 77] on input "SO ID" at bounding box center [95, 76] width 174 height 20
paste input "606044"
type input "606044"
click at [861, 71] on icon "submit" at bounding box center [855, 75] width 11 height 11
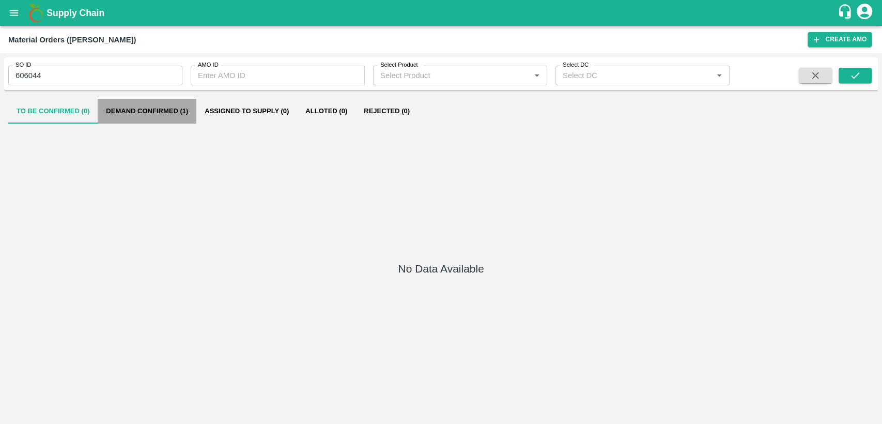
click at [186, 109] on button "Demand Confirmed (1)" at bounding box center [147, 111] width 99 height 25
type input "606119"
click at [164, 106] on button "Demand Confirmed (1)" at bounding box center [147, 111] width 99 height 25
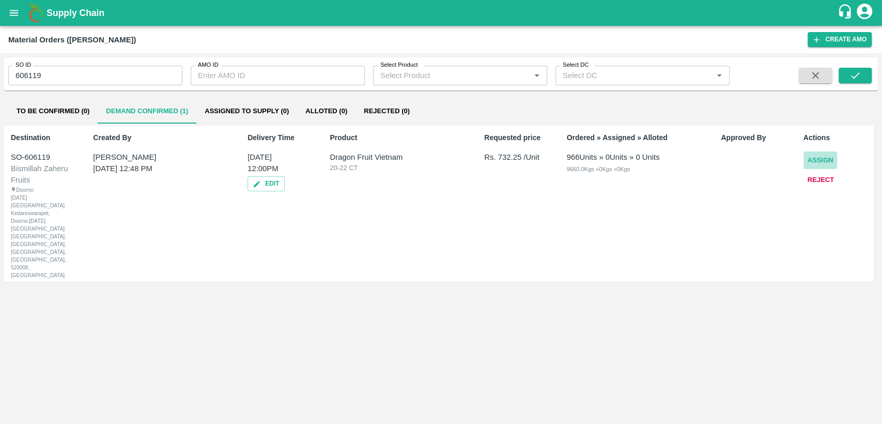
click at [815, 157] on button "Assign" at bounding box center [821, 160] width 34 height 18
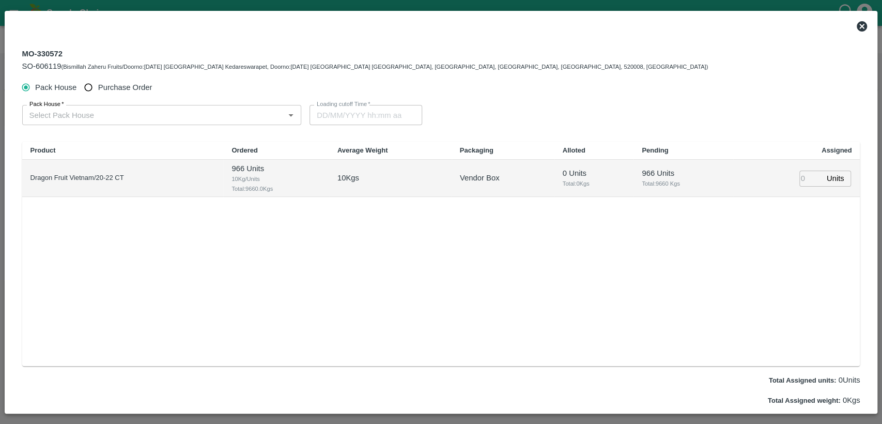
type input "[DATE] 12:00 PM"
click at [90, 84] on input "Purchase Order" at bounding box center [88, 87] width 19 height 19
radio input "true"
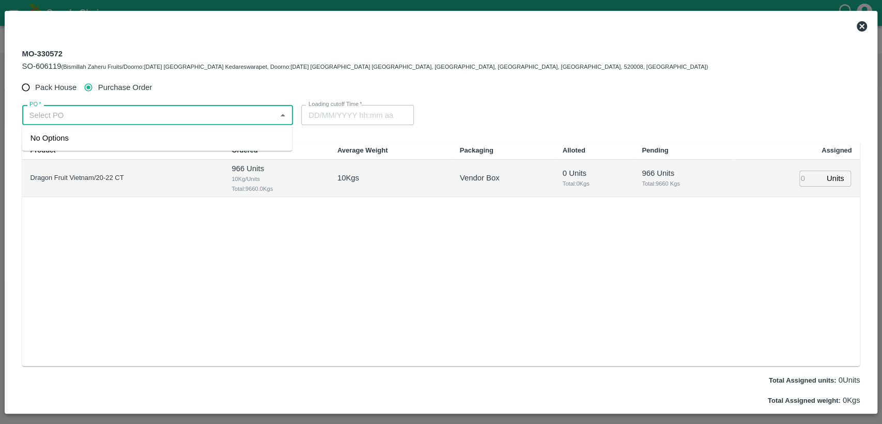
click at [136, 117] on input "PO   *" at bounding box center [149, 114] width 248 height 13
click at [144, 140] on div "PO-178908([PERSON_NAME] EXPORTS AND IMPORTS-9443370833)" at bounding box center [153, 137] width 246 height 11
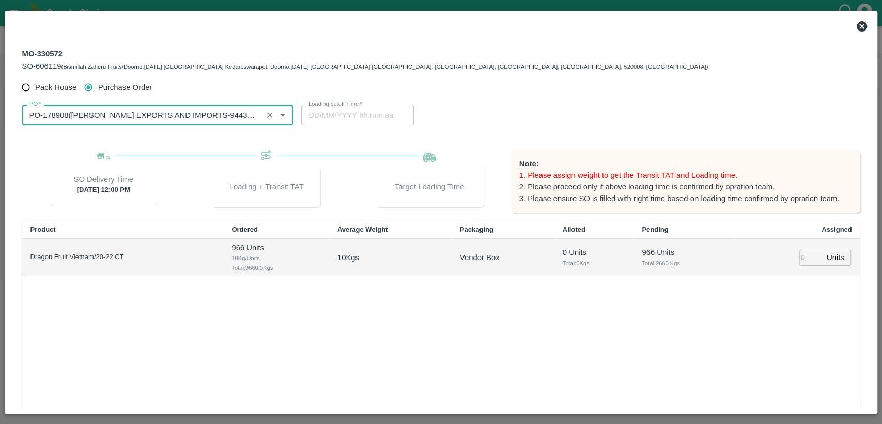
type input "PO-178908([PERSON_NAME] EXPORTS AND IMPORTS-9443370833)"
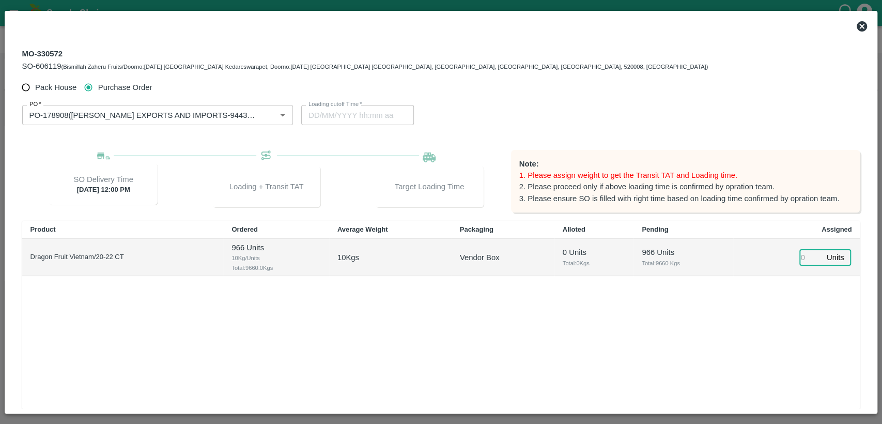
click at [802, 261] on input "number" at bounding box center [811, 258] width 23 height 16
type input "966"
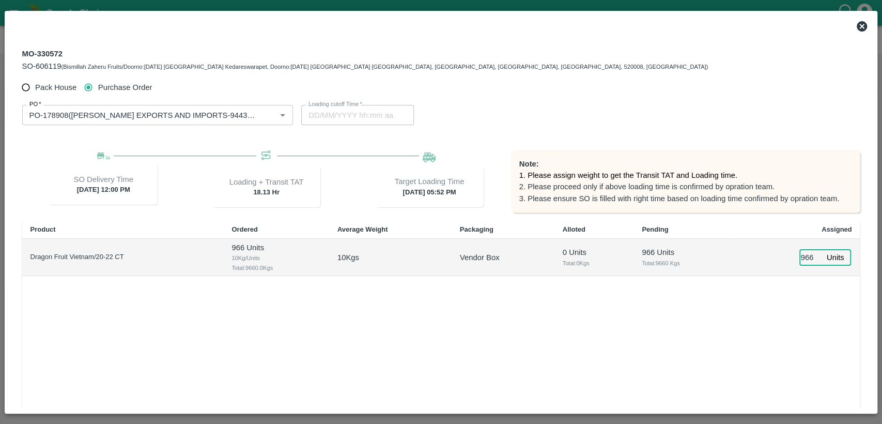
type input "[DATE] 05:52 PM"
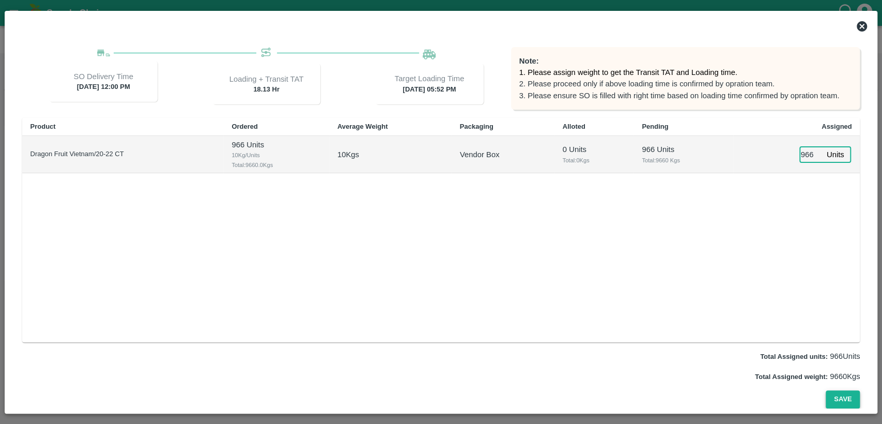
type input "966"
click at [849, 397] on button "Save" at bounding box center [843, 399] width 34 height 18
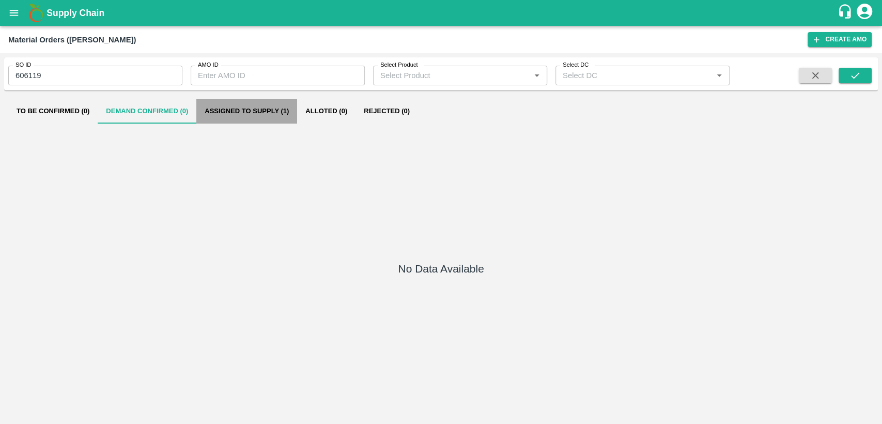
click at [256, 116] on button "Assigned to Supply (1)" at bounding box center [246, 111] width 101 height 25
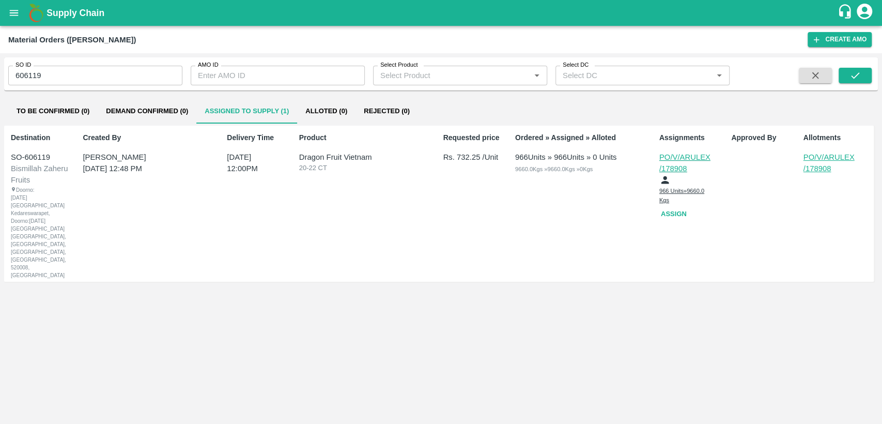
click at [14, 13] on icon "open drawer" at bounding box center [13, 12] width 11 height 11
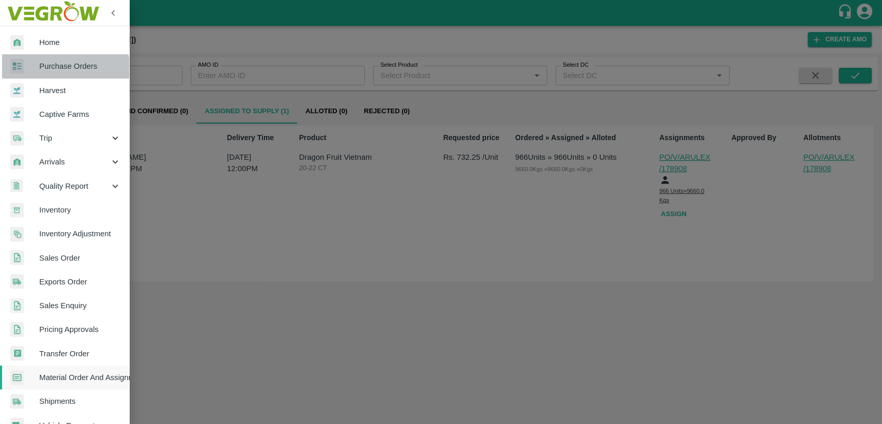
click at [62, 74] on link "Purchase Orders" at bounding box center [64, 66] width 129 height 24
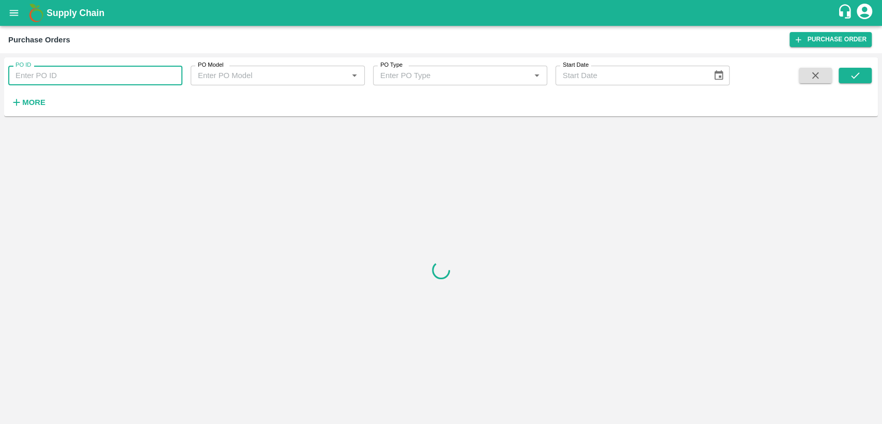
click at [62, 74] on input "PO ID" at bounding box center [95, 76] width 174 height 20
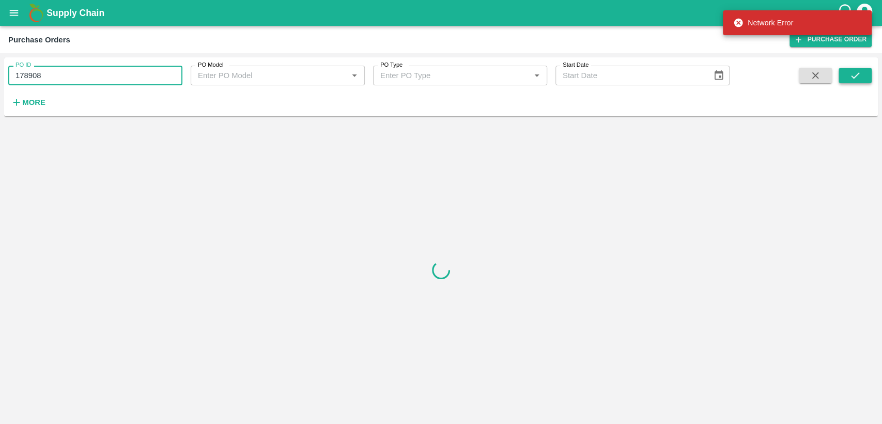
type input "178908"
click at [855, 72] on icon "submit" at bounding box center [855, 75] width 11 height 11
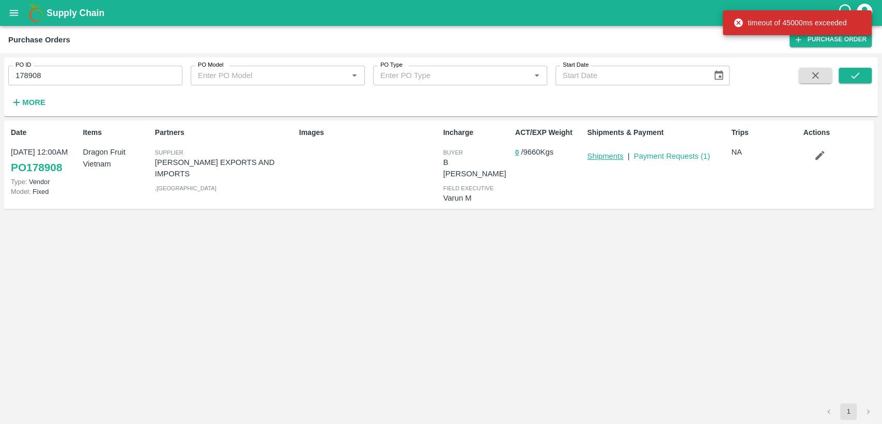
click at [608, 155] on link "Shipments" at bounding box center [605, 156] width 36 height 8
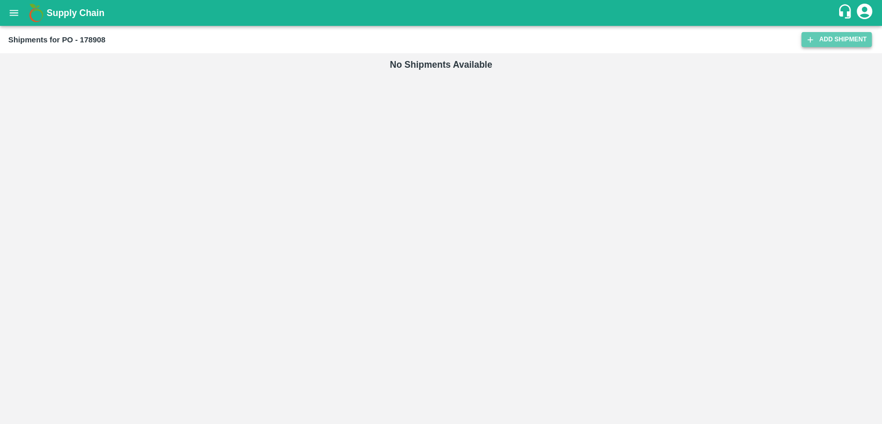
click at [842, 41] on link "Add Shipment" at bounding box center [837, 39] width 70 height 15
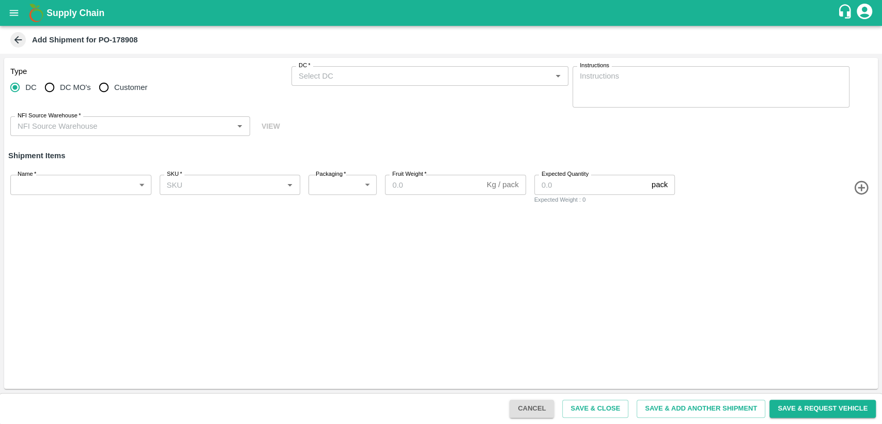
click at [102, 89] on input "Customer" at bounding box center [104, 87] width 21 height 21
radio input "true"
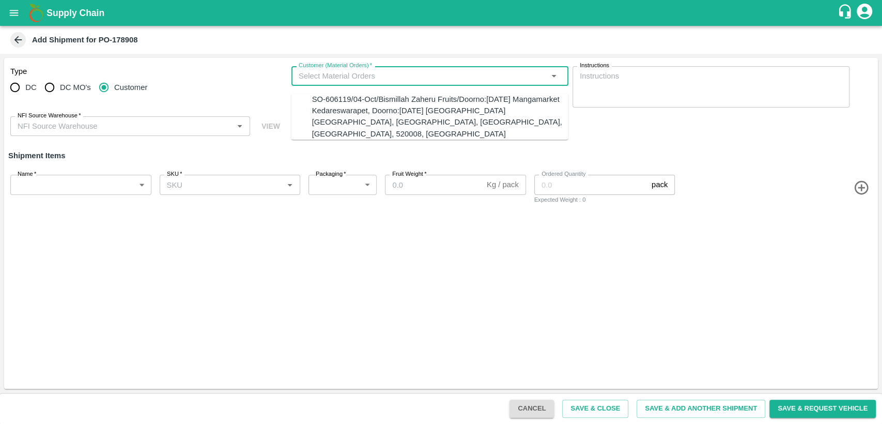
click at [311, 71] on input "Customer (Material Orders)   *" at bounding box center [422, 75] width 254 height 13
click at [351, 116] on div "SO-606119/04-Oct/Bismillah Zaheru Fruits/Doorno:[DATE] Mangamarket Kedareswarap…" at bounding box center [440, 117] width 256 height 46
type input "SO-606119/04-Oct/Bismillah Zaheru Fruits/Doorno:18-1-55 Mangamarket Kedareswara…"
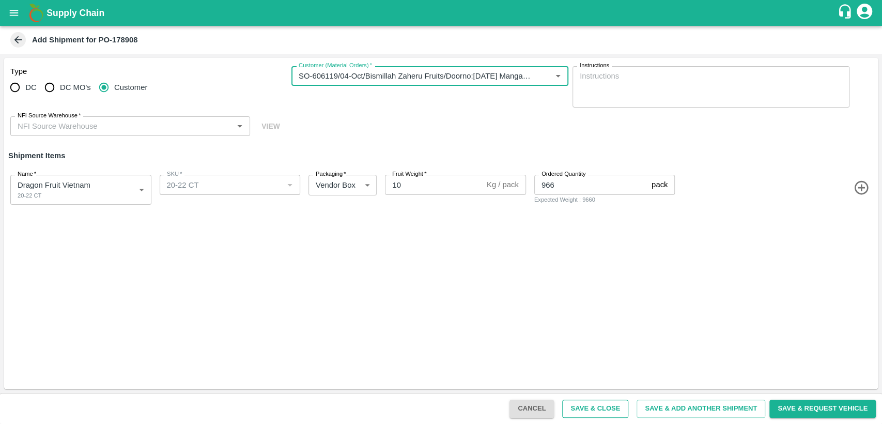
click at [586, 406] on button "Save & Close" at bounding box center [595, 409] width 66 height 18
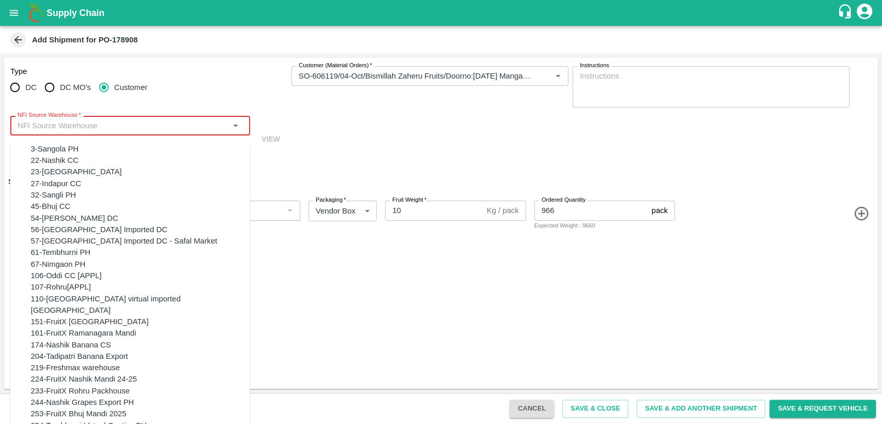
click at [186, 122] on input "NFI Source Warehouse   *" at bounding box center [121, 125] width 217 height 13
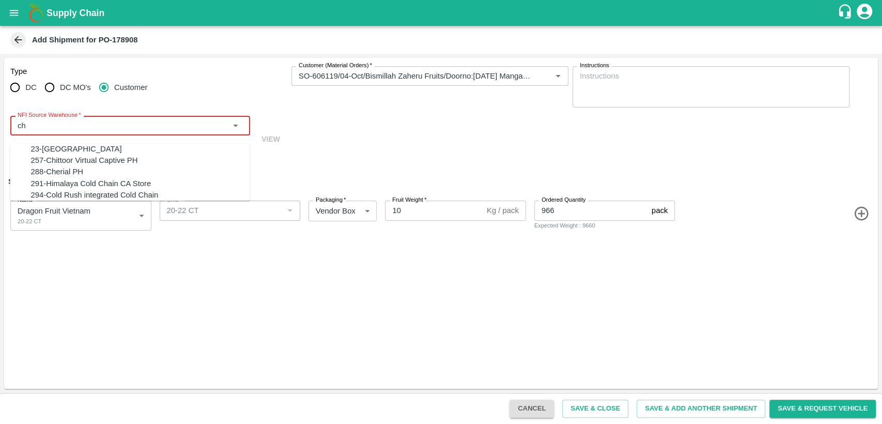
click at [182, 154] on div "23-Chennai DC" at bounding box center [140, 148] width 219 height 11
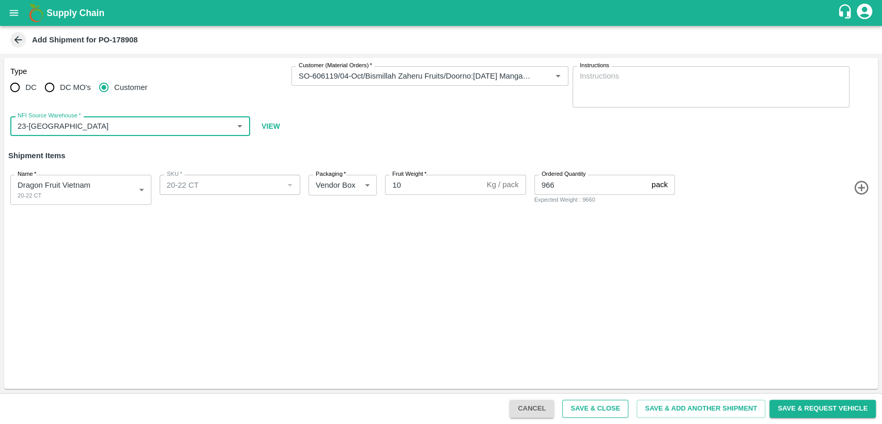
type input "23-Chennai DC"
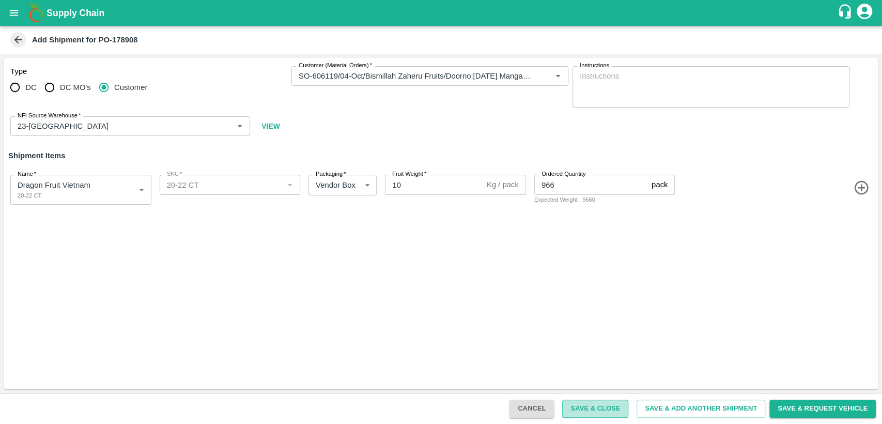
click at [598, 403] on button "Save & Close" at bounding box center [595, 409] width 66 height 18
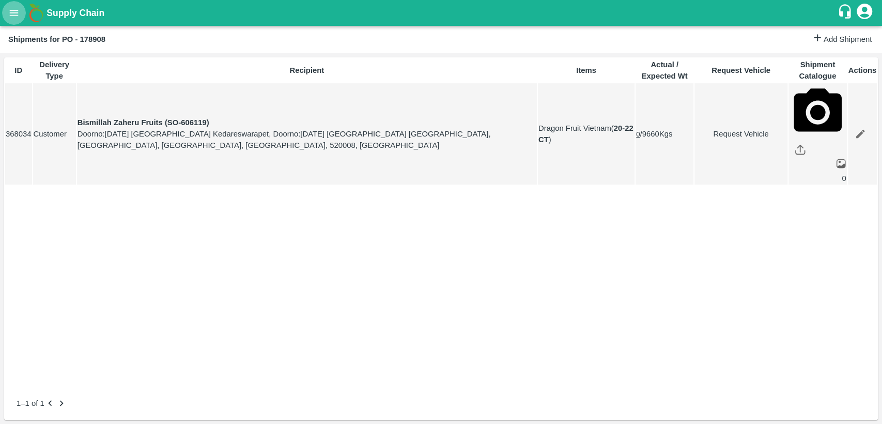
click at [12, 5] on button "open drawer" at bounding box center [14, 13] width 24 height 24
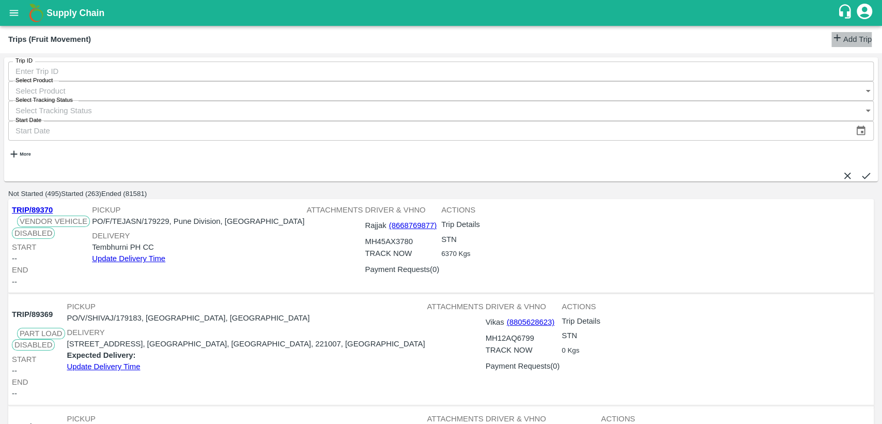
click at [838, 36] on link "Add Trip" at bounding box center [852, 39] width 40 height 15
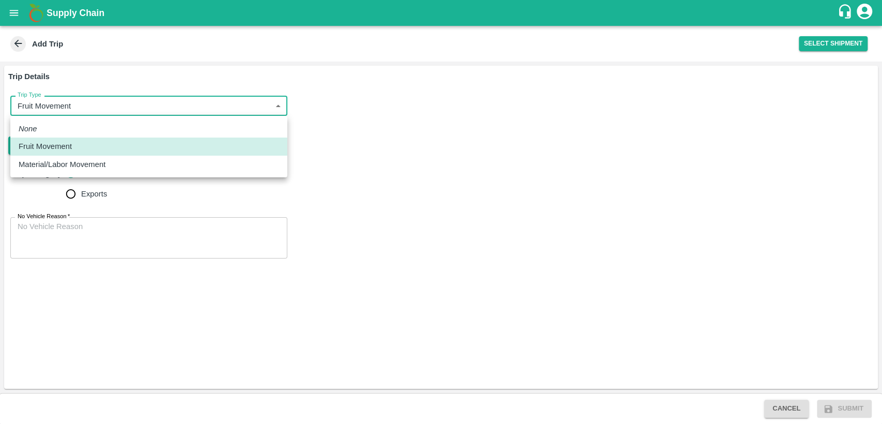
click at [103, 103] on body "Supply Chain Add Trip Select Shipment Trip Details Trip Type Fruit Movement 1 T…" at bounding box center [441, 212] width 882 height 424
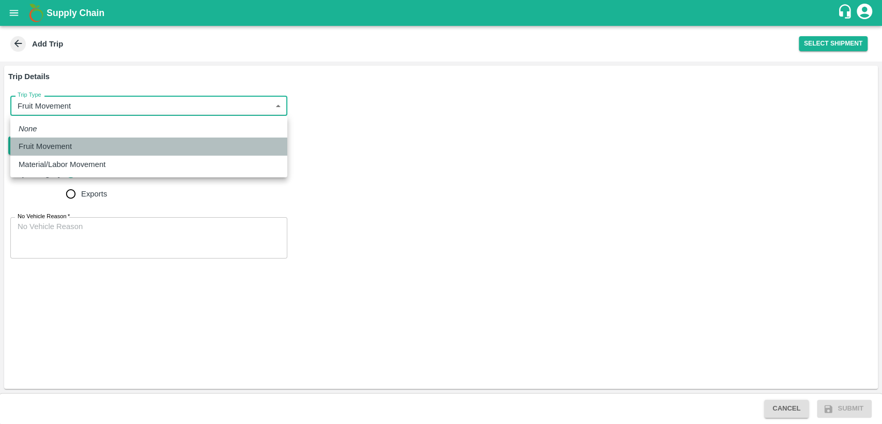
click at [108, 145] on div "Fruit Movement" at bounding box center [149, 146] width 260 height 11
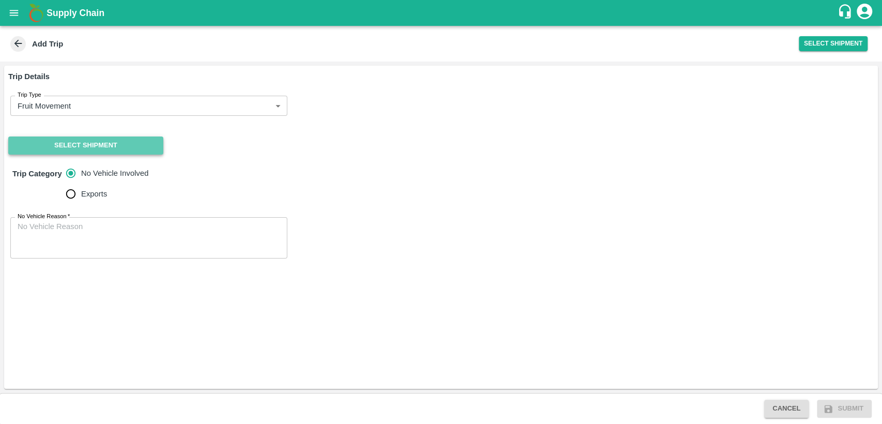
click at [103, 148] on button "Select Shipment" at bounding box center [85, 145] width 155 height 18
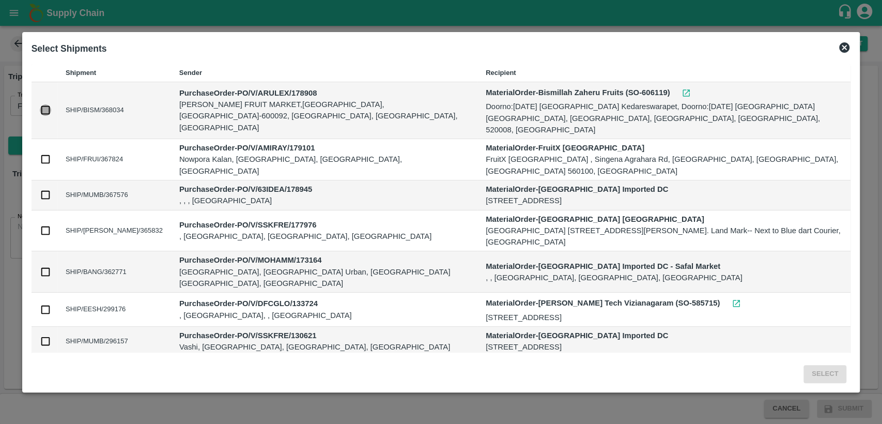
click at [42, 104] on input "checkbox" at bounding box center [45, 109] width 11 height 11
checkbox input "true"
click at [829, 367] on button "Select" at bounding box center [825, 374] width 43 height 18
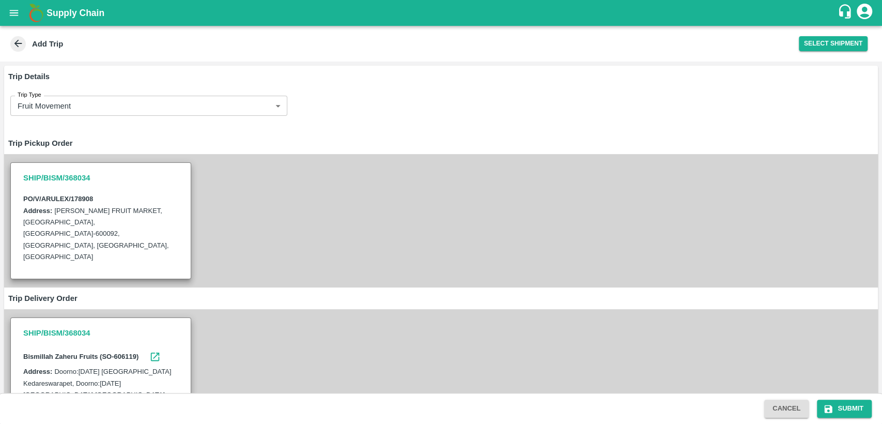
drag, startPoint x: 829, startPoint y: 367, endPoint x: 623, endPoint y: 269, distance: 227.5
click at [623, 269] on p "Trip Pickup Order SHIP/BISM/368034 PO/V/ARULEX/178908 Address: ANNA FRUIT MARKE…" at bounding box center [441, 296] width 874 height 328
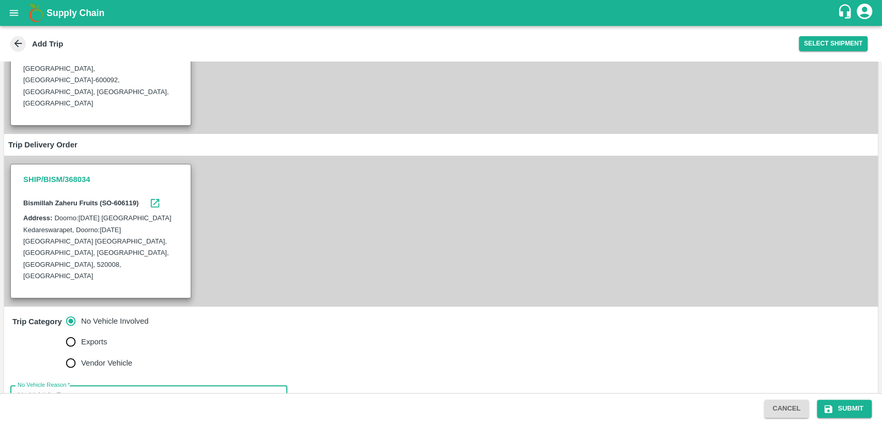
click at [114, 390] on textarea "No Vehicle Reason   *" at bounding box center [149, 406] width 263 height 33
type textarea "N/A"
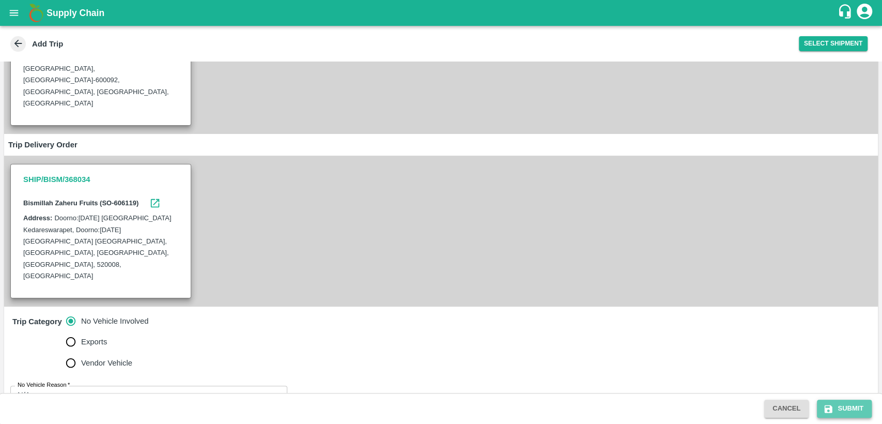
click at [839, 405] on button "Submit" at bounding box center [844, 409] width 55 height 18
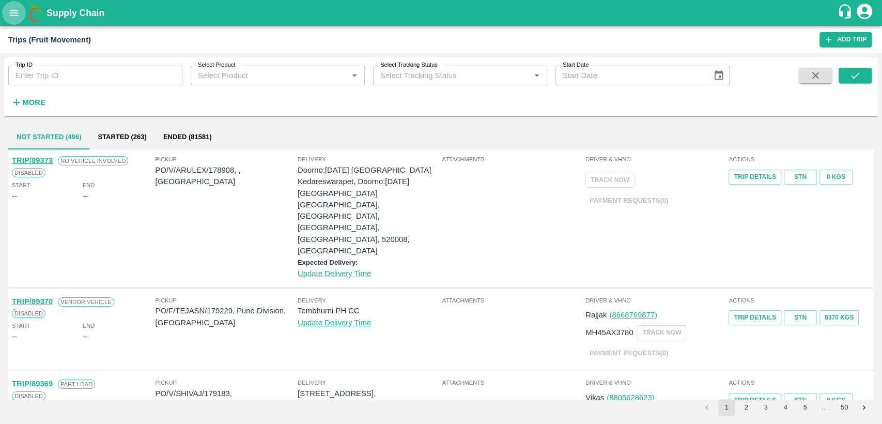
click at [10, 14] on icon "open drawer" at bounding box center [13, 12] width 11 height 11
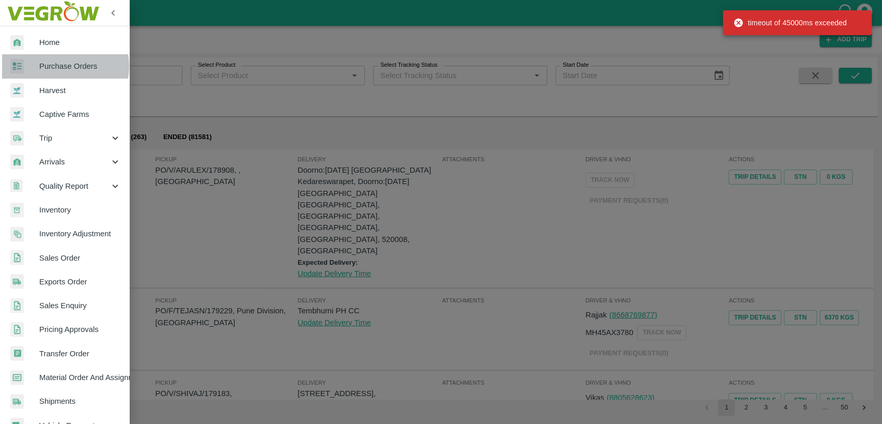
click at [61, 66] on span "Purchase Orders" at bounding box center [80, 65] width 82 height 11
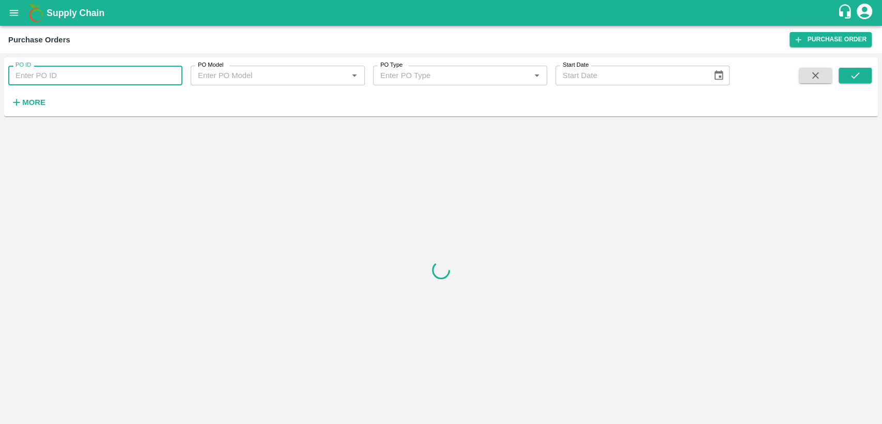
click at [58, 78] on input "PO ID" at bounding box center [95, 76] width 174 height 20
type input "178908"
click at [860, 71] on icon "submit" at bounding box center [855, 75] width 11 height 11
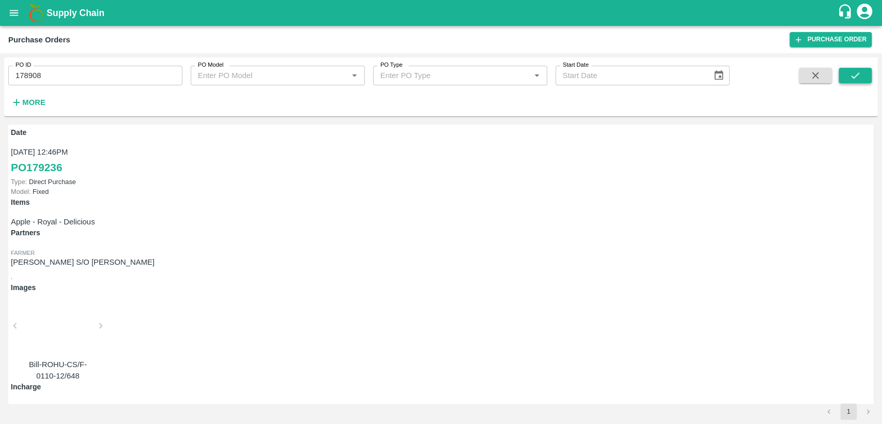
click at [860, 75] on icon "submit" at bounding box center [855, 75] width 11 height 11
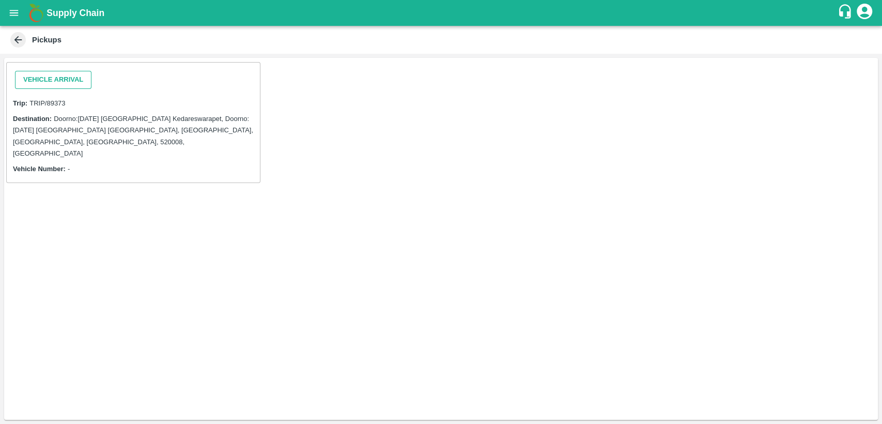
click at [74, 82] on button "Vehicle Arrival" at bounding box center [53, 80] width 76 height 18
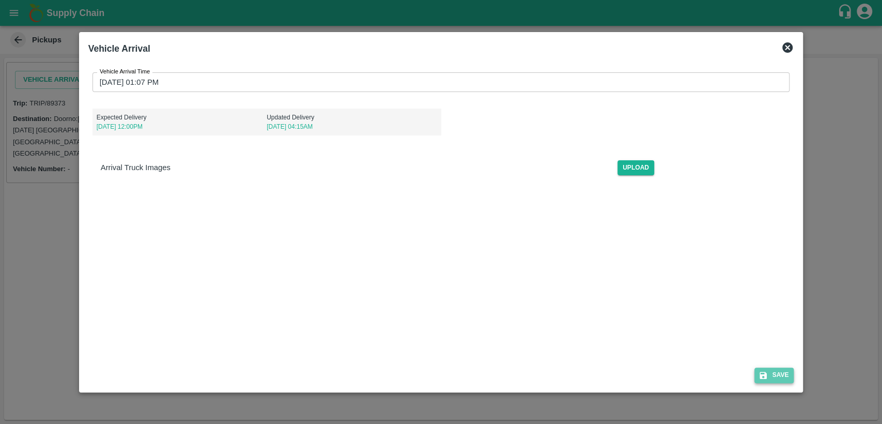
click at [789, 377] on button "Save" at bounding box center [774, 374] width 39 height 15
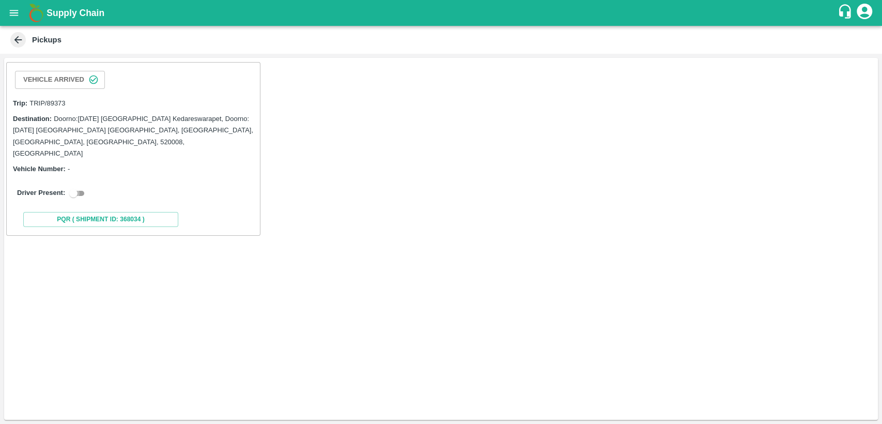
click at [84, 187] on input "checkbox" at bounding box center [73, 193] width 37 height 12
checkbox input "true"
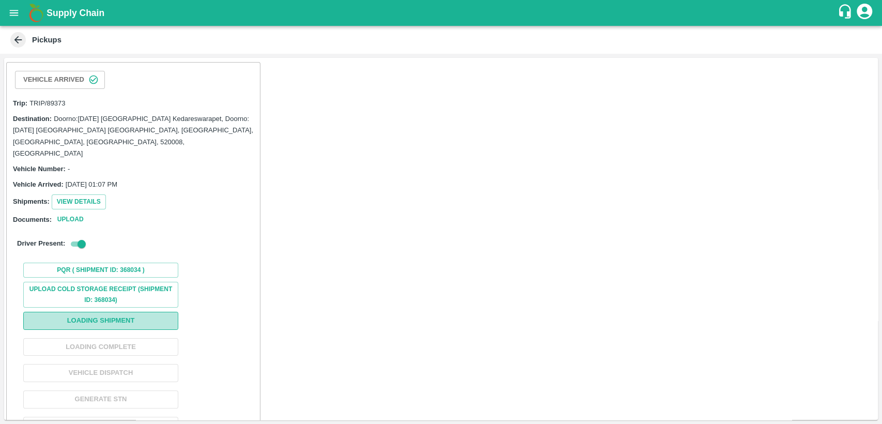
click at [112, 315] on button "Loading Shipment" at bounding box center [100, 321] width 155 height 18
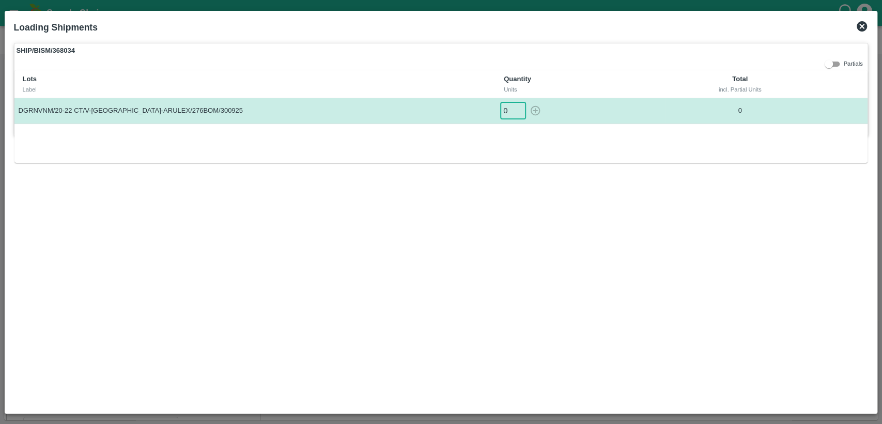
click at [511, 107] on input "0" at bounding box center [513, 110] width 26 height 17
type input "966"
click at [537, 111] on icon "button" at bounding box center [536, 111] width 10 height 10
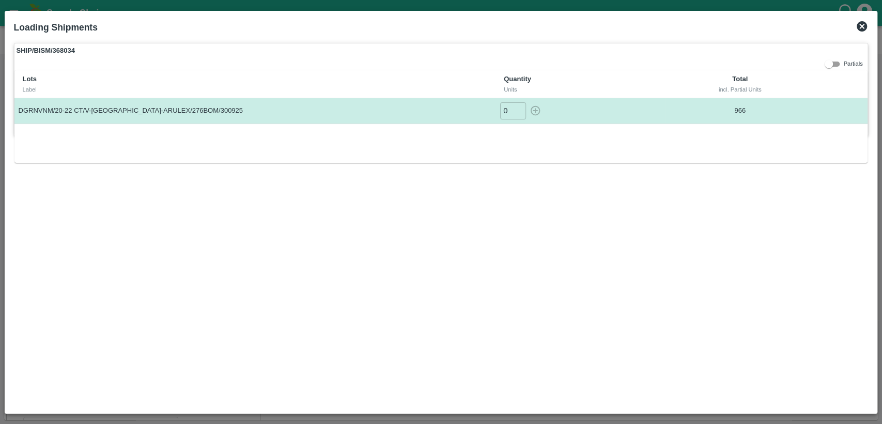
click at [860, 29] on icon at bounding box center [862, 26] width 10 height 10
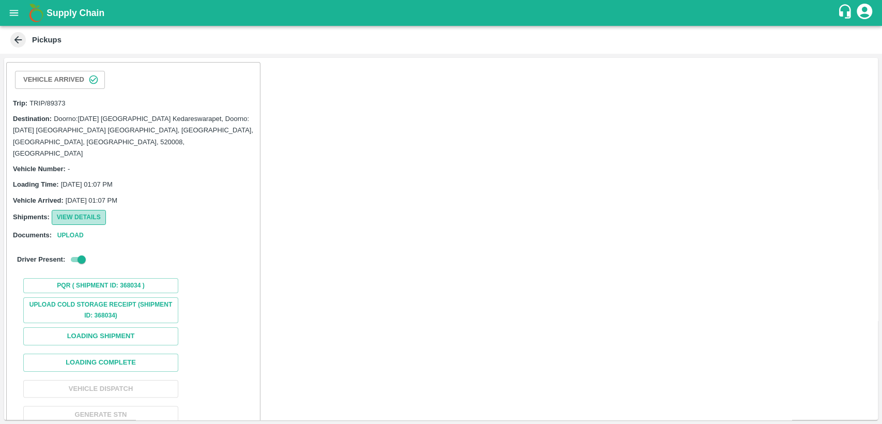
click at [68, 210] on button "View Details" at bounding box center [79, 217] width 54 height 15
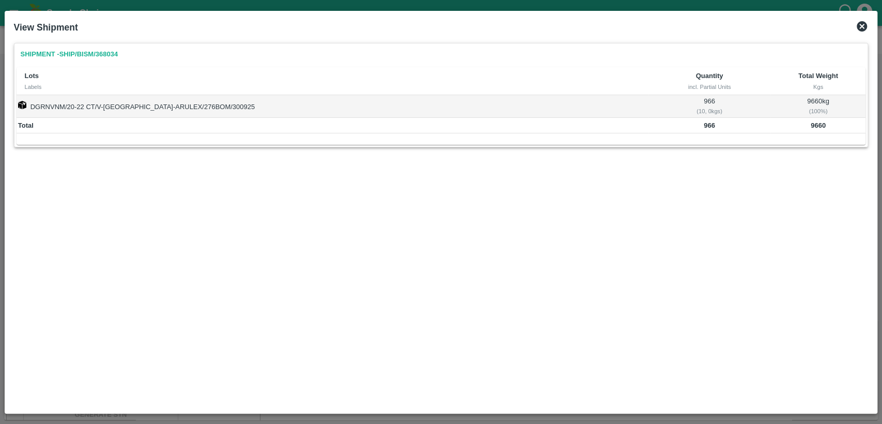
click at [864, 30] on icon at bounding box center [862, 26] width 10 height 10
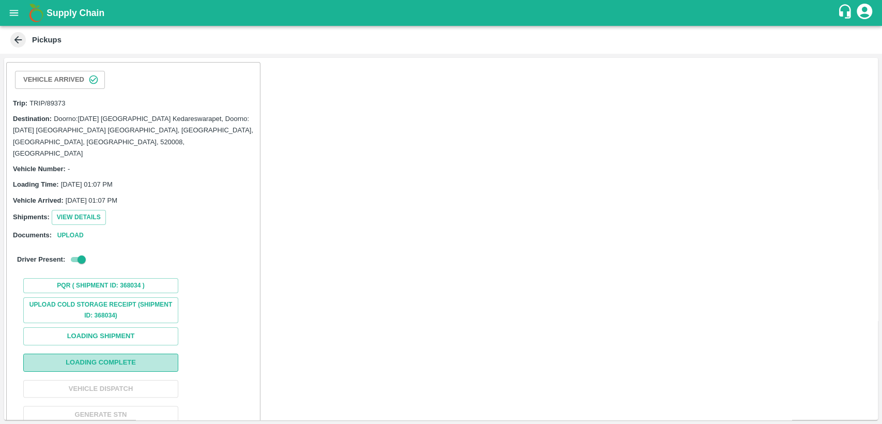
click at [116, 354] on button "Loading Complete" at bounding box center [100, 363] width 155 height 18
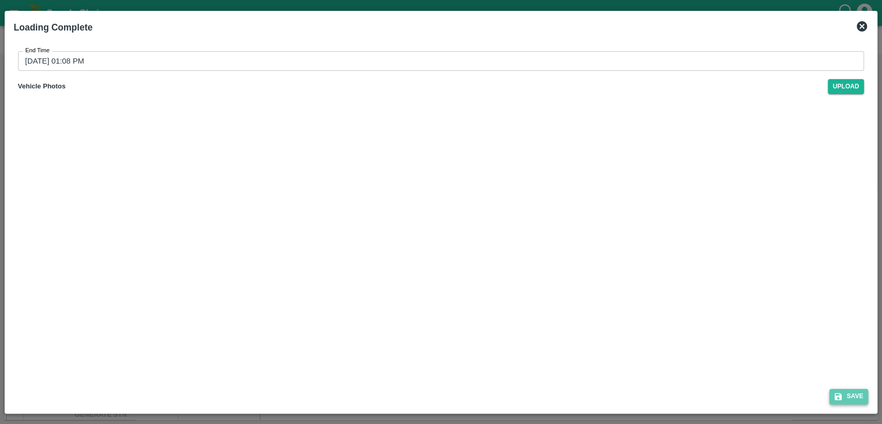
click at [847, 394] on button "Save" at bounding box center [849, 396] width 39 height 15
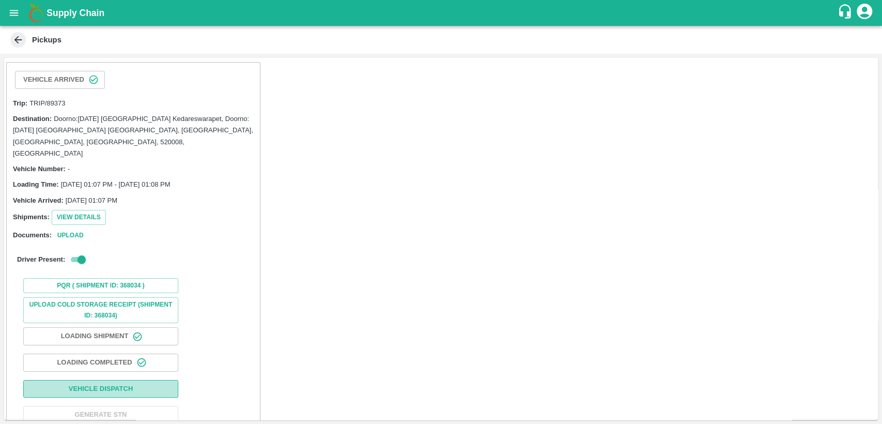
click at [134, 380] on button "Vehicle Dispatch" at bounding box center [100, 389] width 155 height 18
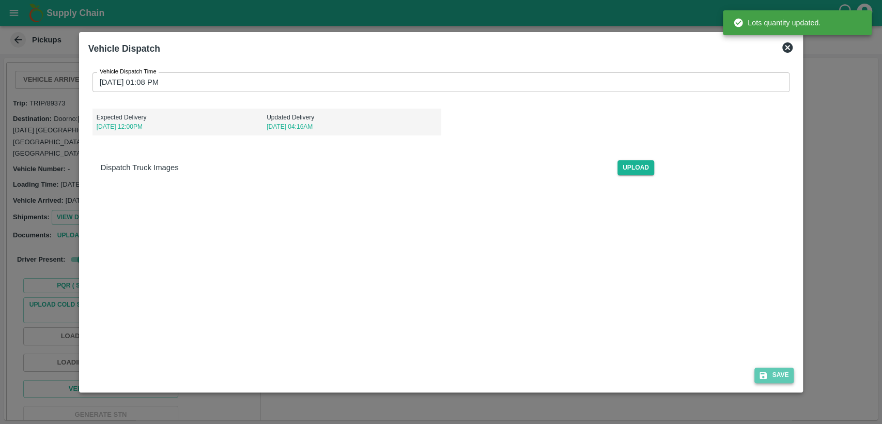
click at [781, 372] on button "Save" at bounding box center [774, 374] width 39 height 15
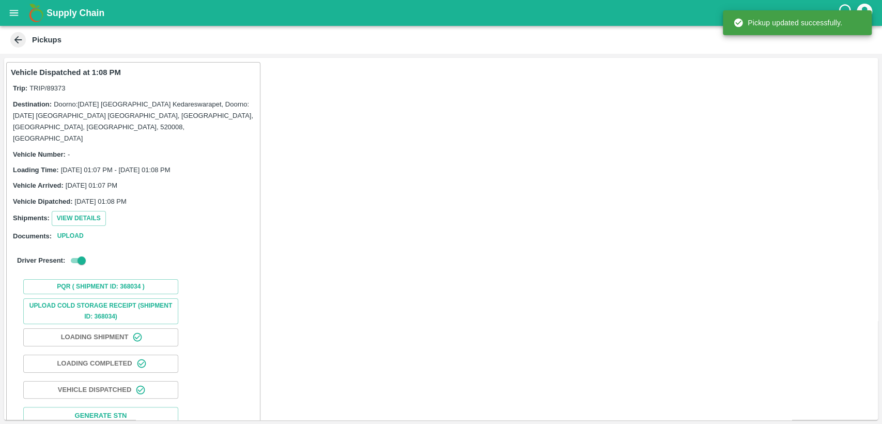
scroll to position [32, 0]
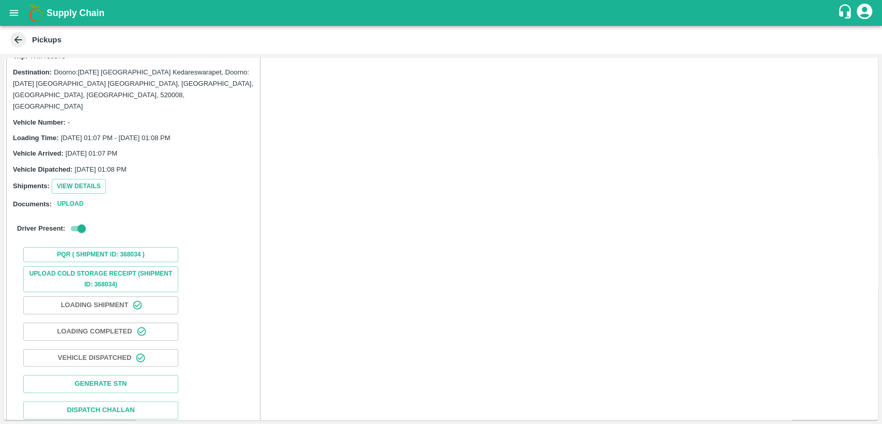
click at [8, 8] on button "open drawer" at bounding box center [14, 13] width 24 height 24
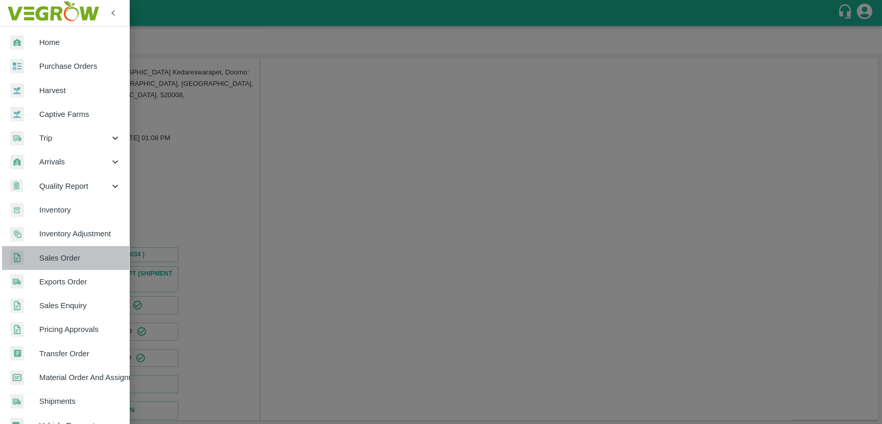
click at [72, 255] on span "Sales Order" at bounding box center [80, 257] width 82 height 11
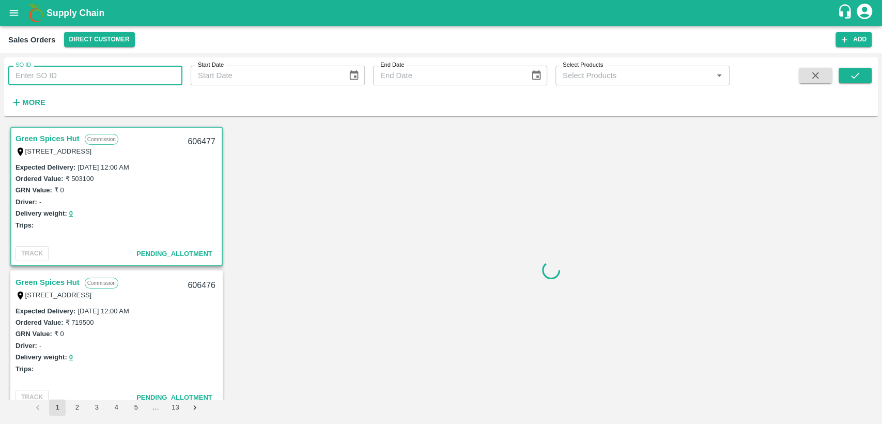
click at [55, 74] on input "SO ID" at bounding box center [95, 76] width 174 height 20
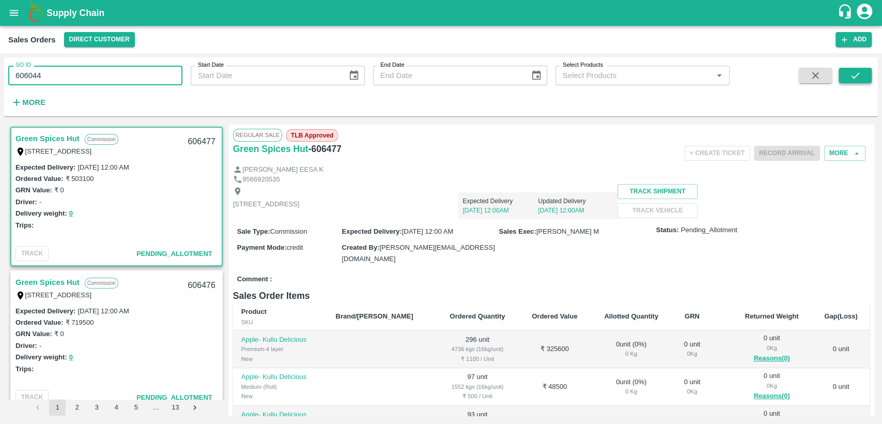
type input "606044"
click at [849, 82] on button "submit" at bounding box center [855, 76] width 33 height 16
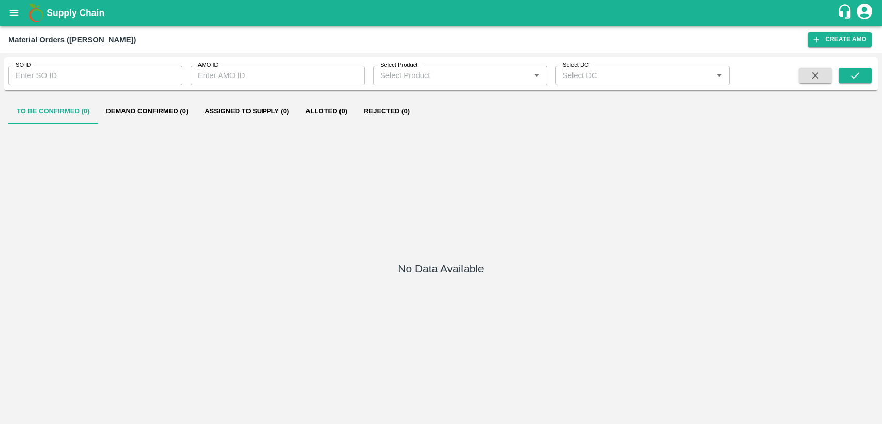
type input "606044"
click at [178, 108] on button "Demand Confirmed (1)" at bounding box center [147, 111] width 99 height 25
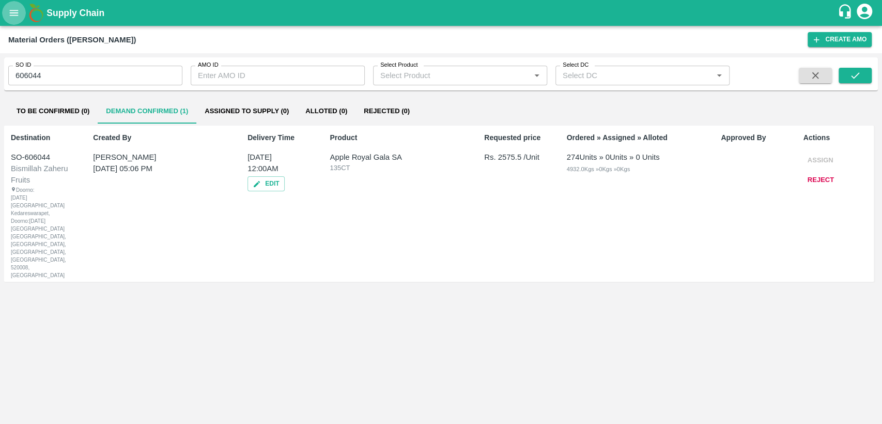
click at [15, 17] on icon "open drawer" at bounding box center [13, 12] width 11 height 11
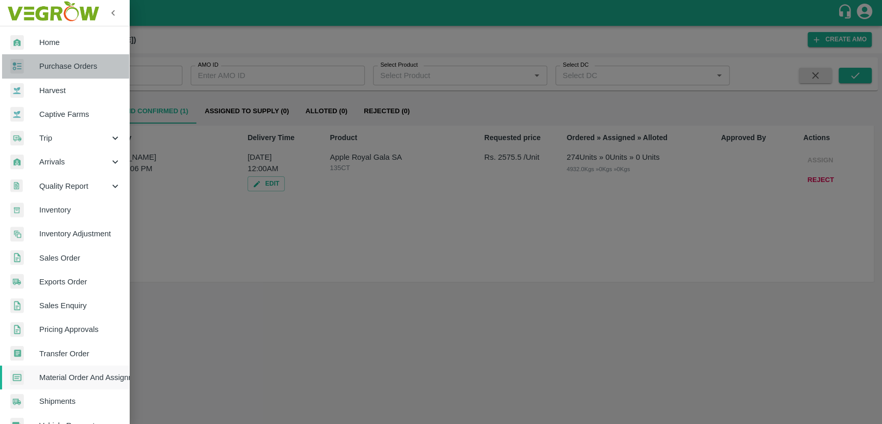
click at [85, 71] on span "Purchase Orders" at bounding box center [80, 65] width 82 height 11
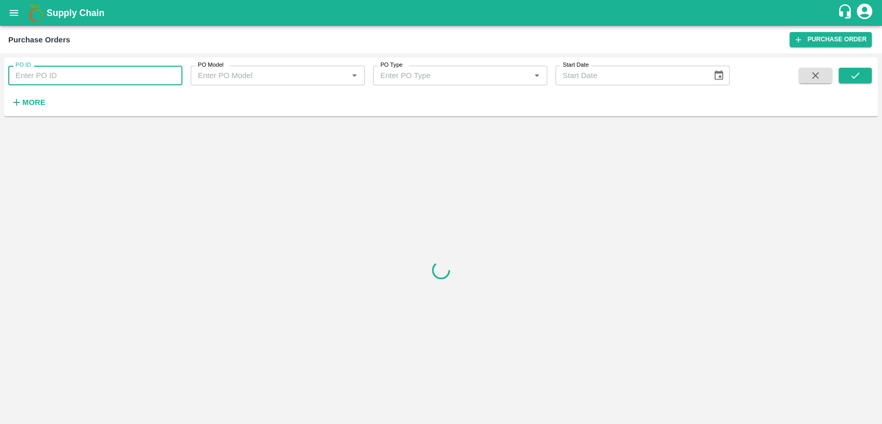
click at [51, 72] on input "PO ID" at bounding box center [95, 76] width 174 height 20
paste input "178809"
type input "178809"
click at [855, 80] on icon "submit" at bounding box center [855, 75] width 11 height 11
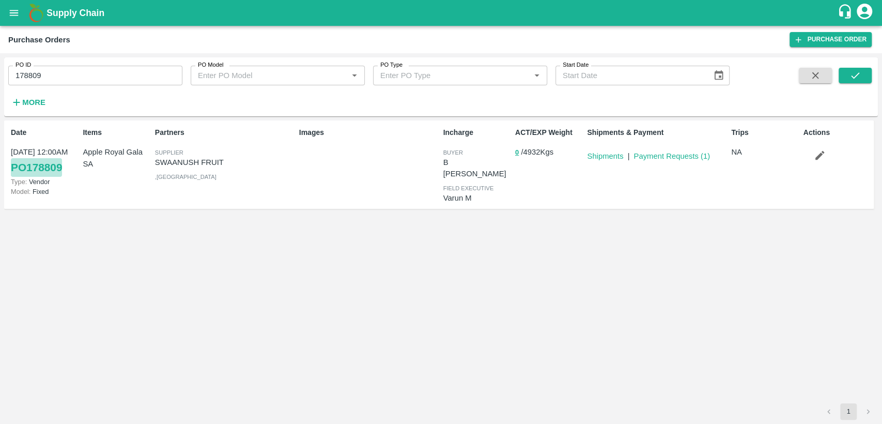
click at [48, 171] on link "PO 178809" at bounding box center [36, 167] width 51 height 19
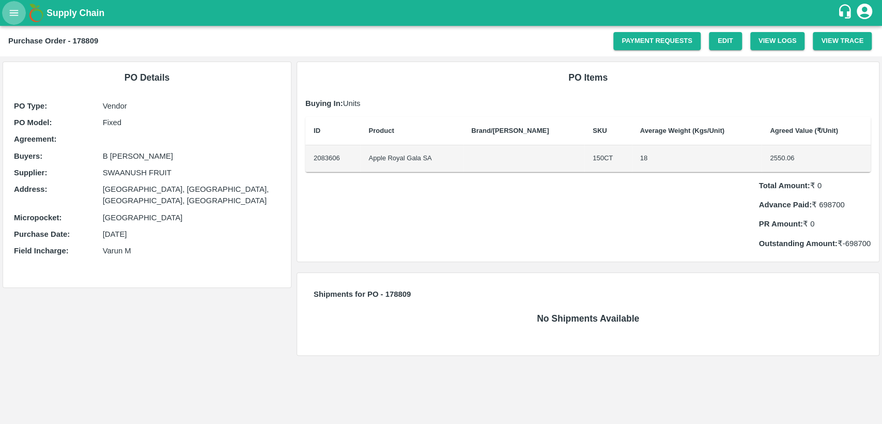
click at [14, 8] on icon "open drawer" at bounding box center [13, 12] width 11 height 11
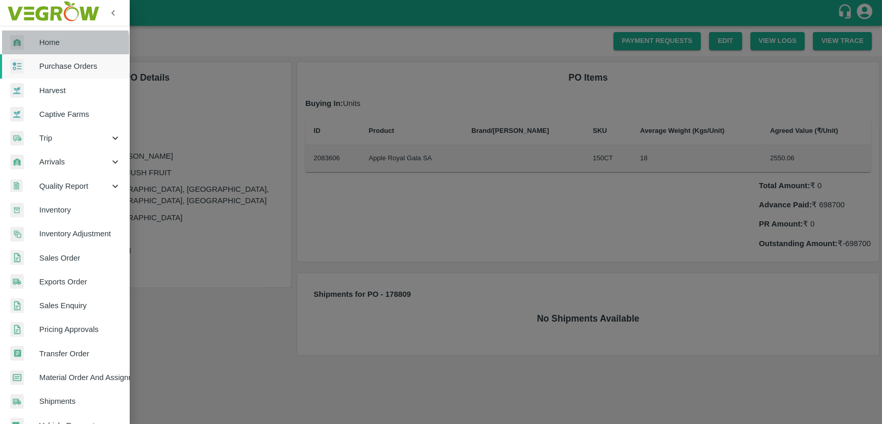
click at [58, 44] on span "Home" at bounding box center [80, 42] width 82 height 11
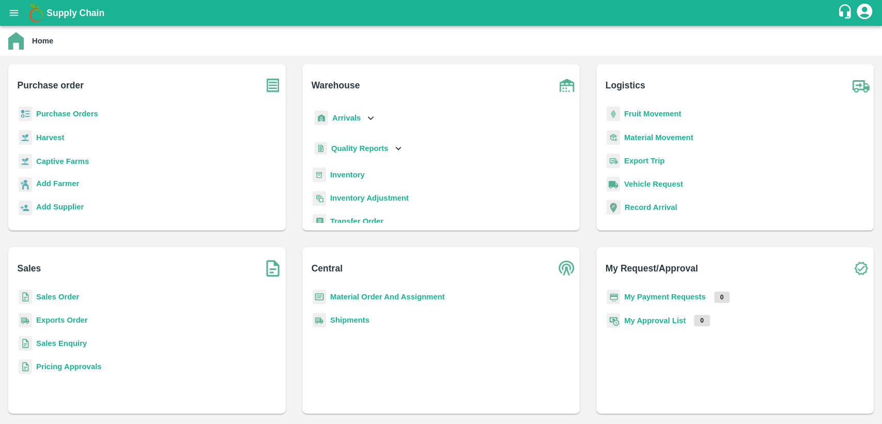
click at [60, 293] on b "Sales Order" at bounding box center [57, 297] width 43 height 8
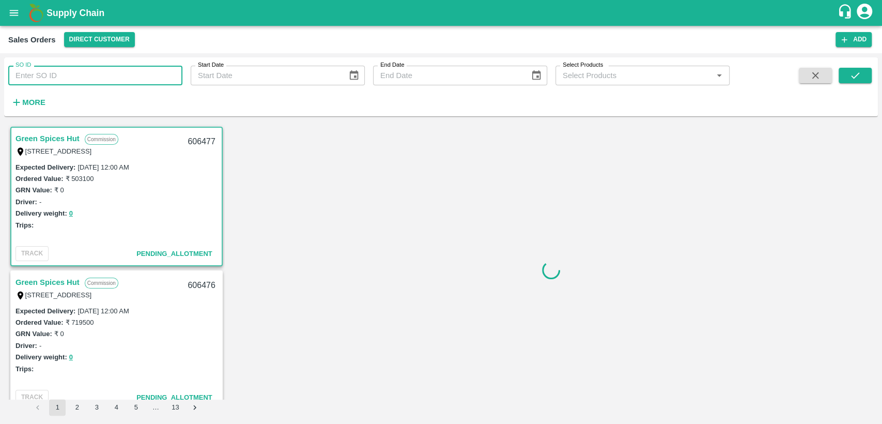
click at [69, 81] on input "SO ID" at bounding box center [95, 76] width 174 height 20
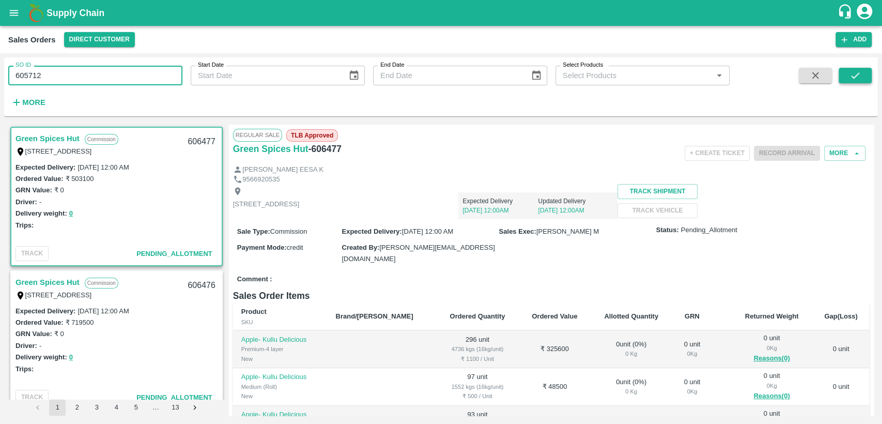
click at [850, 75] on icon "submit" at bounding box center [855, 75] width 11 height 11
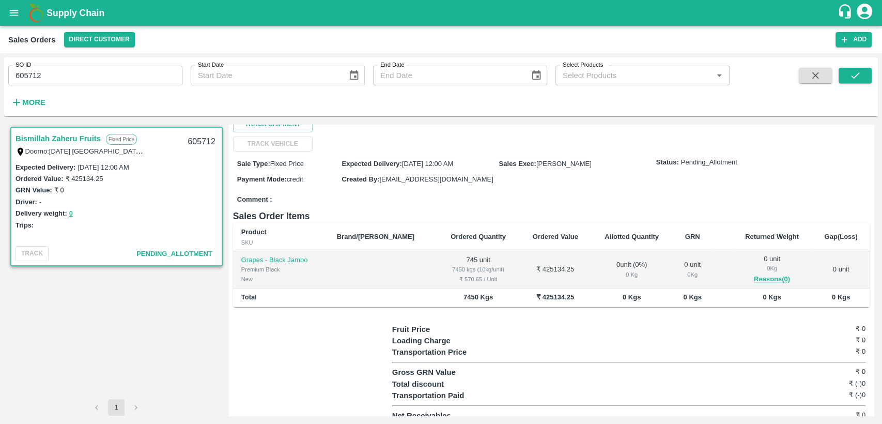
scroll to position [123, 0]
click at [114, 76] on input "605712" at bounding box center [95, 76] width 174 height 20
click at [861, 74] on button "submit" at bounding box center [855, 76] width 33 height 16
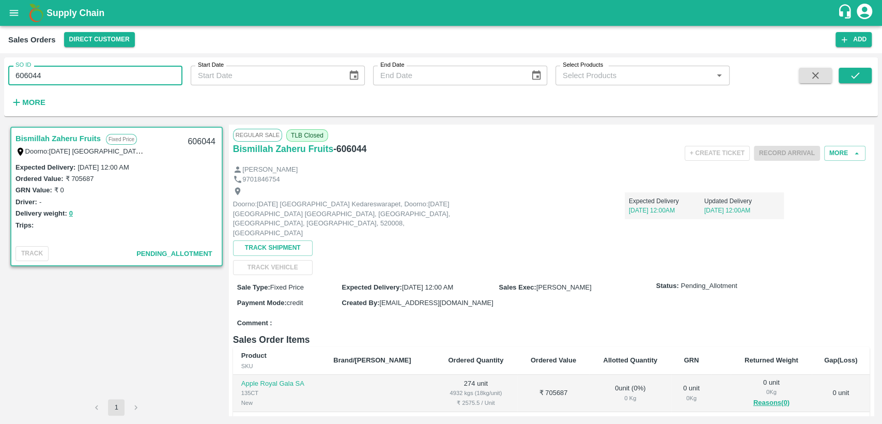
click at [59, 71] on input "606044" at bounding box center [95, 76] width 174 height 20
type input "606050"
click at [20, 9] on icon "open drawer" at bounding box center [13, 12] width 11 height 11
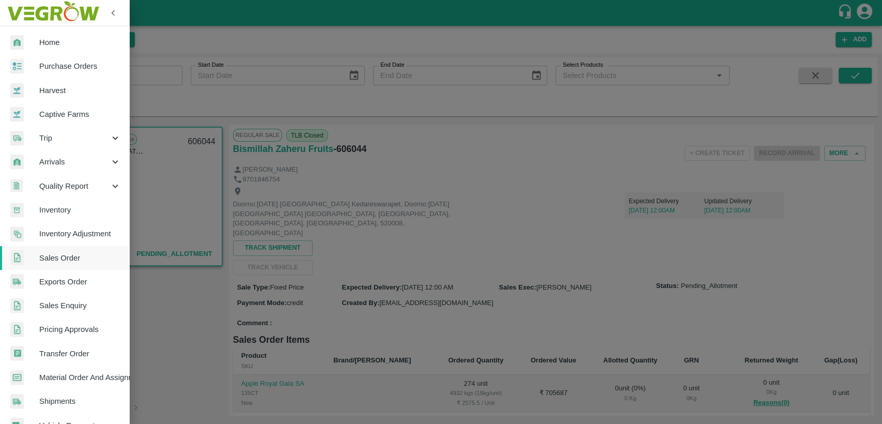
click at [71, 262] on span "Sales Order" at bounding box center [80, 257] width 82 height 11
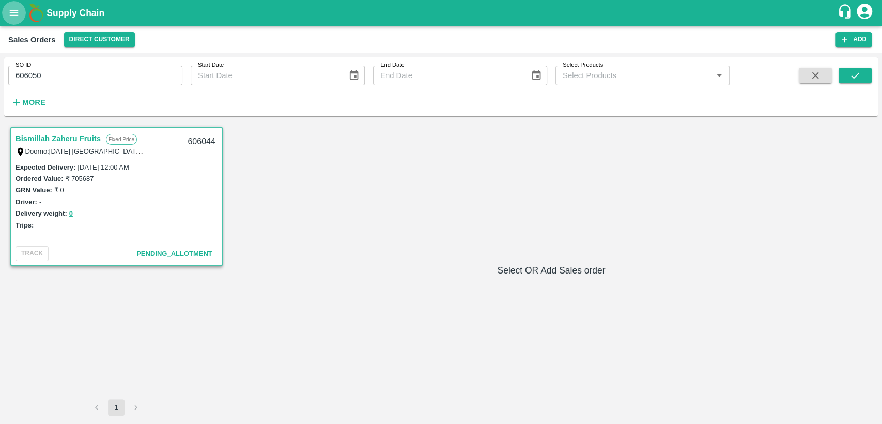
click at [9, 9] on icon "open drawer" at bounding box center [13, 12] width 11 height 11
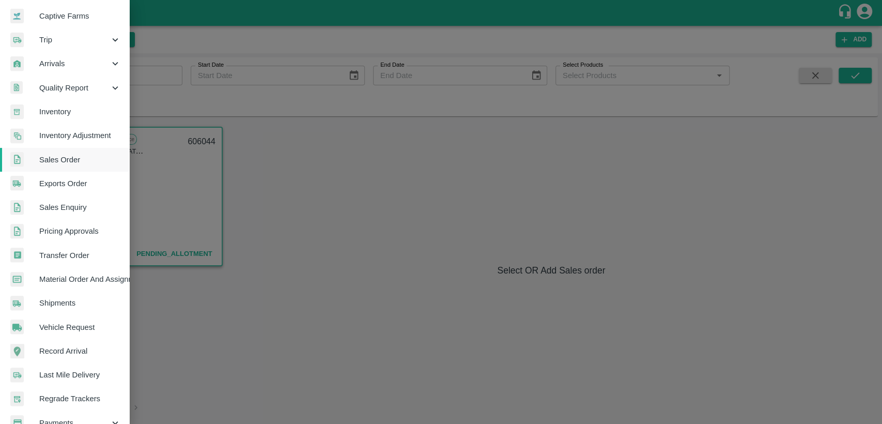
scroll to position [102, 0]
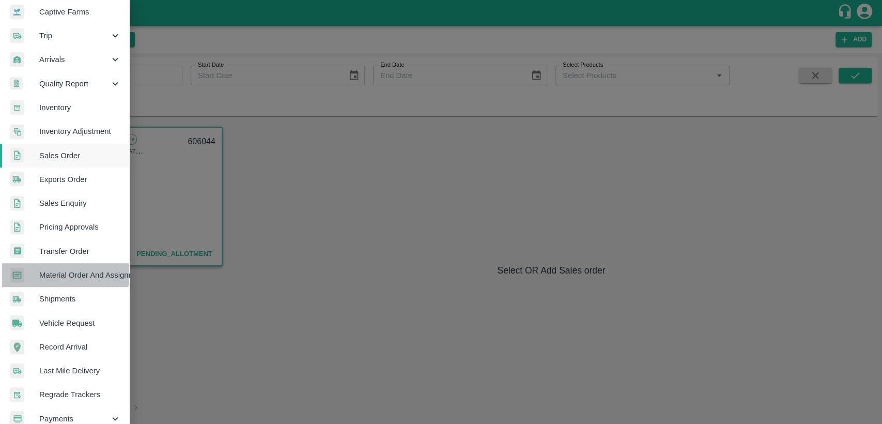
click at [56, 266] on link "Material Order And Assignment" at bounding box center [64, 275] width 129 height 24
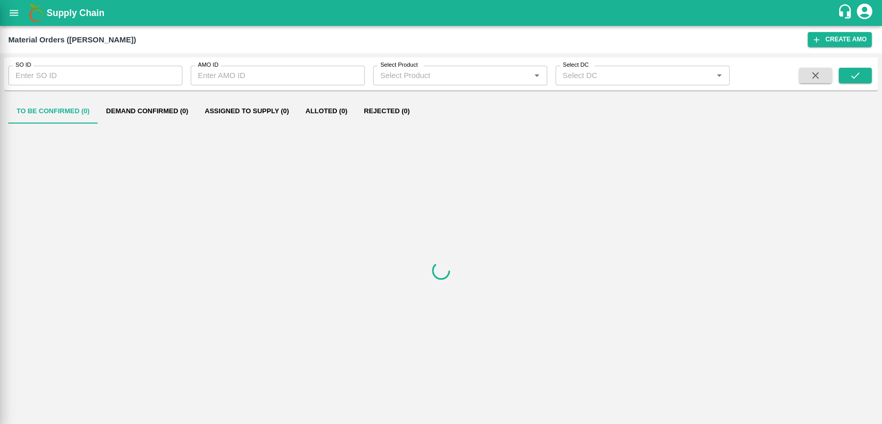
click at [56, 266] on div at bounding box center [441, 212] width 882 height 424
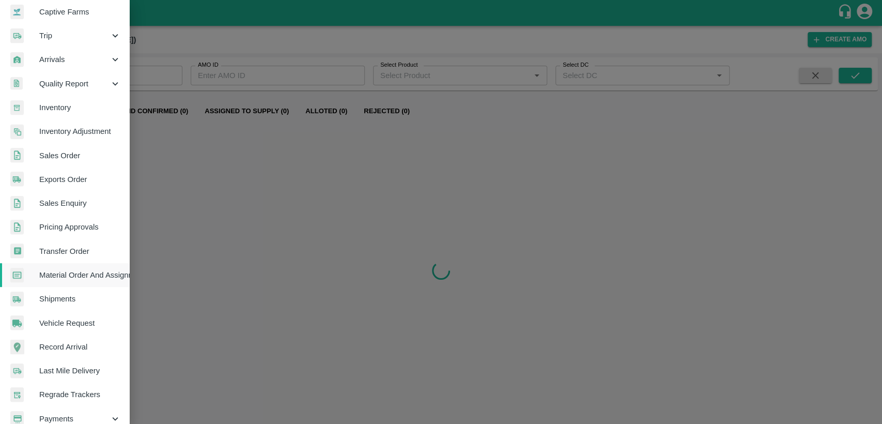
click at [179, 220] on div at bounding box center [441, 212] width 882 height 424
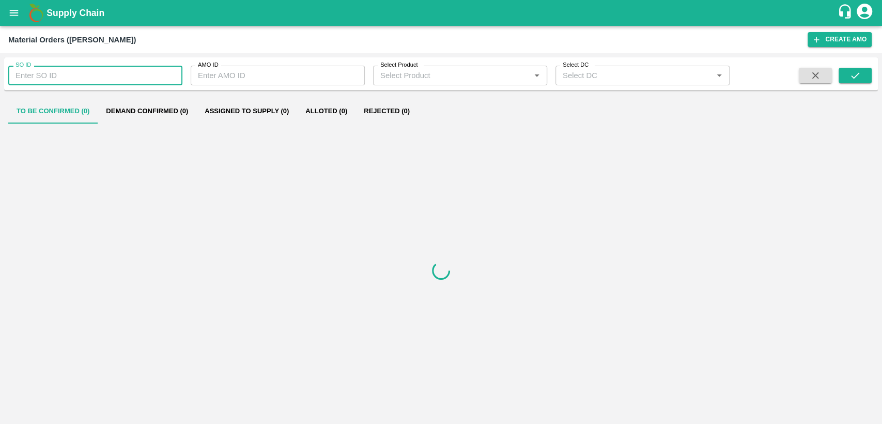
click at [91, 73] on input "SO ID" at bounding box center [95, 76] width 174 height 20
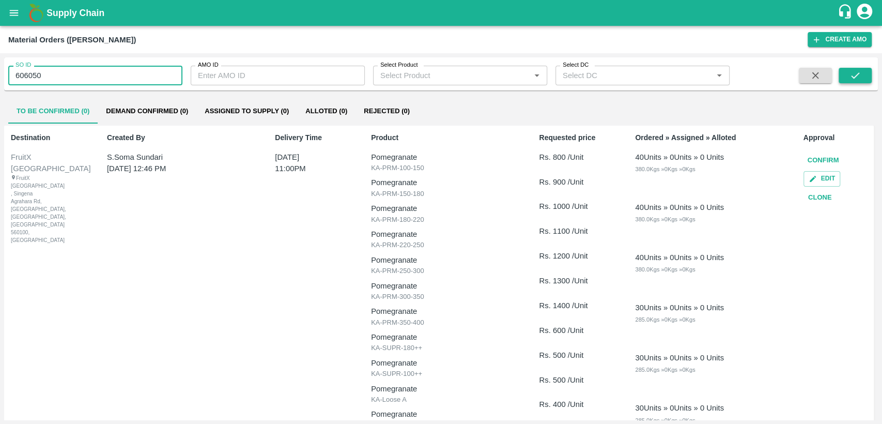
type input "606050"
click at [846, 76] on button "submit" at bounding box center [855, 76] width 33 height 16
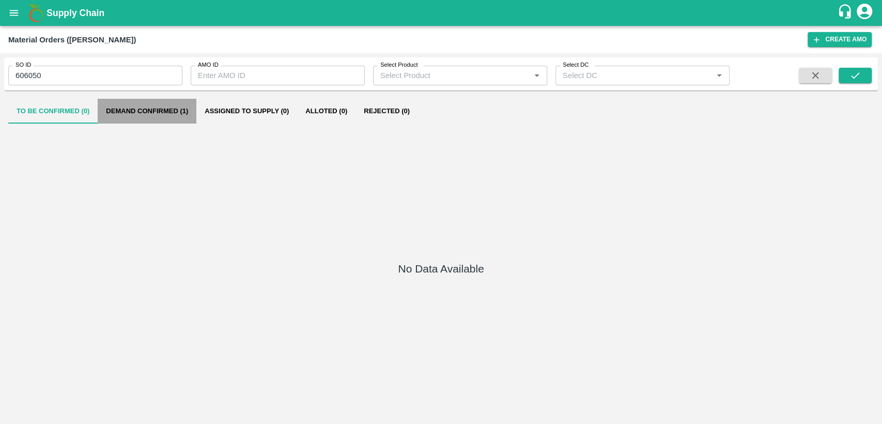
click at [150, 115] on button "Demand Confirmed (1)" at bounding box center [147, 111] width 99 height 25
